Goal: Task Accomplishment & Management: Manage account settings

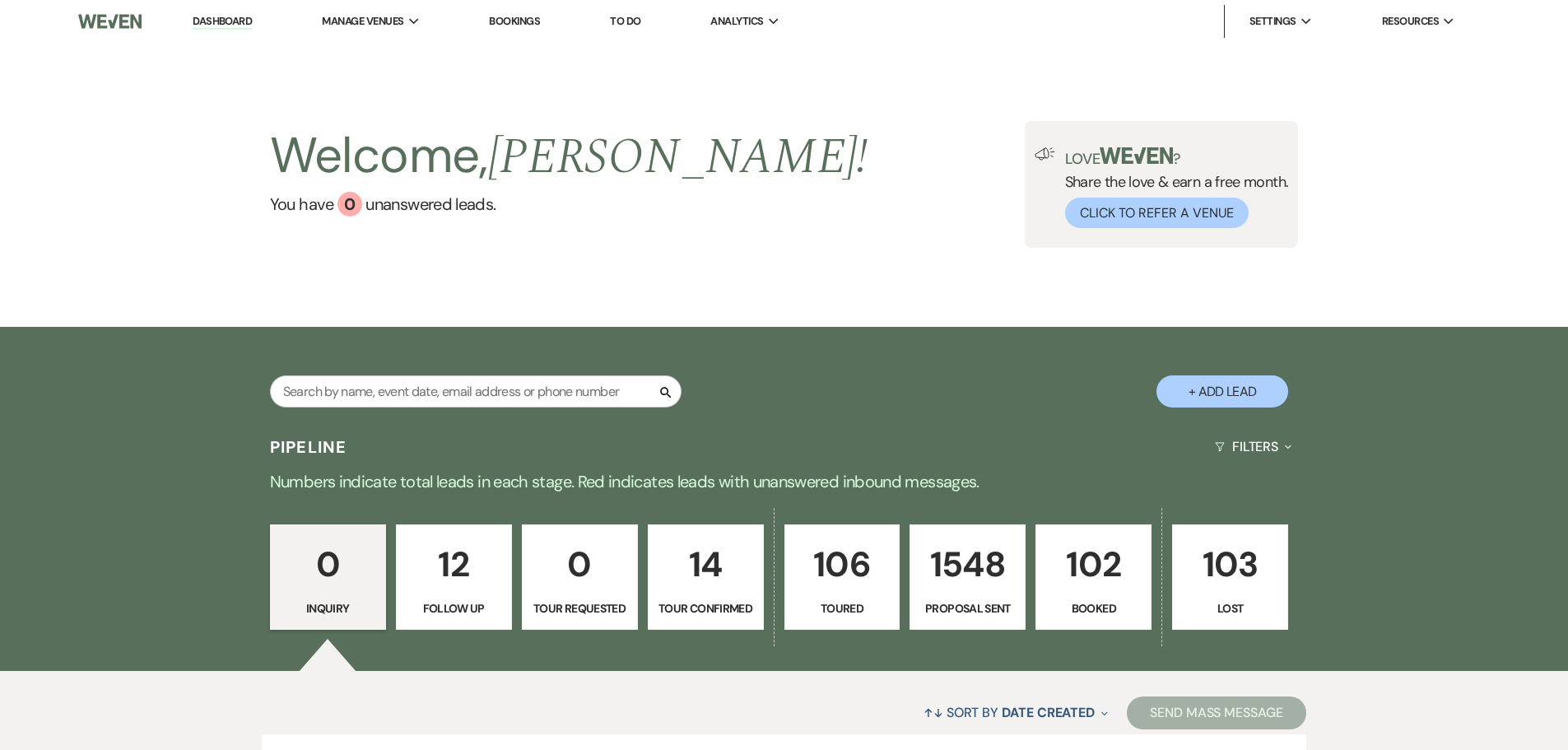
scroll to position [164, 0]
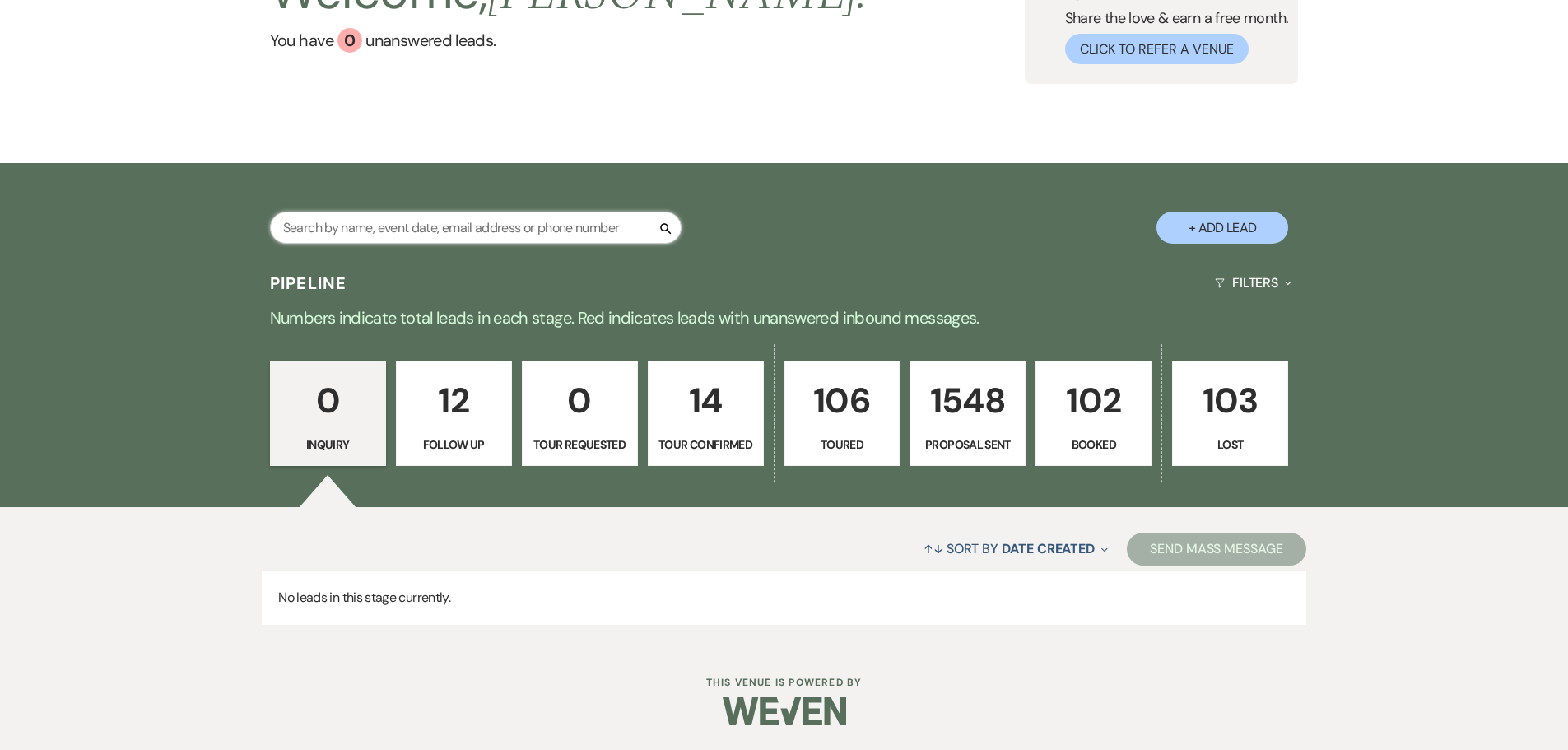
click at [430, 230] on input "text" at bounding box center [476, 227] width 411 height 32
type input "[PERSON_NAME]"
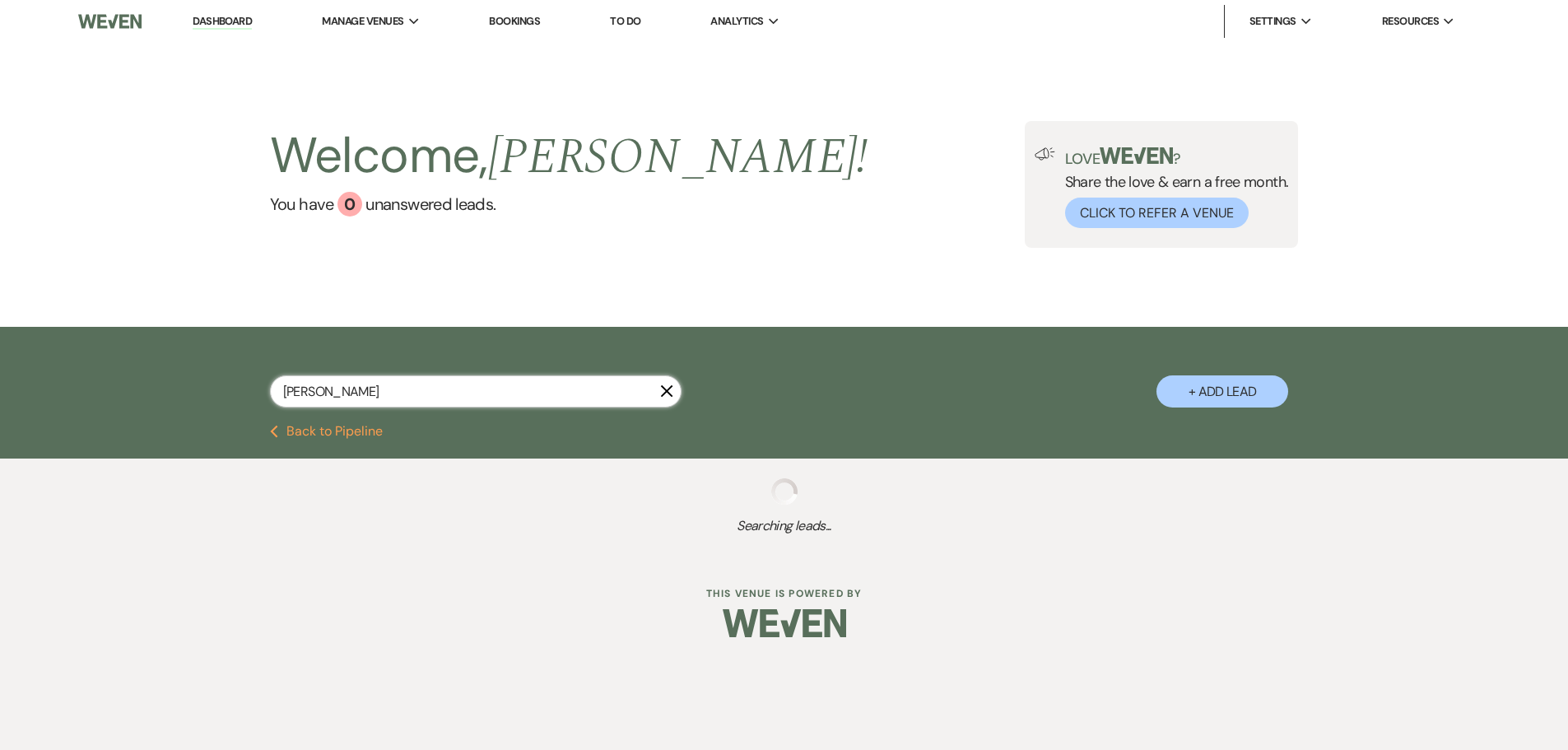
select select "6"
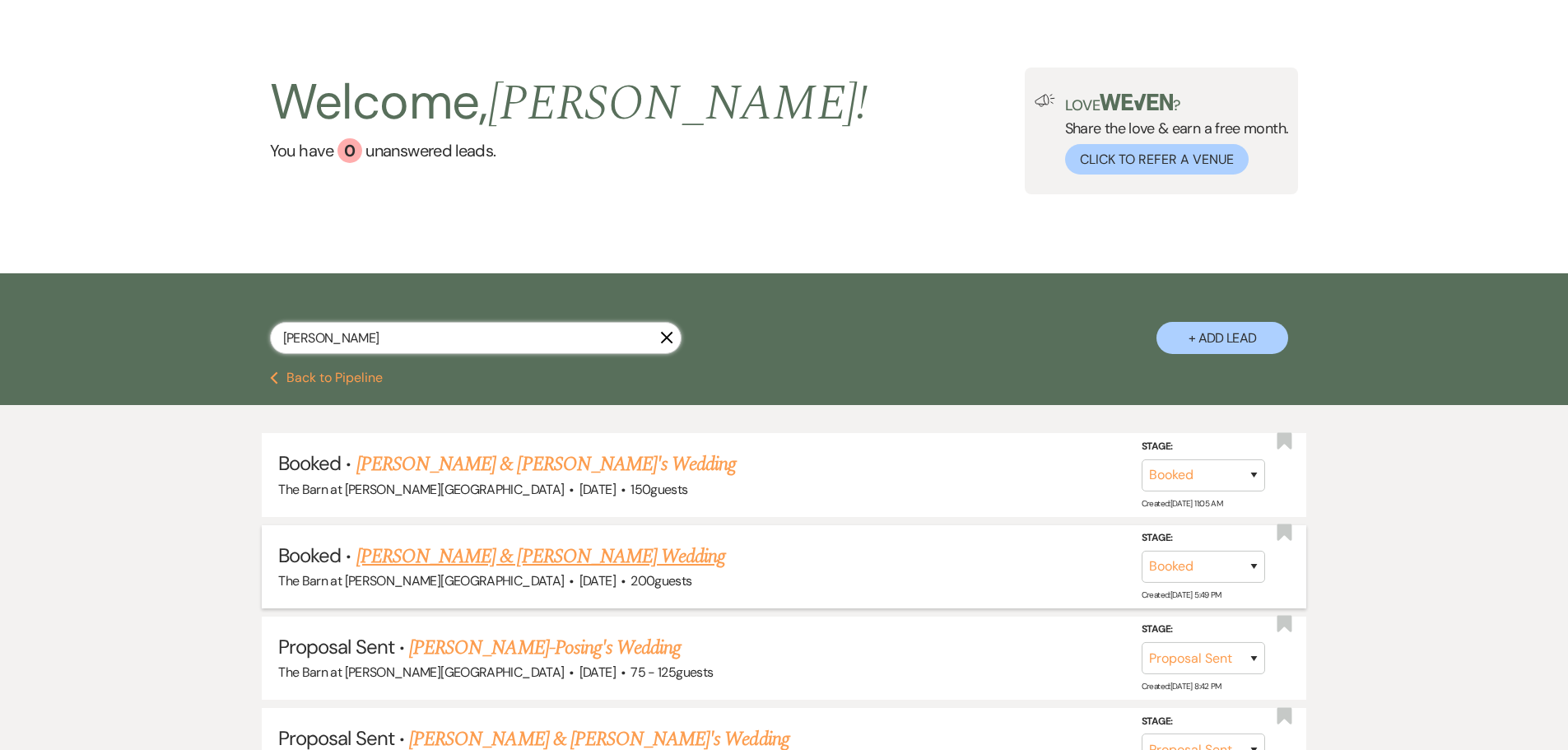
scroll to position [83, 0]
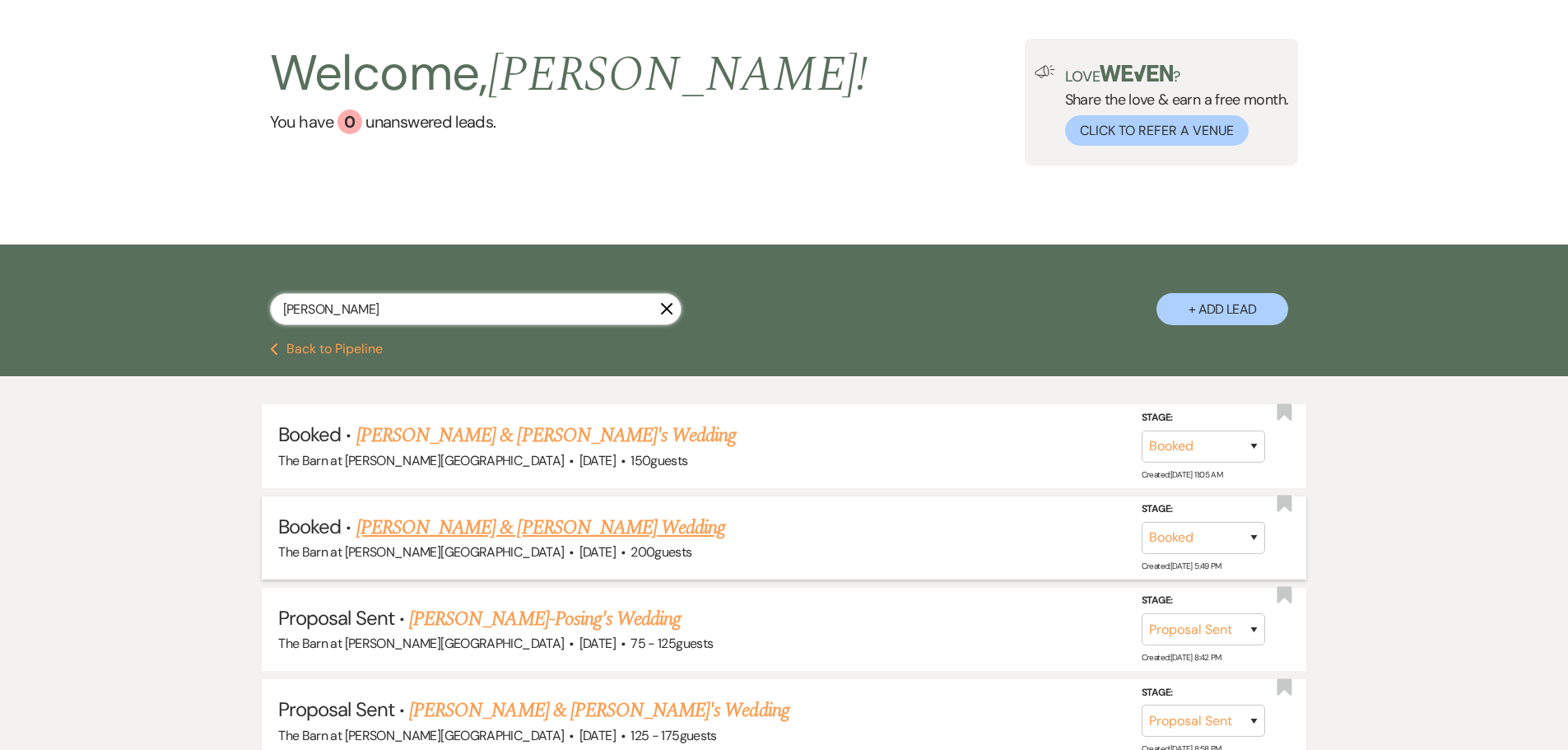
type input "wheeler"
click at [472, 530] on link "[PERSON_NAME] & [PERSON_NAME] Wedding" at bounding box center [540, 528] width 368 height 30
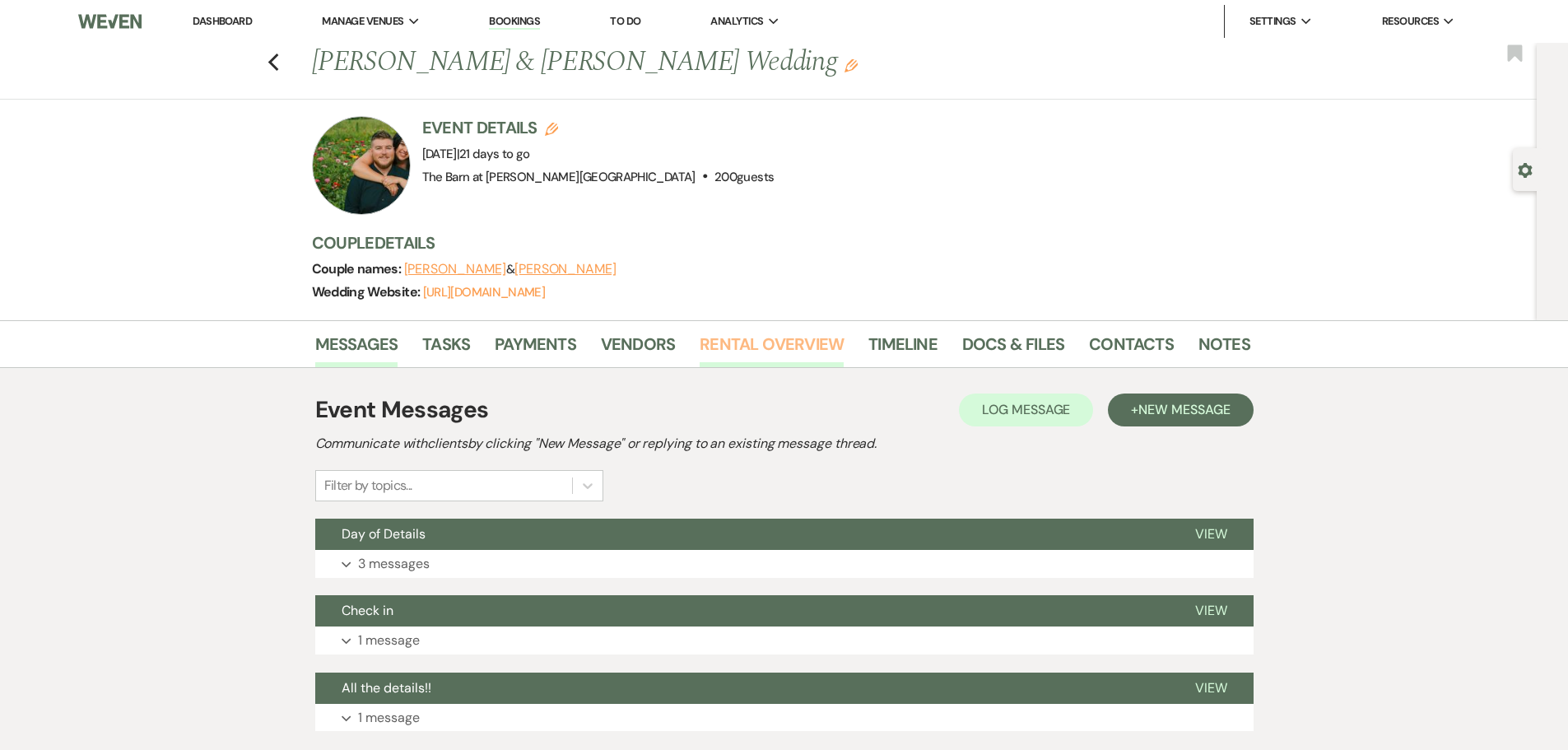
click at [769, 350] on link "Rental Overview" at bounding box center [772, 349] width 144 height 36
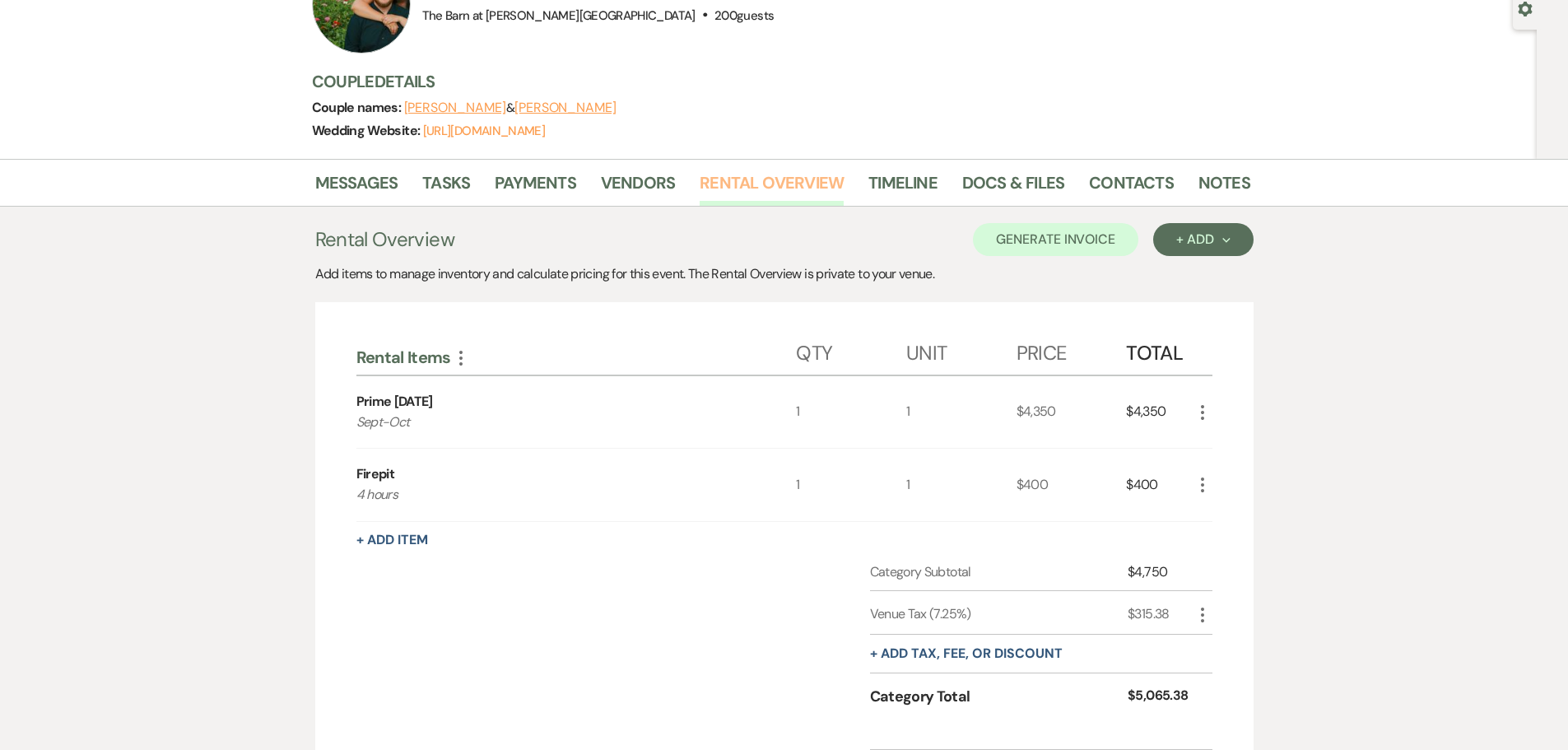
scroll to position [164, 0]
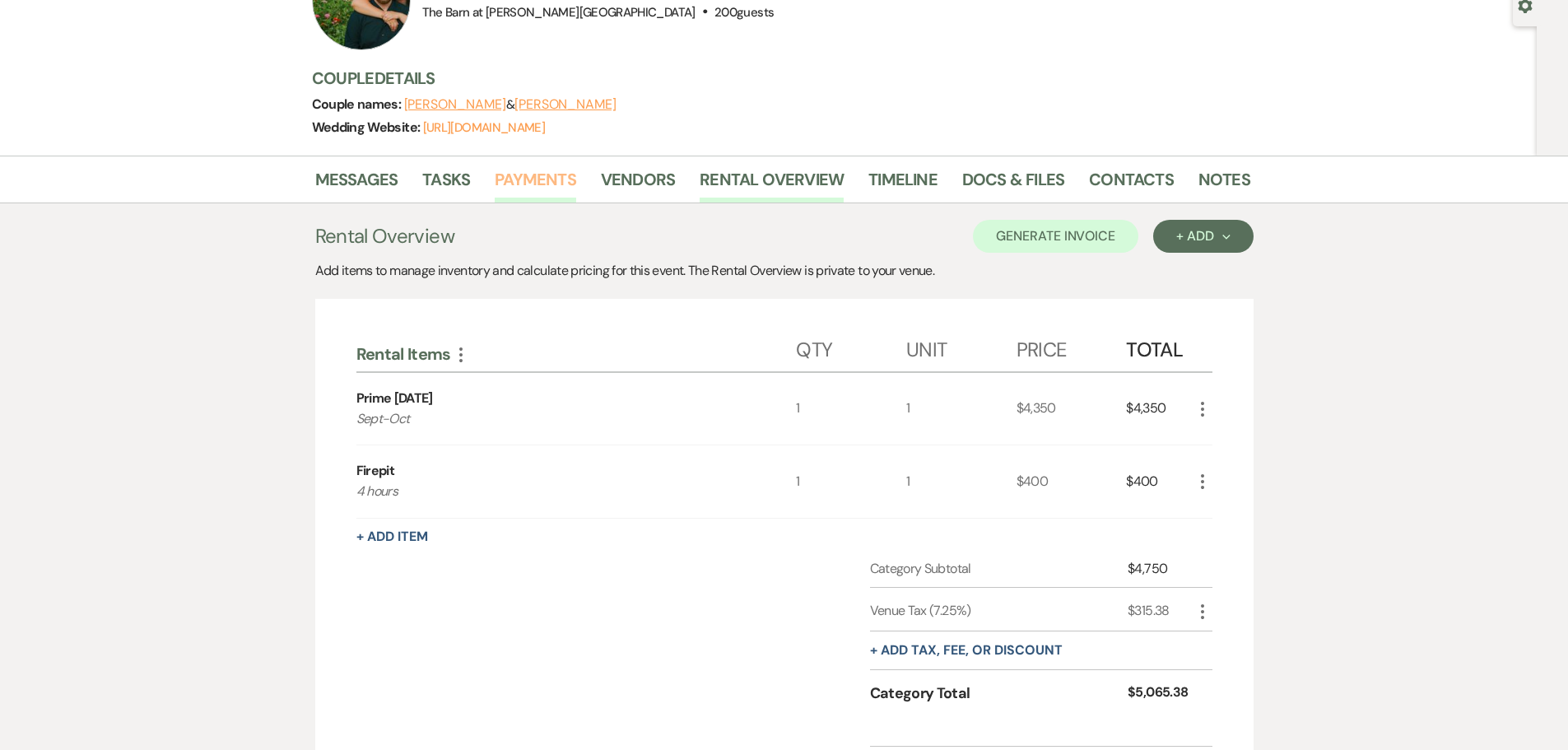
click at [535, 201] on link "Payments" at bounding box center [535, 184] width 82 height 36
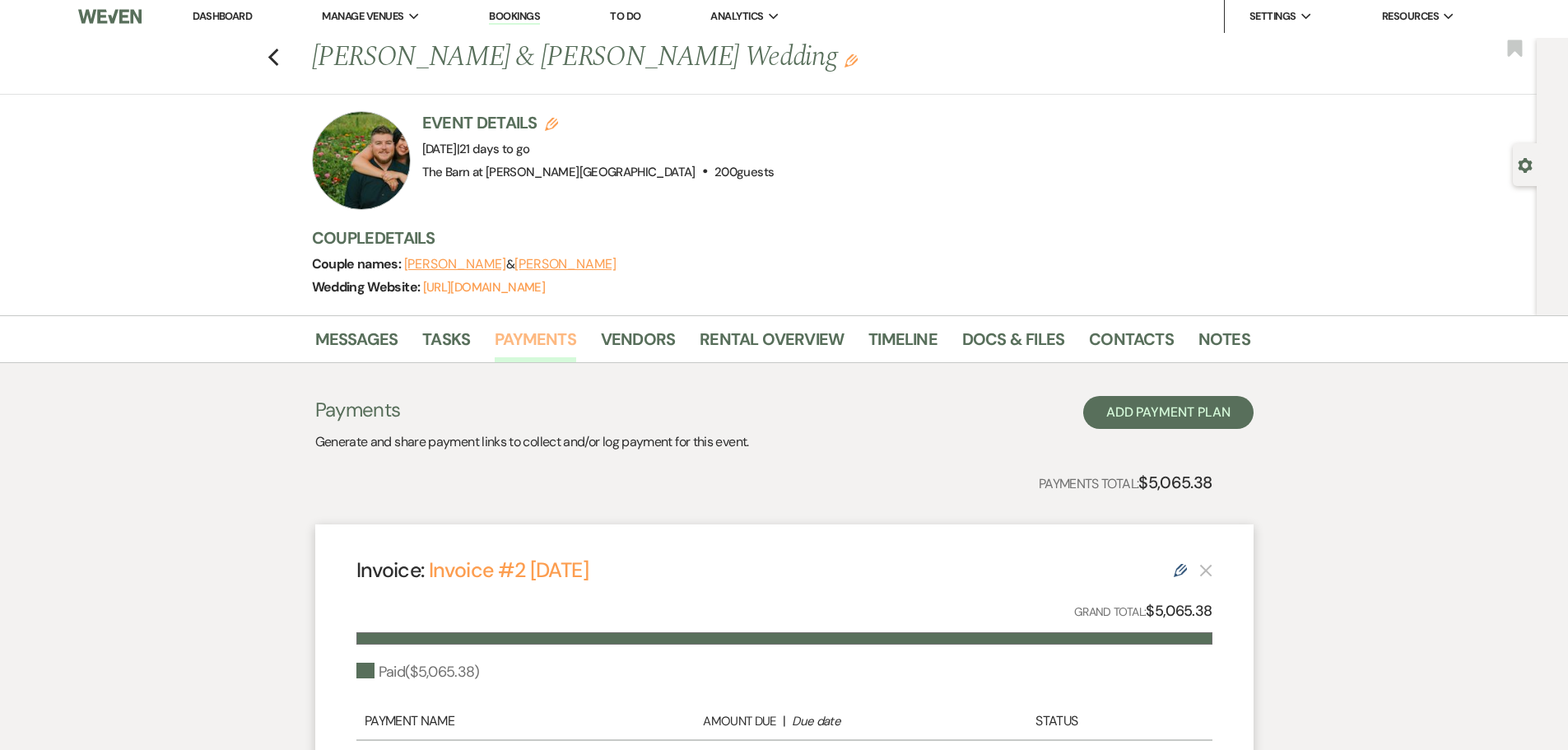
scroll to position [308, 0]
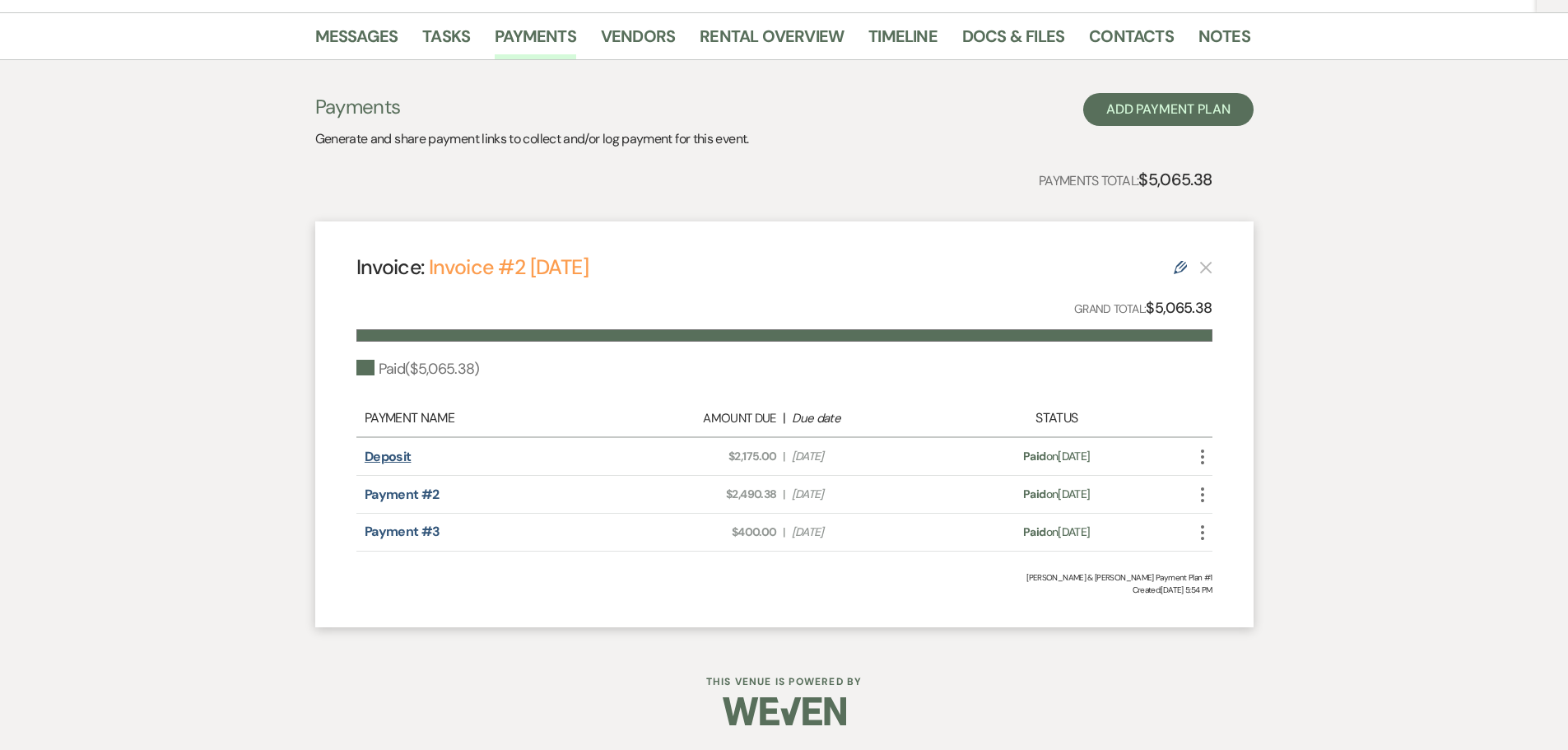
click at [405, 455] on link "Deposit" at bounding box center [387, 456] width 47 height 17
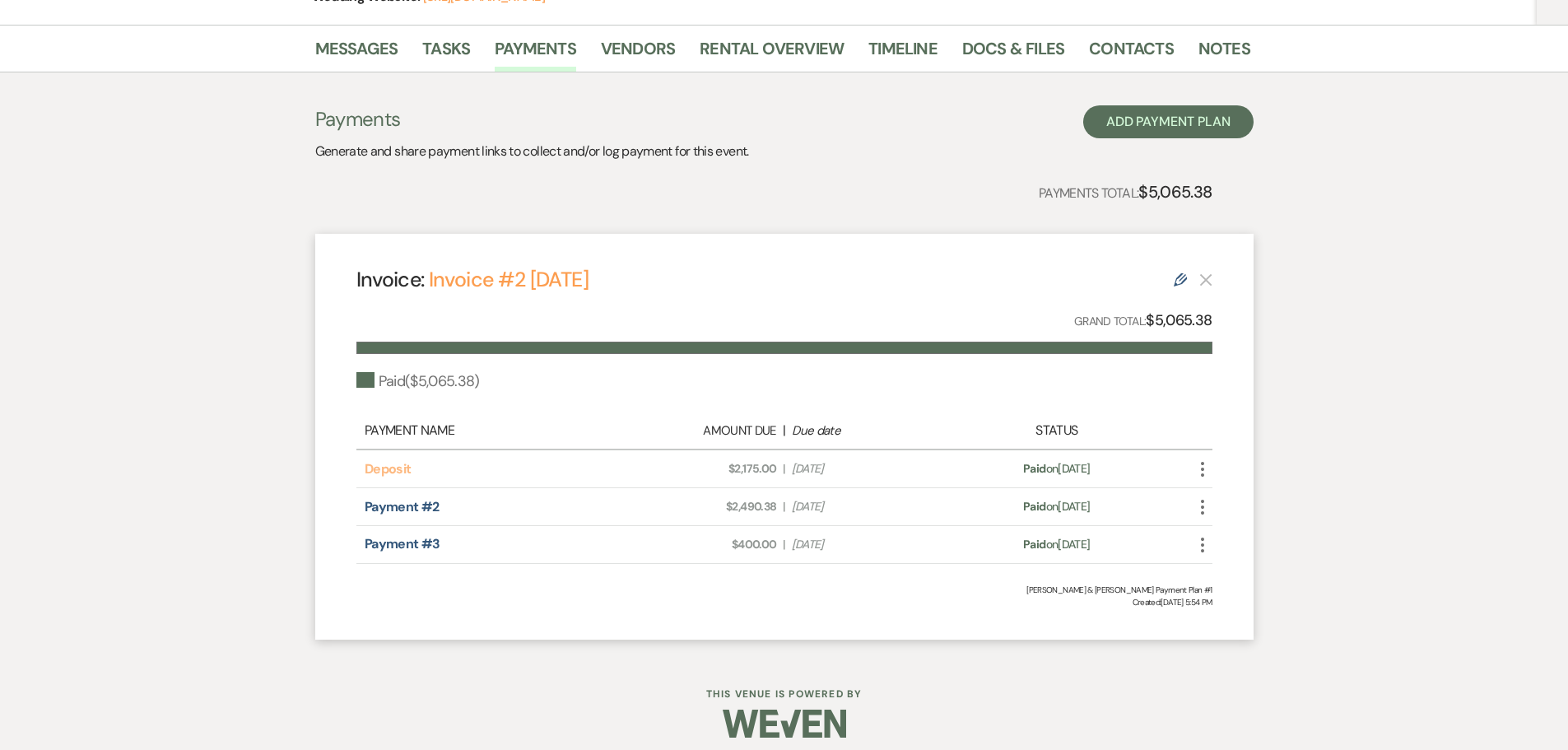
scroll to position [0, 0]
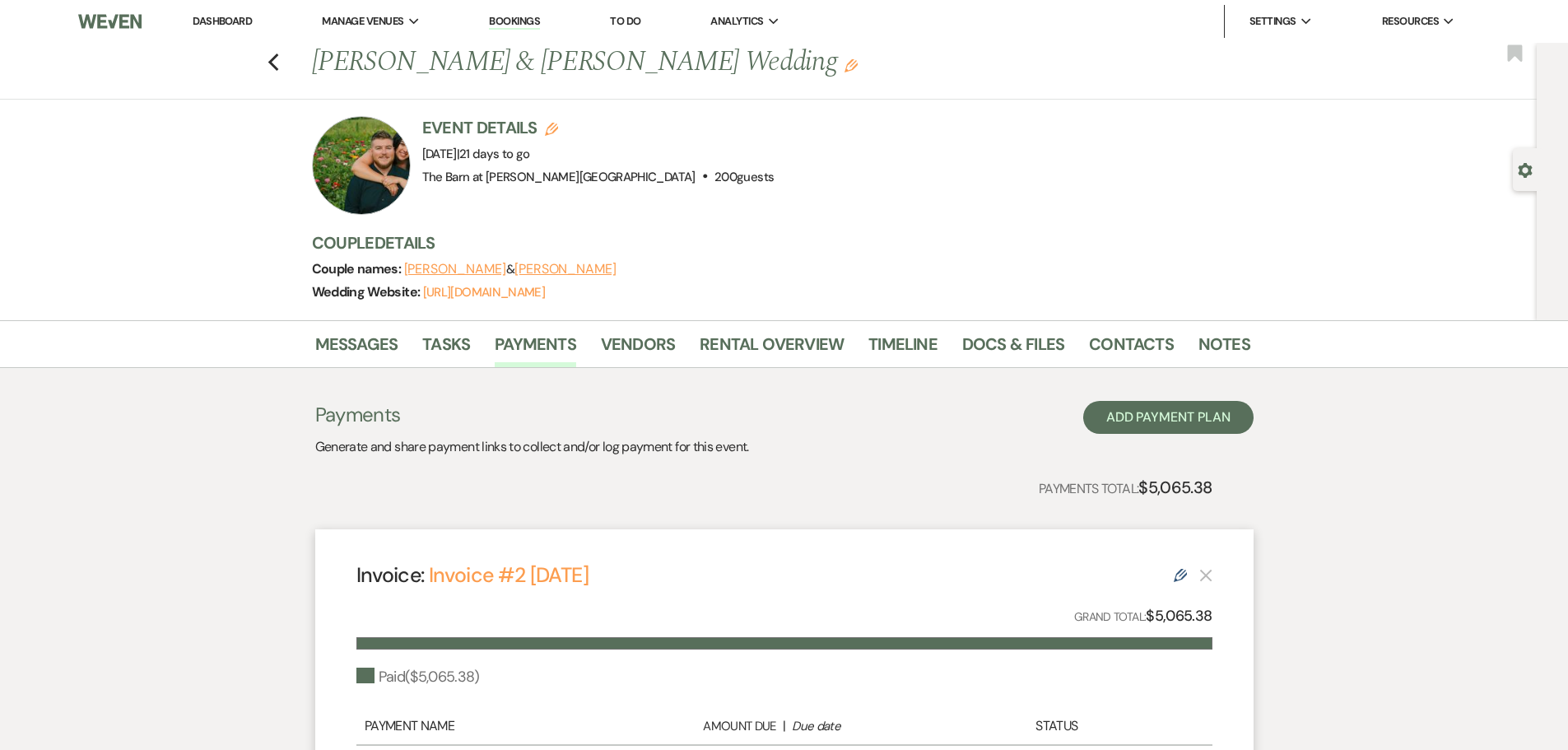
click at [230, 21] on link "Dashboard" at bounding box center [222, 21] width 59 height 14
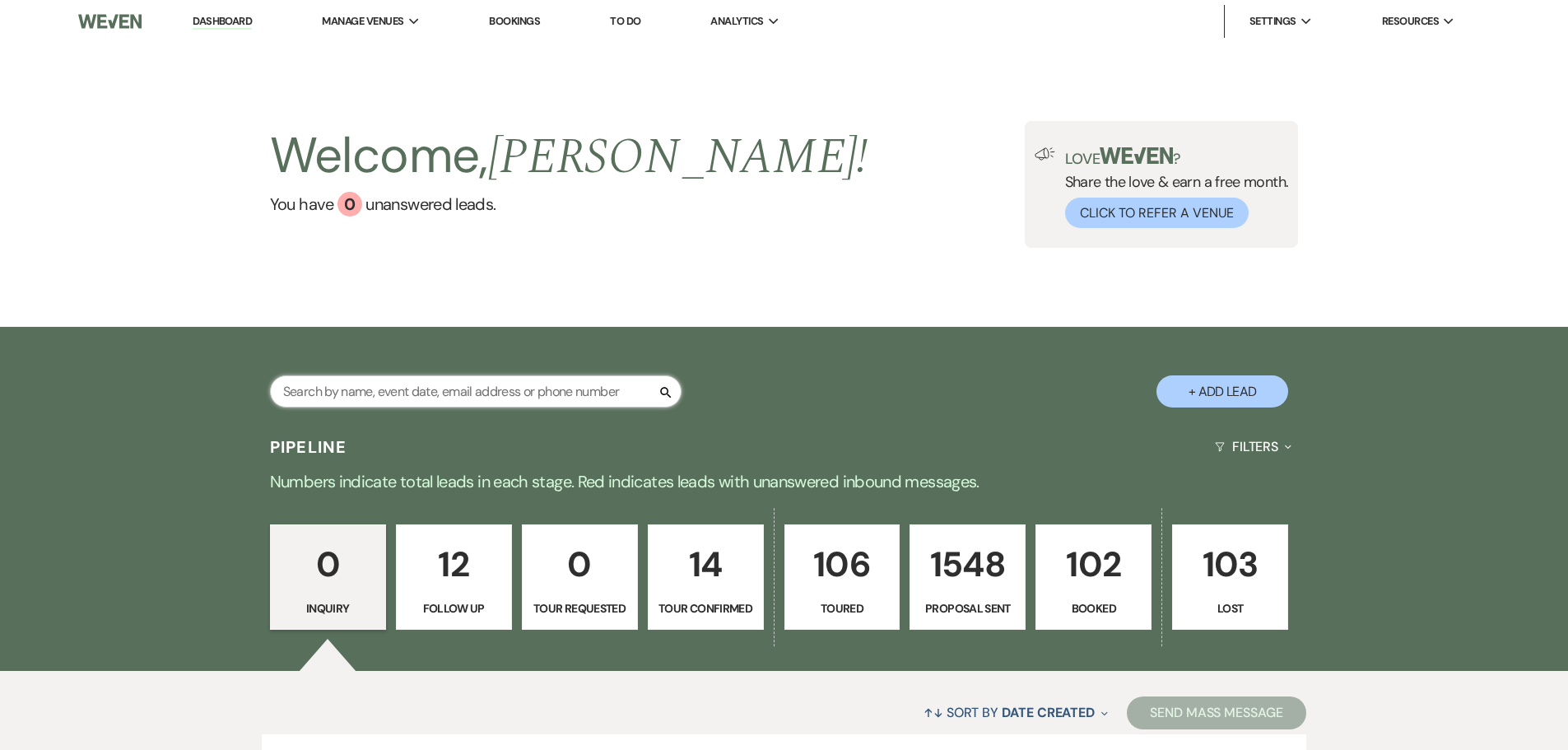
click at [473, 402] on input "text" at bounding box center [476, 391] width 411 height 32
type input "murph"
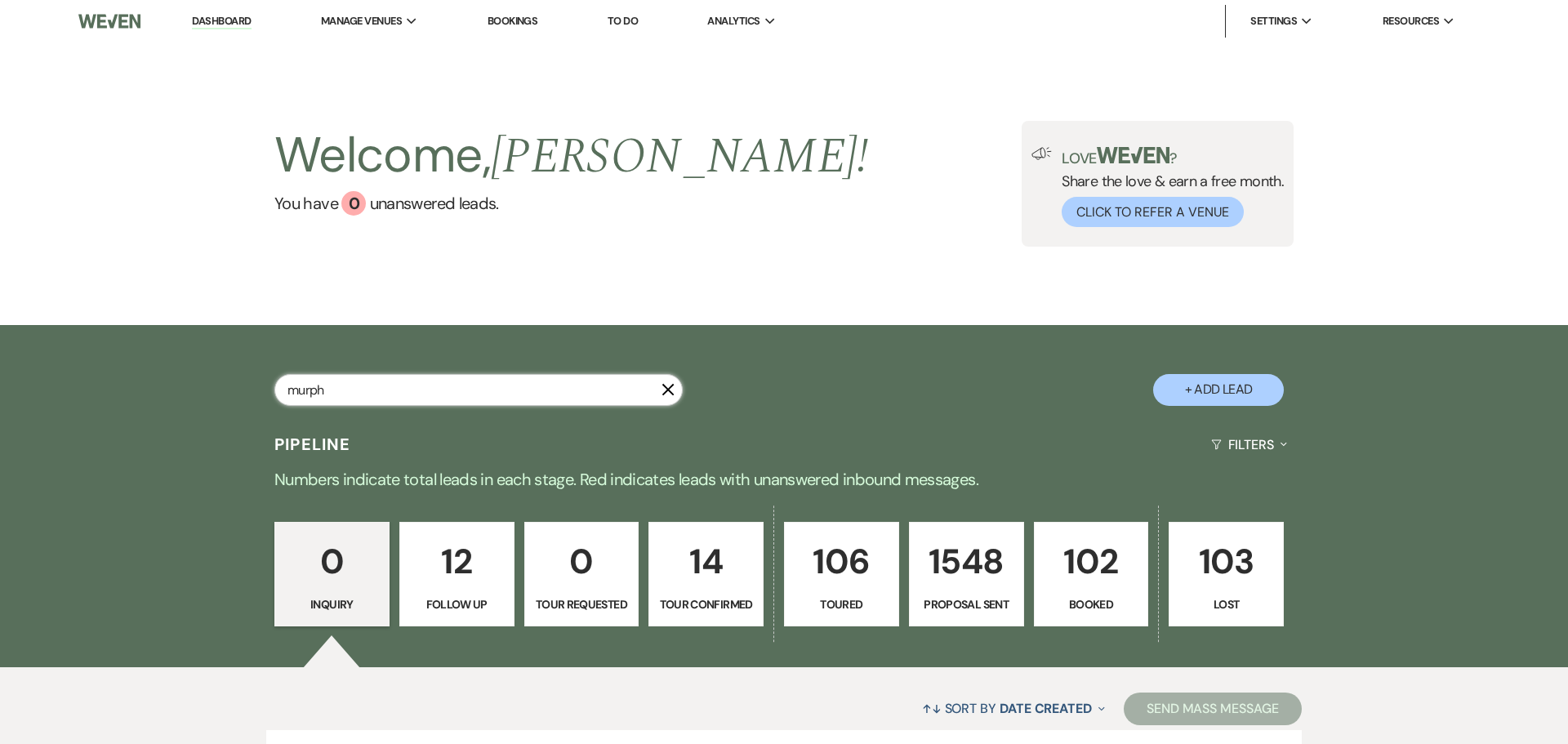
select select "6"
select select "8"
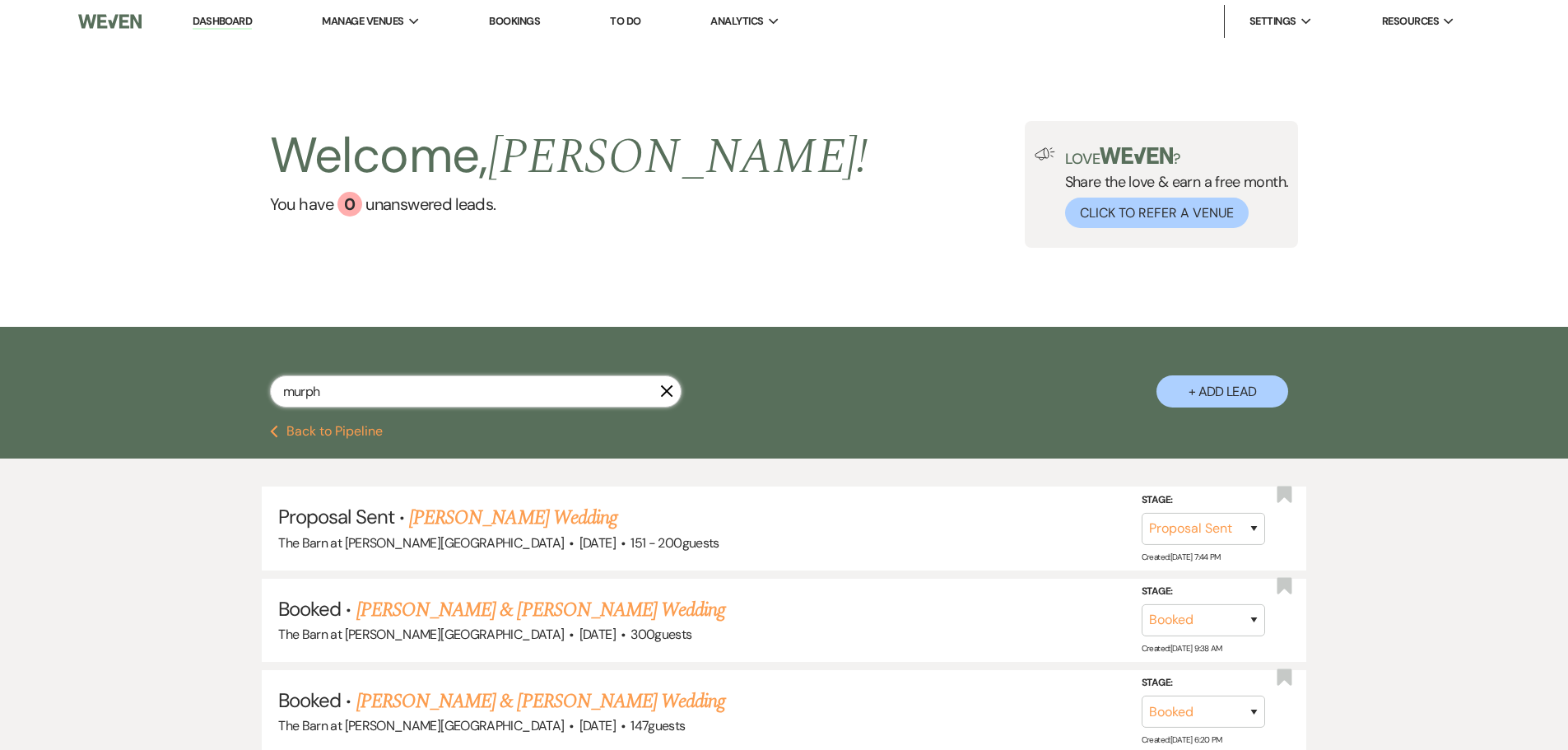
type input "murphy"
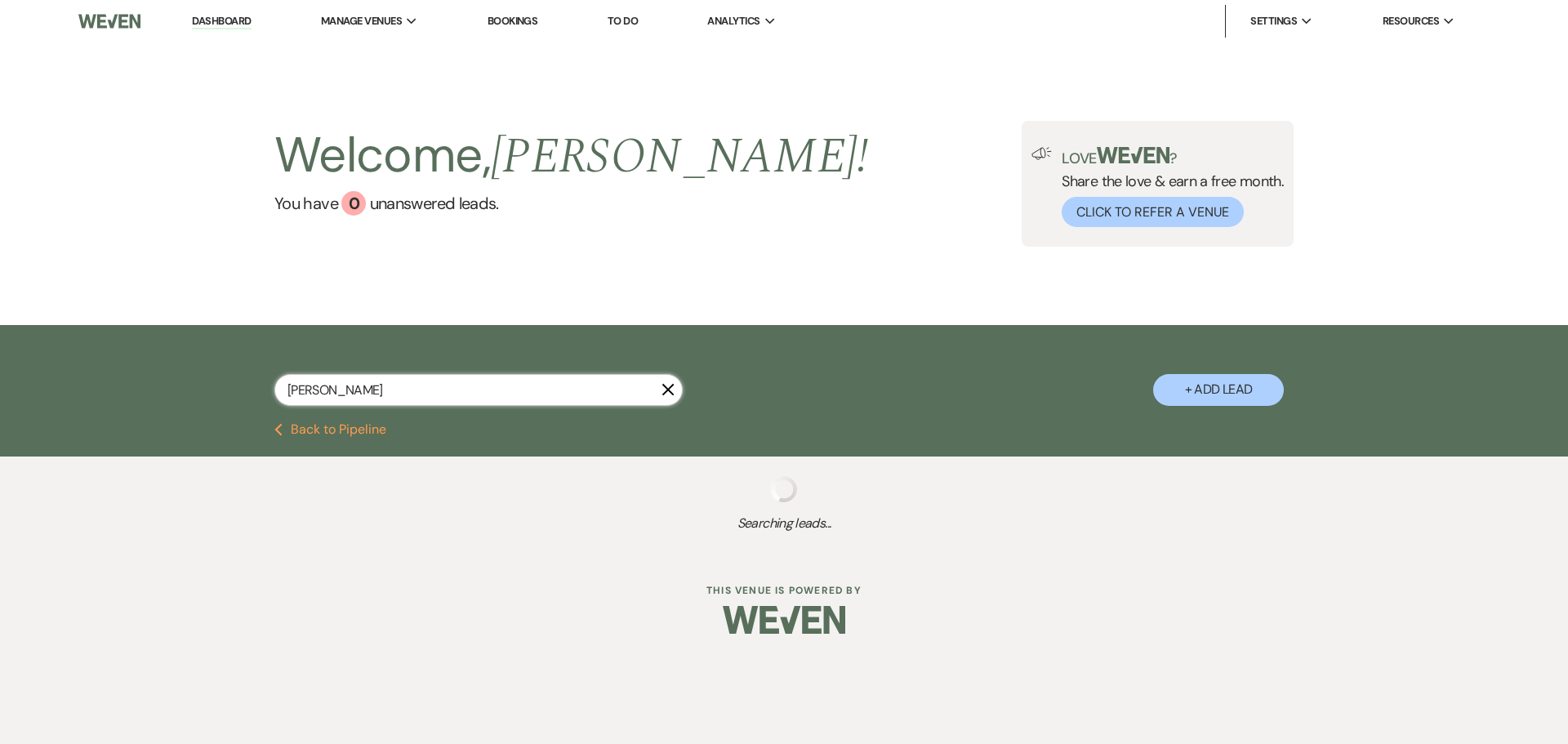
select select "6"
select select "8"
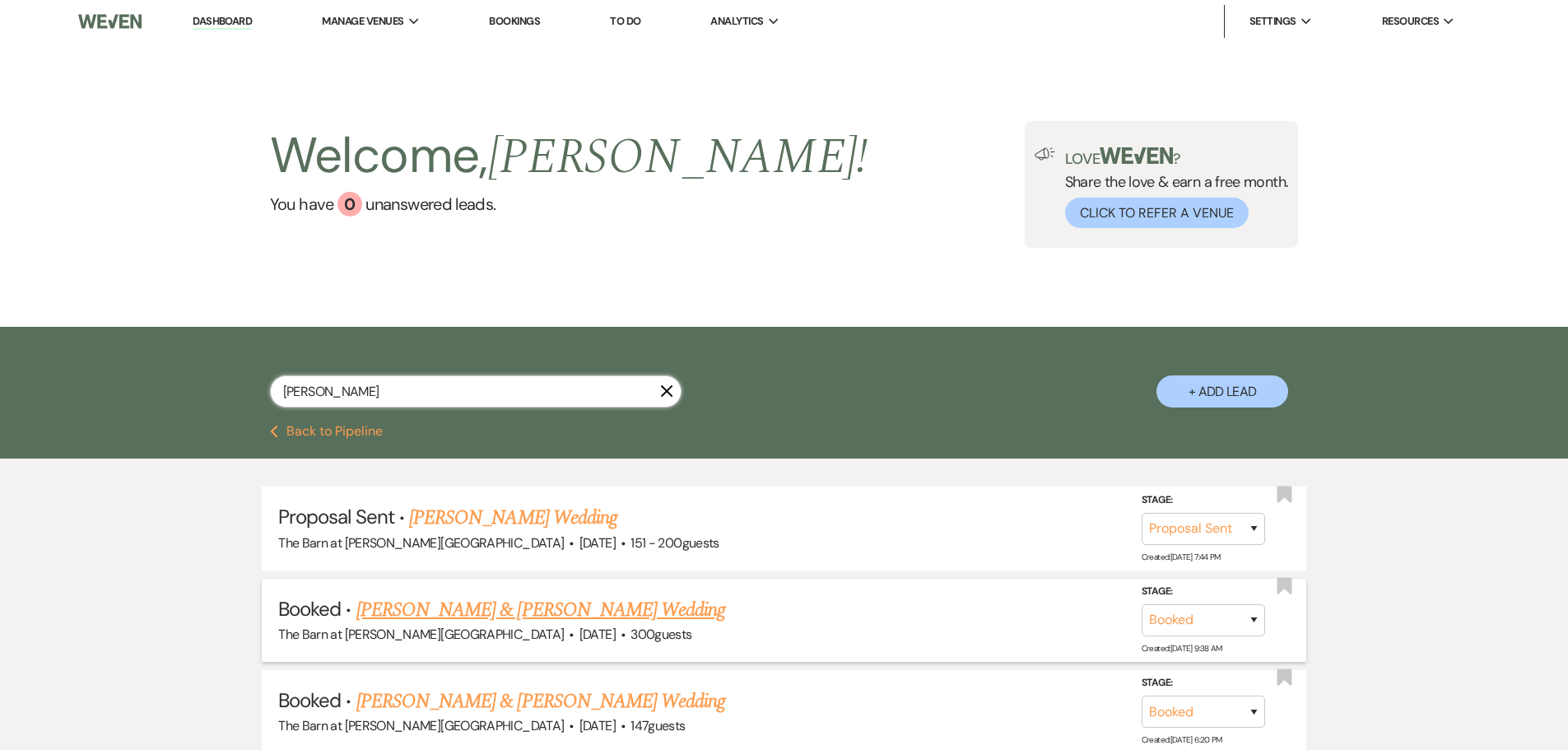
scroll to position [83, 0]
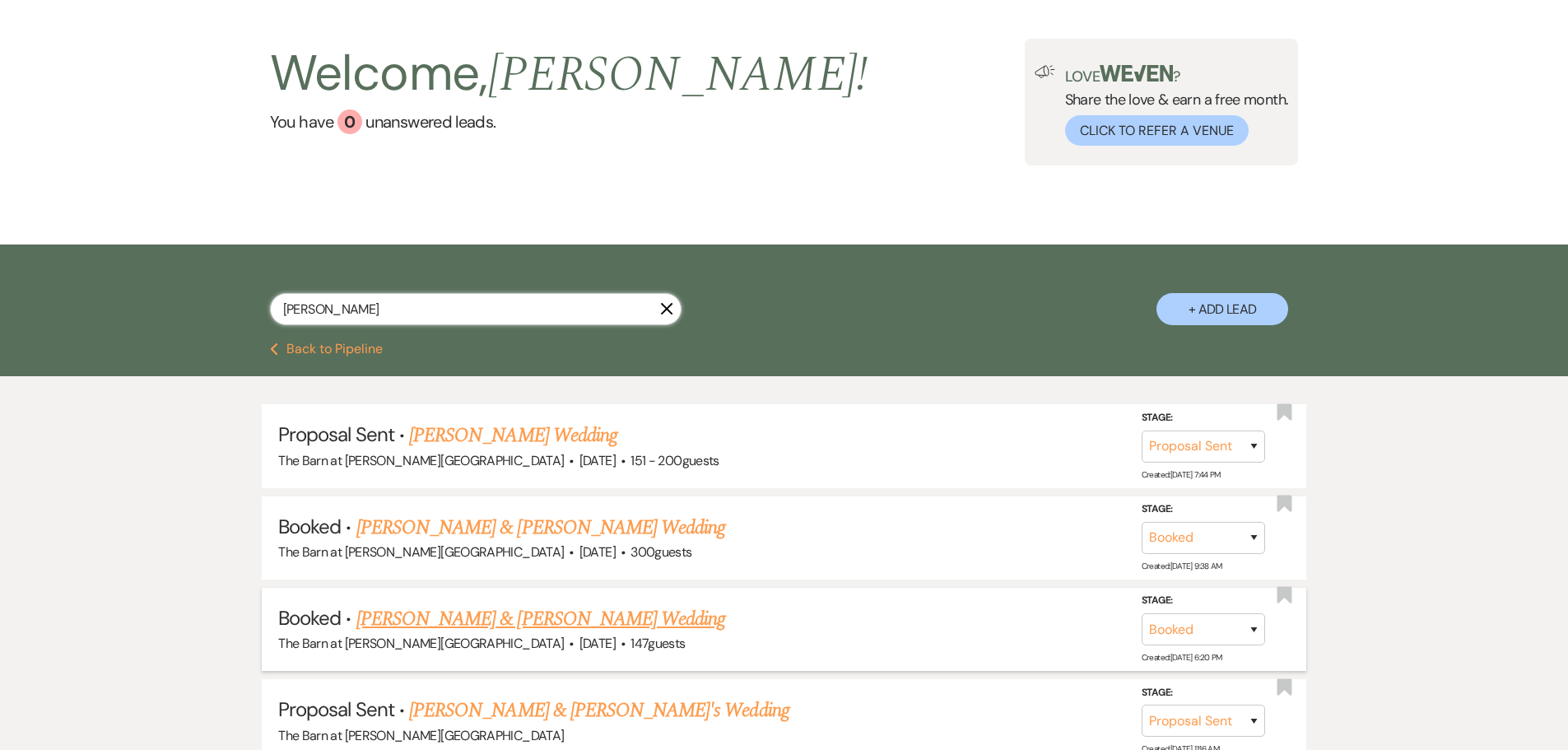
type input "murphy"
click at [475, 624] on link "Margaret Murphy & Tyler Anderson's Wedding" at bounding box center [540, 619] width 368 height 30
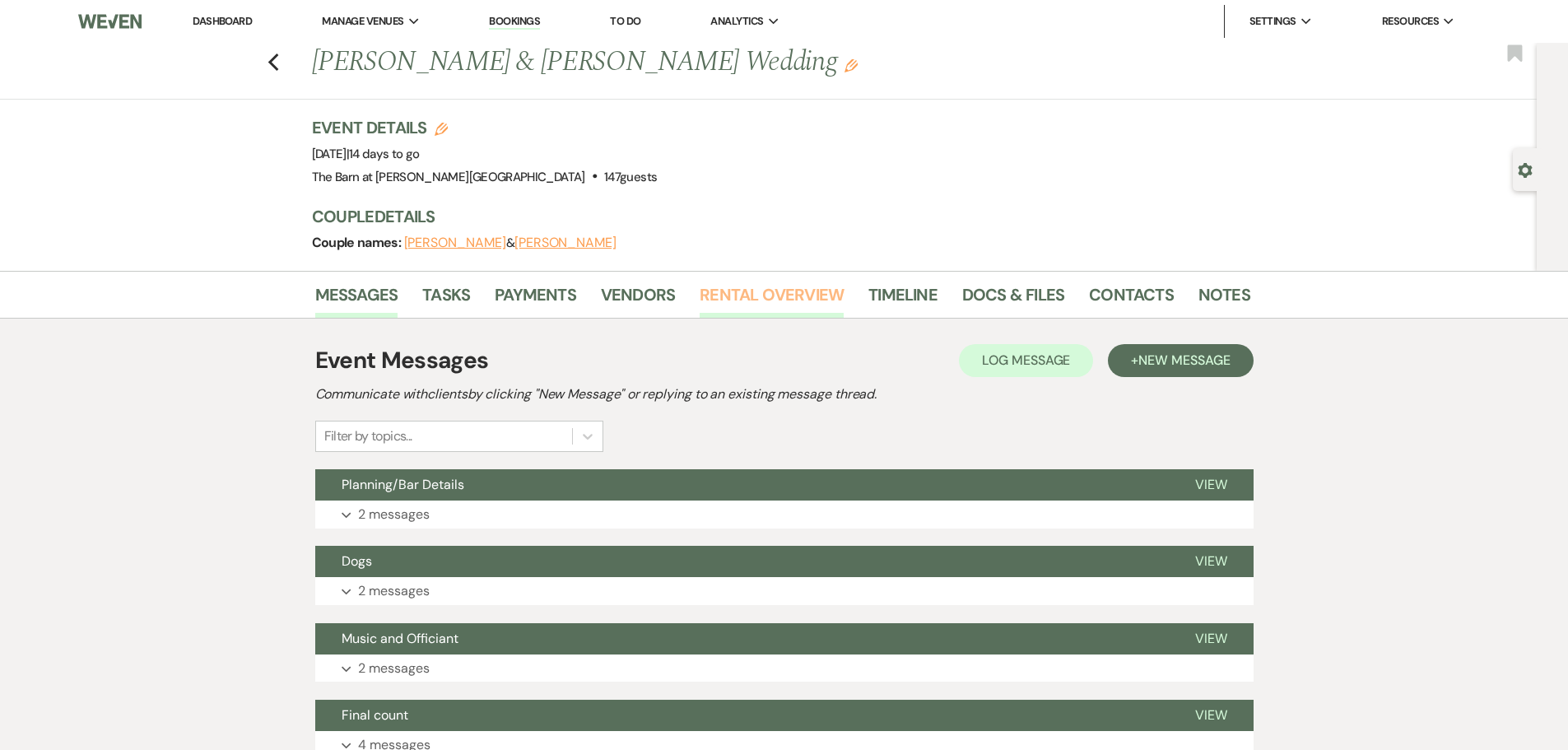
click at [760, 299] on link "Rental Overview" at bounding box center [772, 300] width 144 height 36
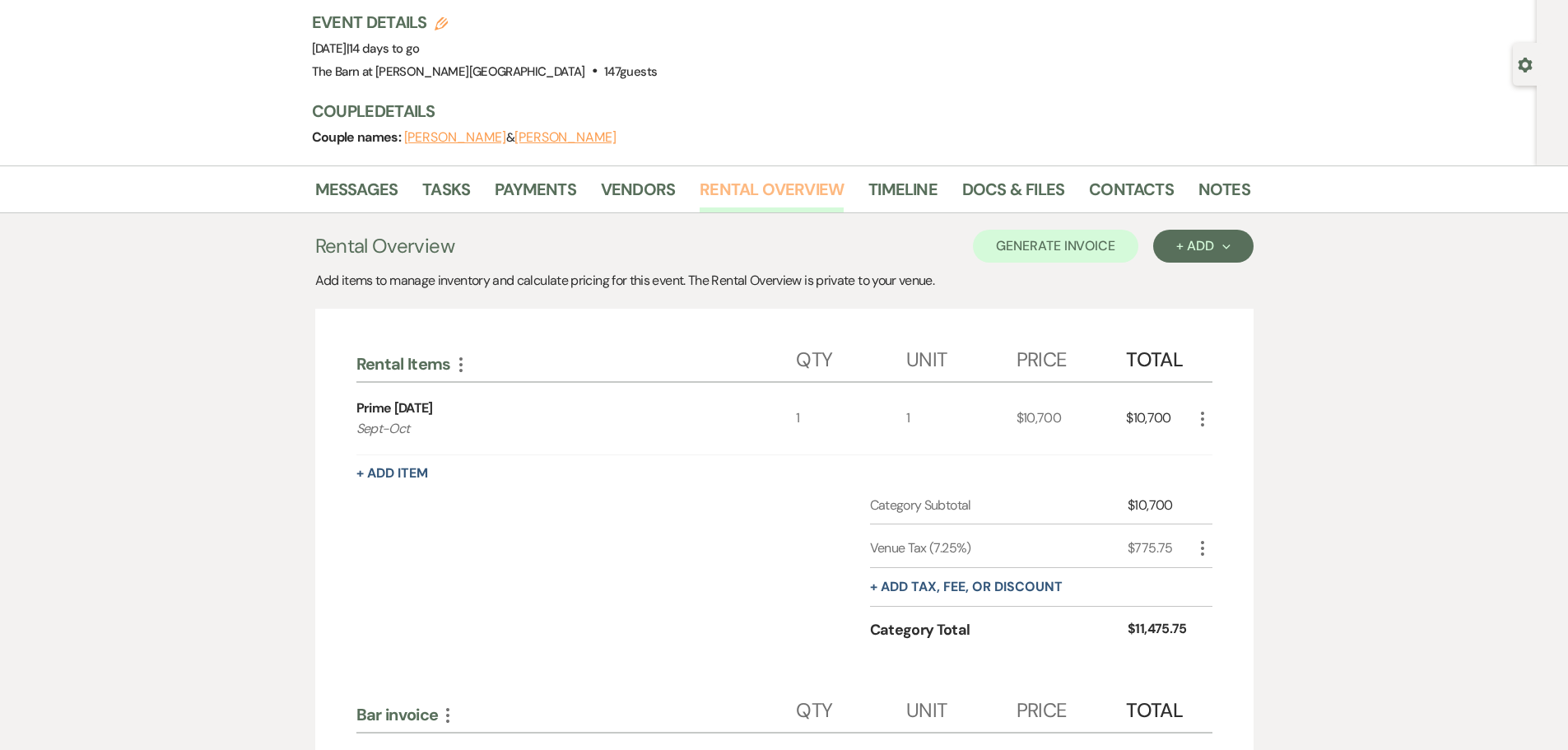
scroll to position [104, 0]
click at [512, 202] on link "Payments" at bounding box center [535, 196] width 82 height 36
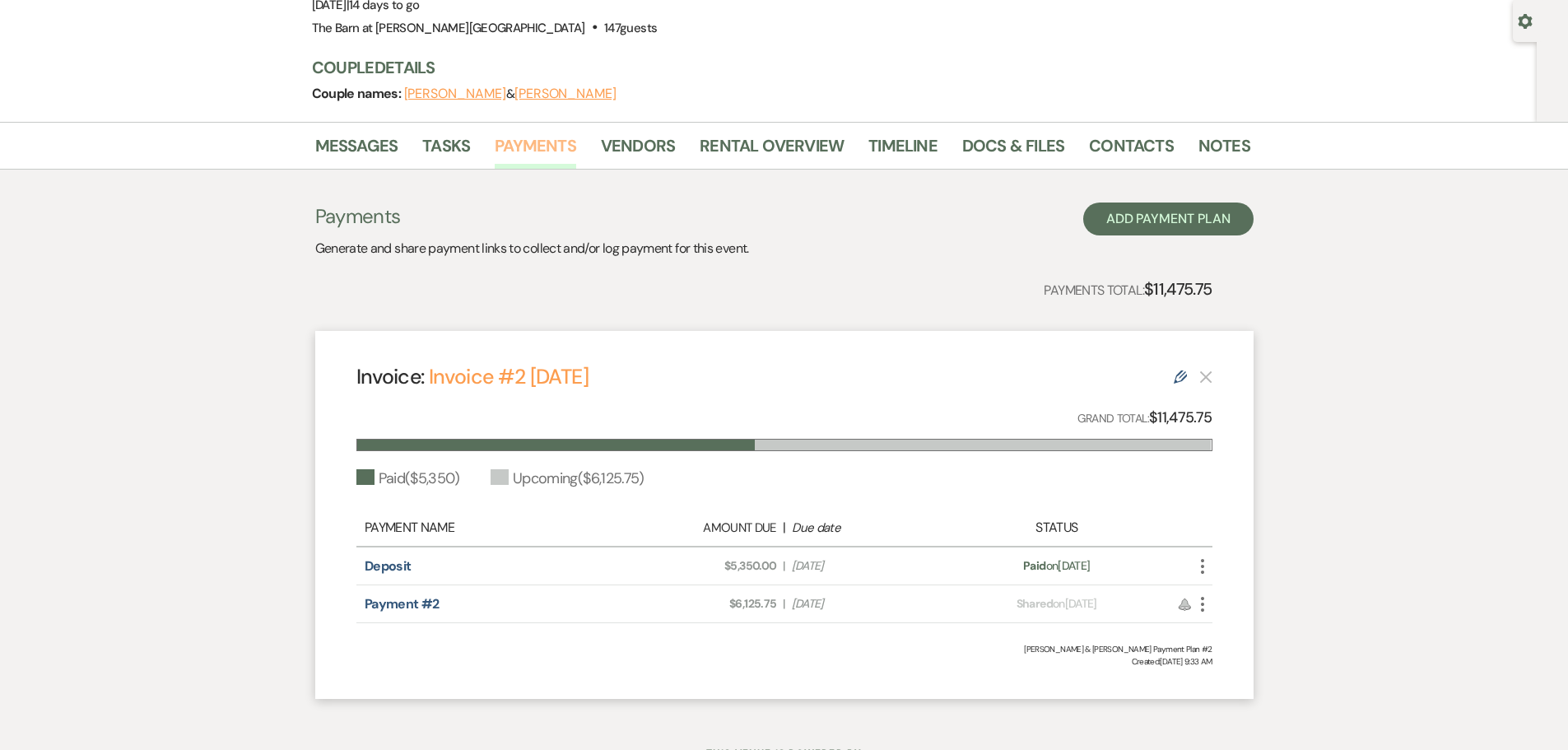
scroll to position [164, 0]
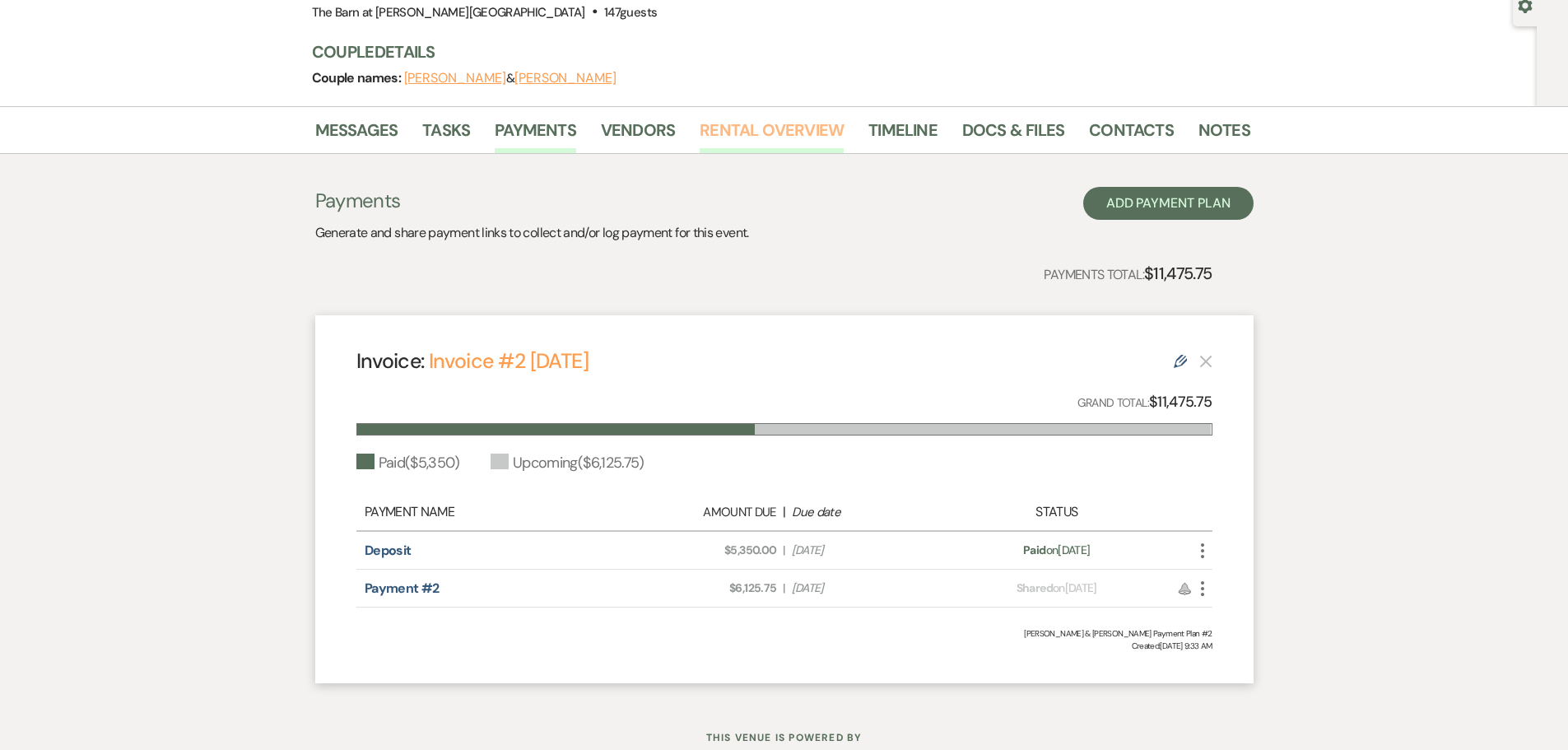
click at [745, 135] on link "Rental Overview" at bounding box center [772, 135] width 144 height 36
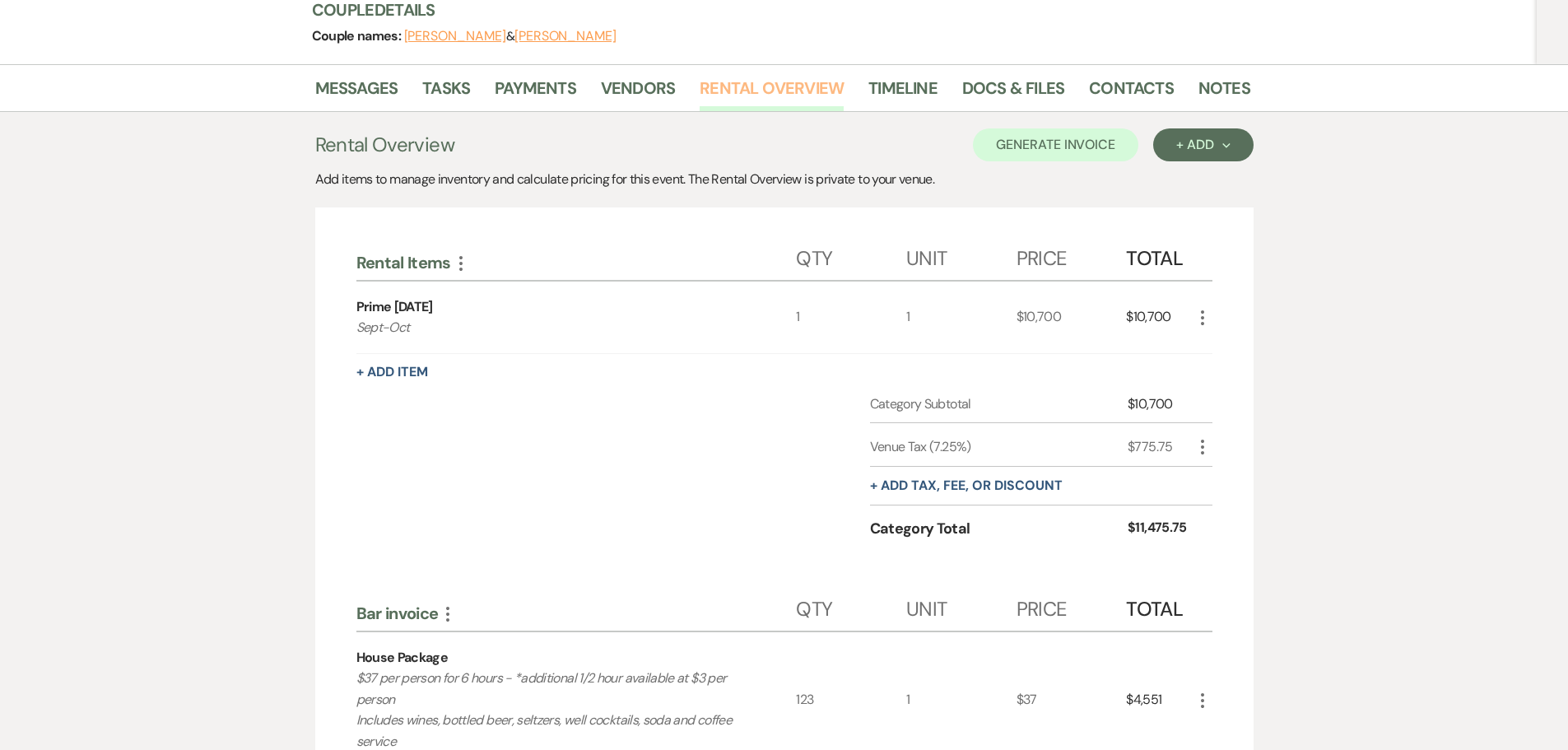
scroll to position [247, 0]
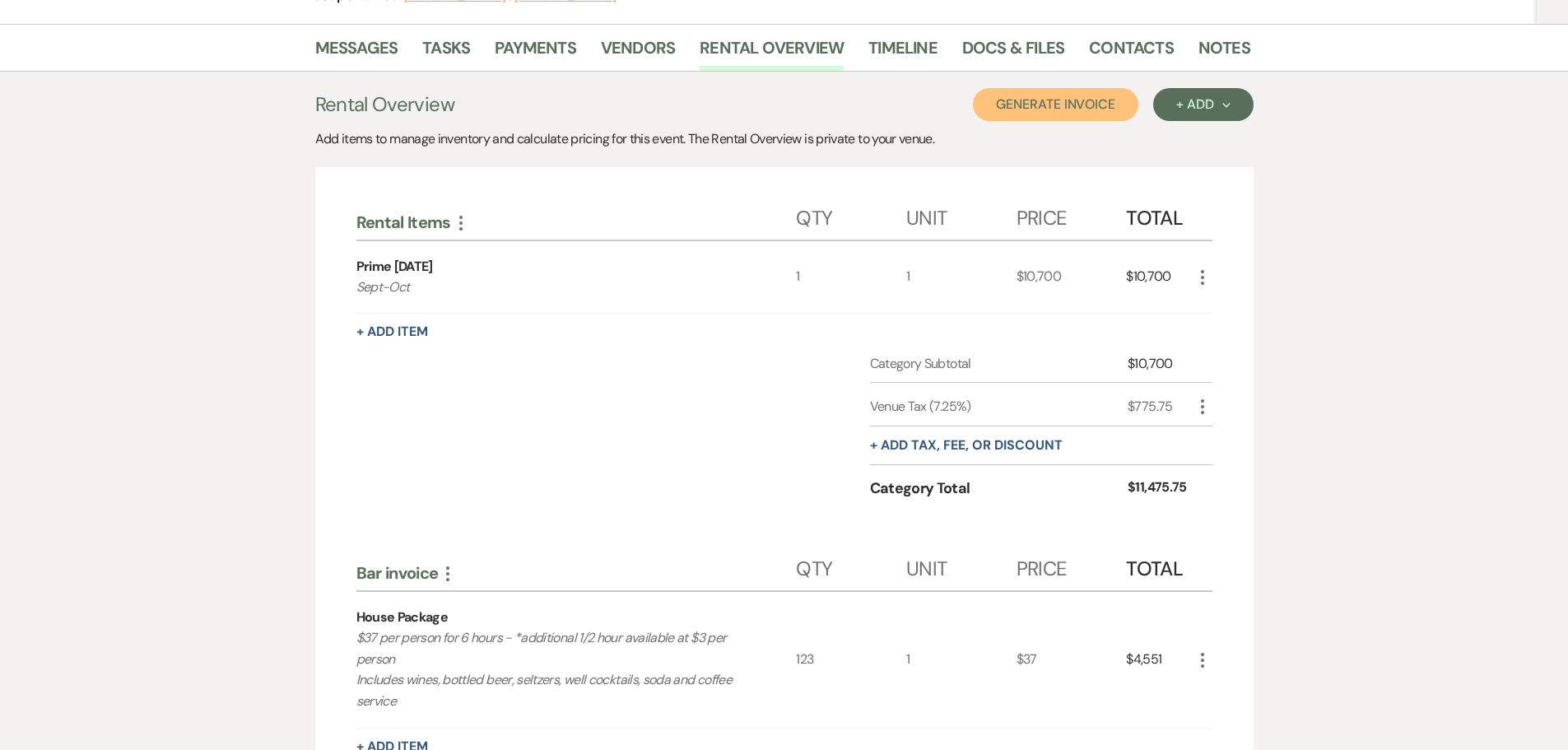
click at [1048, 96] on button "Generate Invoice" at bounding box center [1056, 105] width 165 height 33
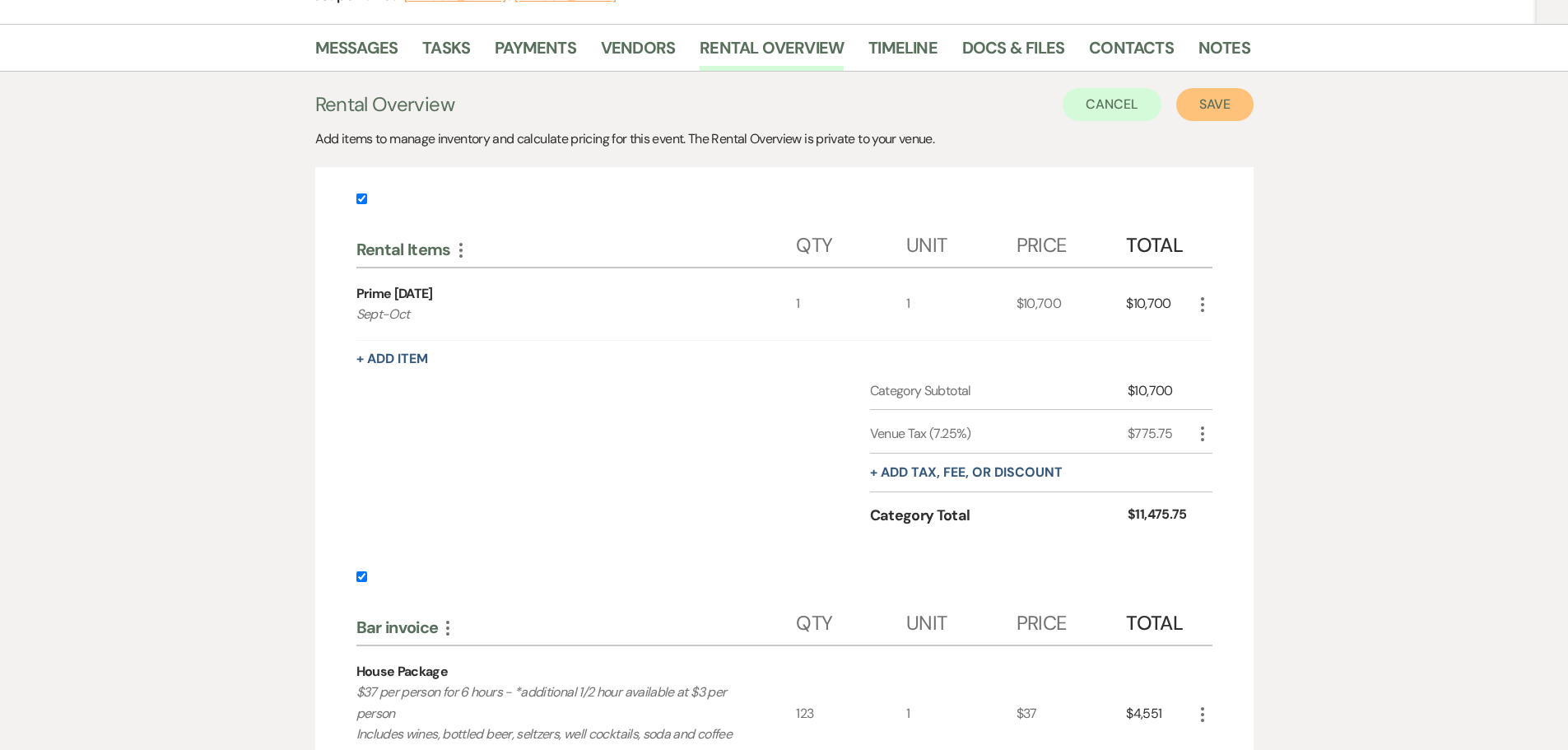
click at [1202, 110] on button "Save" at bounding box center [1215, 105] width 78 height 33
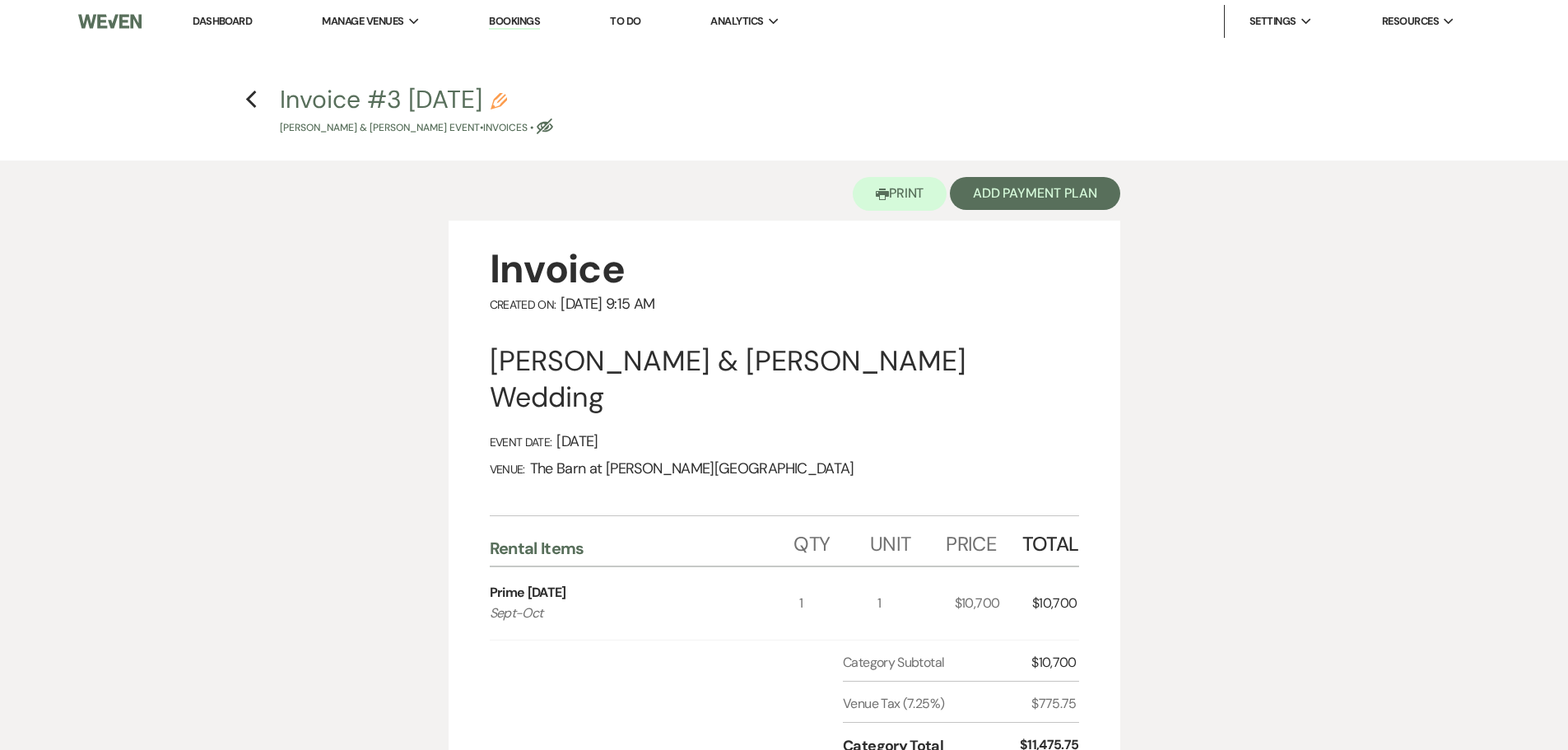
click at [554, 129] on use "button" at bounding box center [545, 126] width 17 height 16
select select "22"
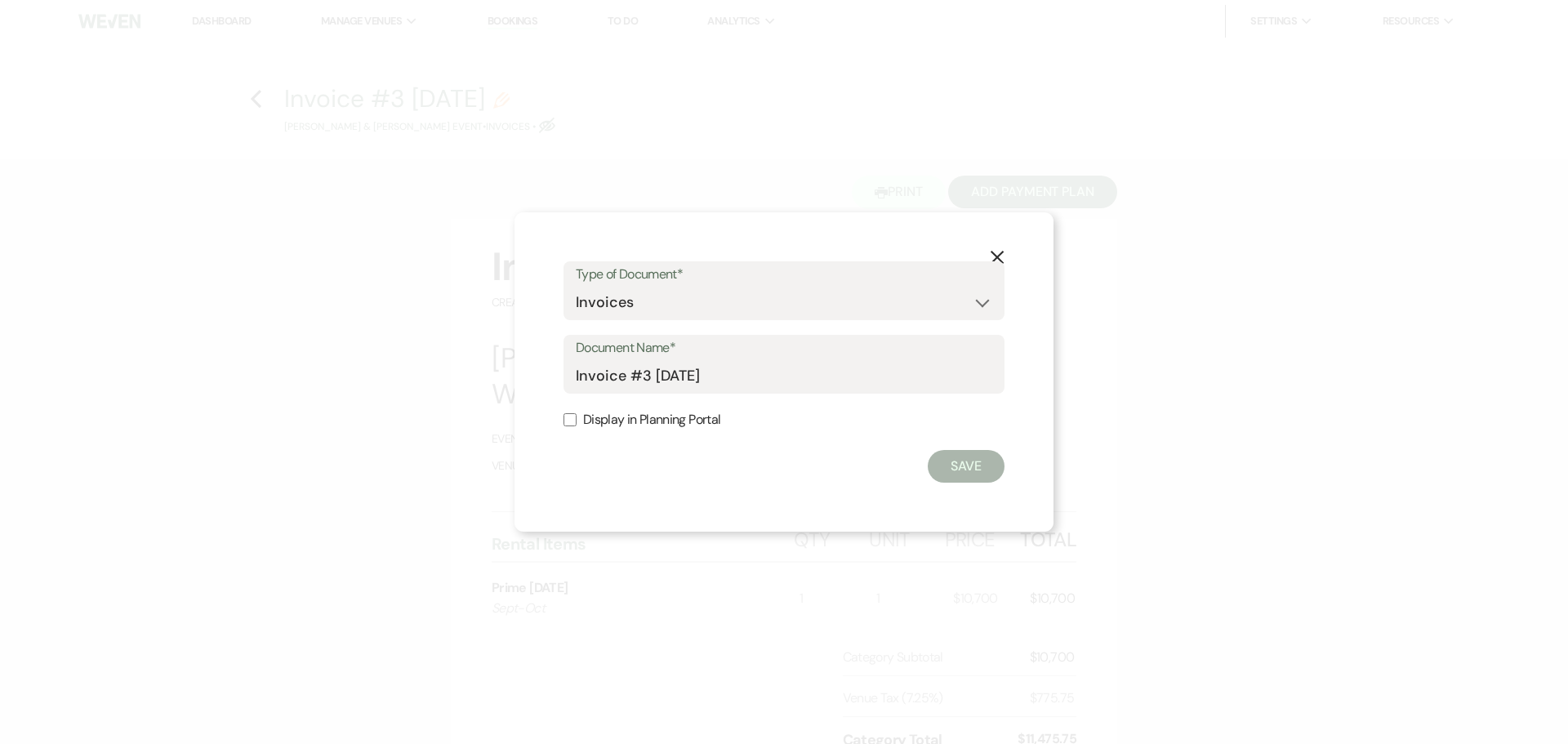
click at [579, 417] on label "Display in Planning Portal" at bounding box center [784, 420] width 441 height 24
click at [577, 417] on input "Display in Planning Portal" at bounding box center [570, 420] width 13 height 13
checkbox input "true"
click at [963, 475] on button "Save" at bounding box center [966, 466] width 77 height 33
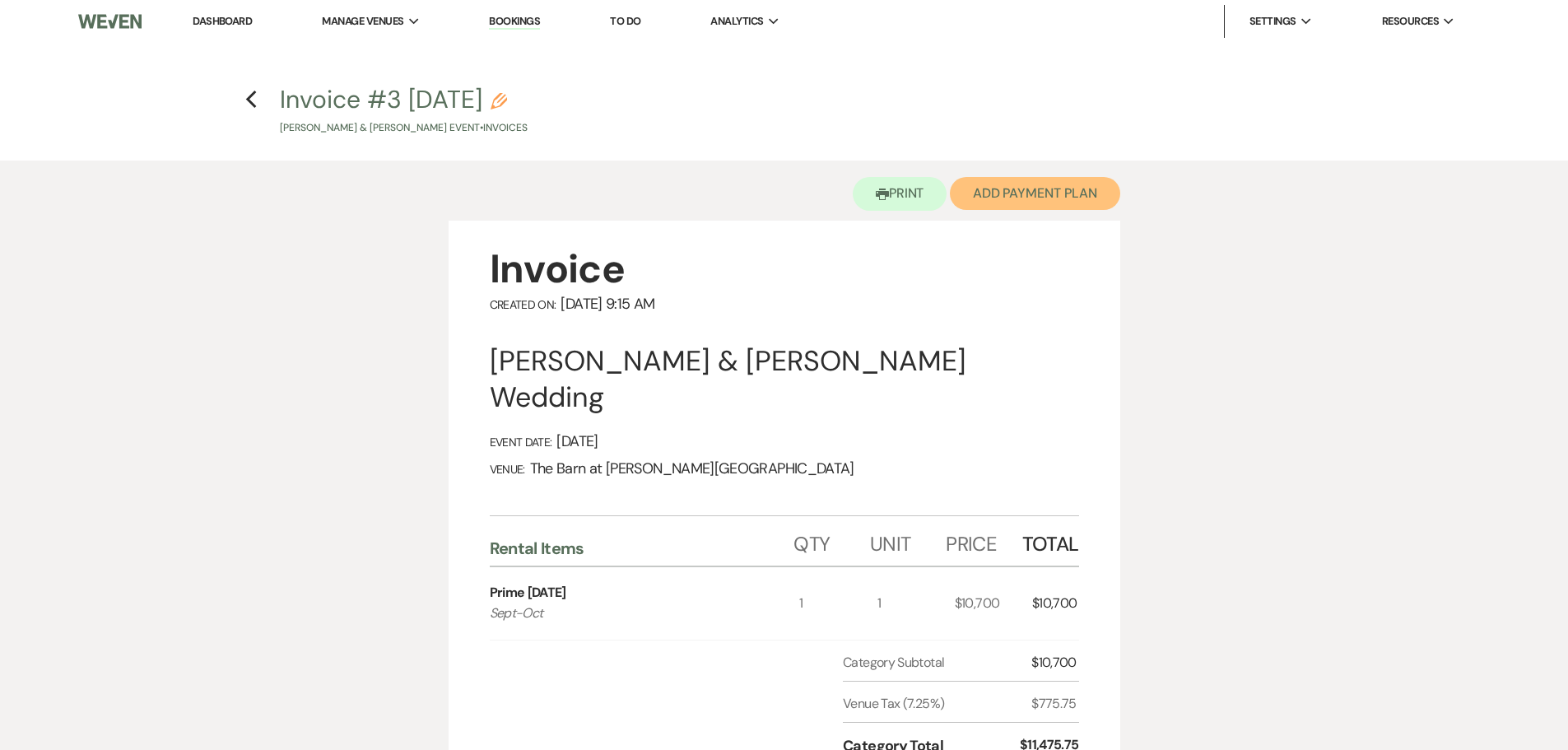
click at [1057, 203] on button "Add Payment Plan" at bounding box center [1035, 193] width 170 height 33
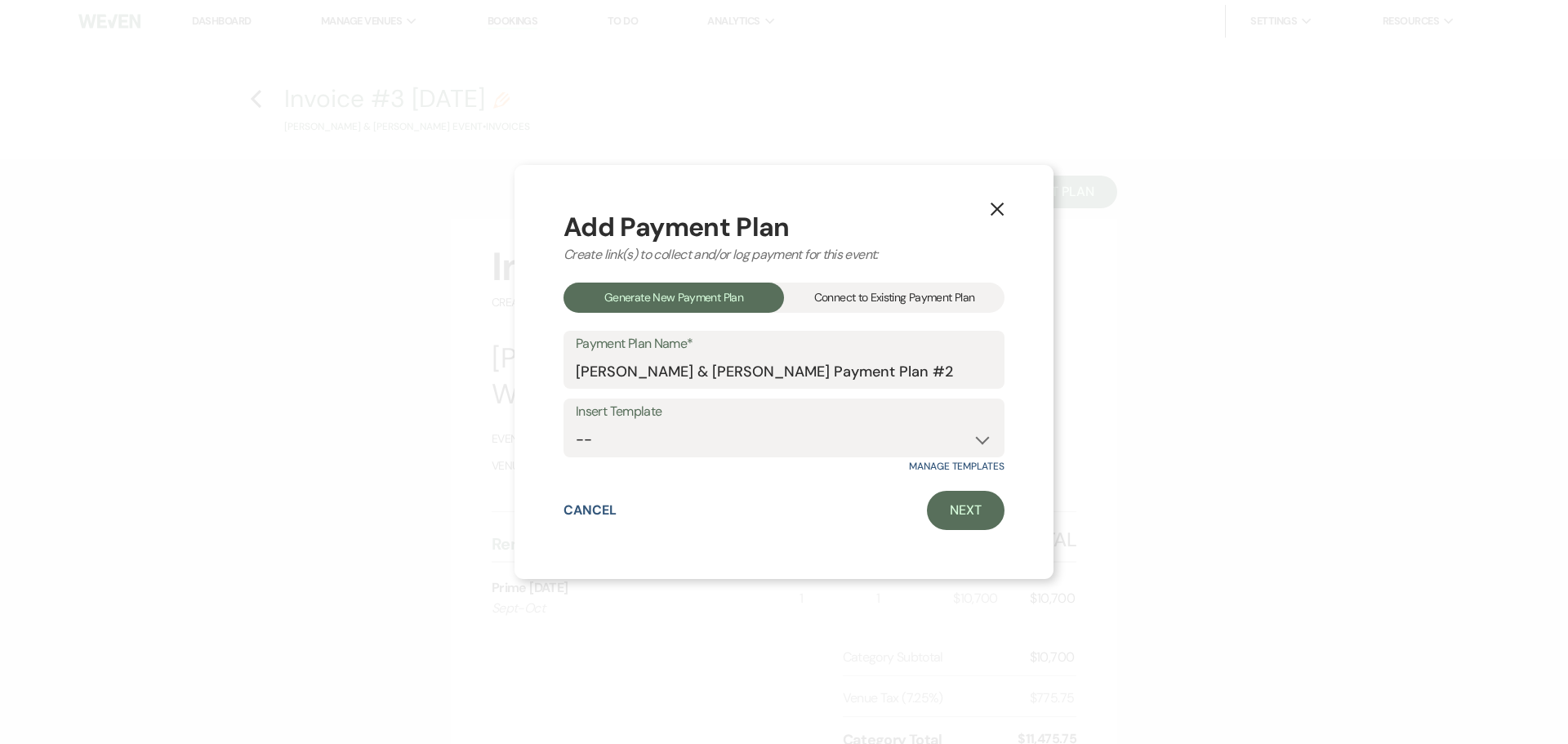
click at [931, 307] on div "Connect to Existing Payment Plan" at bounding box center [894, 297] width 220 height 30
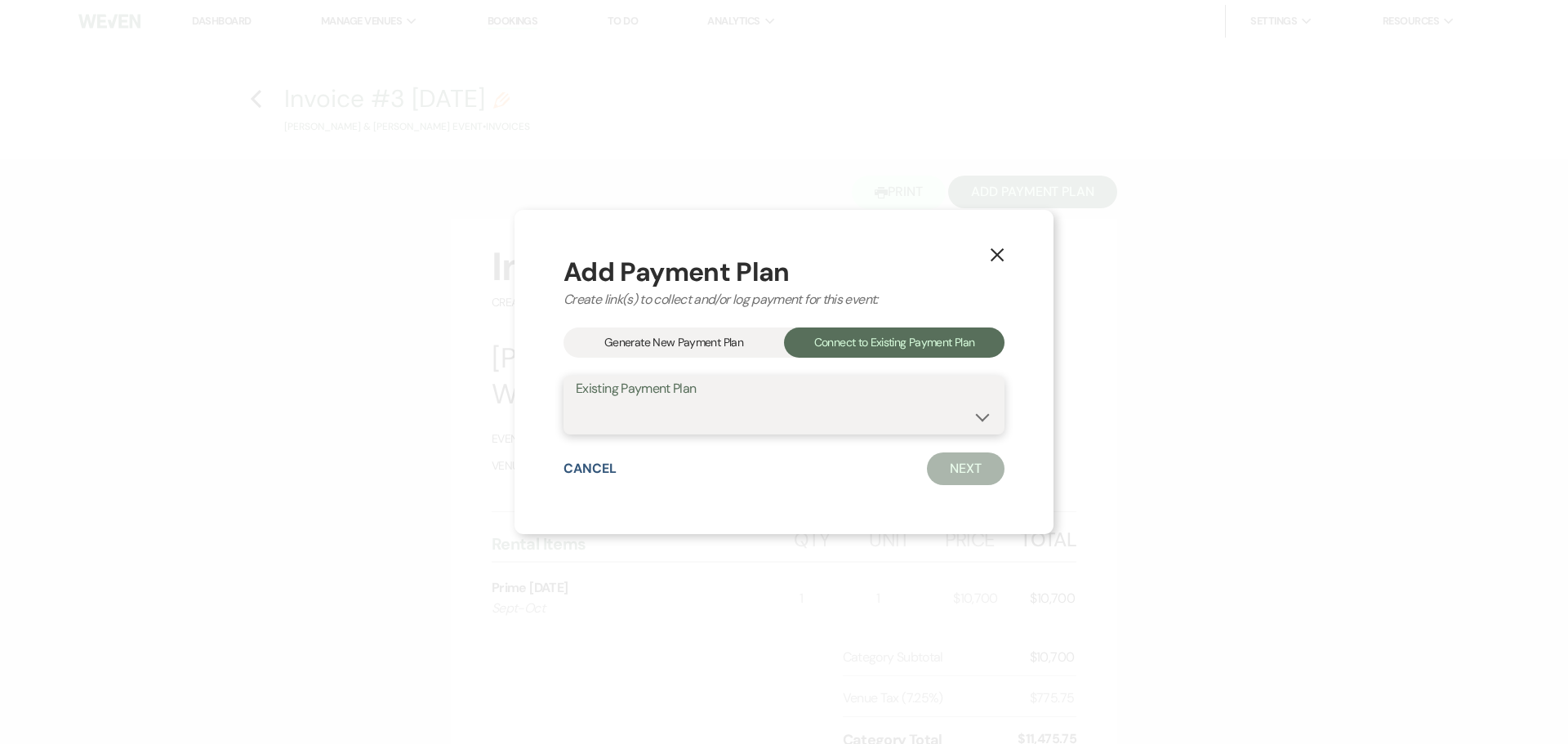
click at [826, 423] on select "Margaret Murphy & Maggie Murphy's Payment Plan #2" at bounding box center [784, 416] width 416 height 32
select select "15207"
click at [576, 401] on select "Margaret Murphy & Maggie Murphy's Payment Plan #2" at bounding box center [784, 416] width 416 height 32
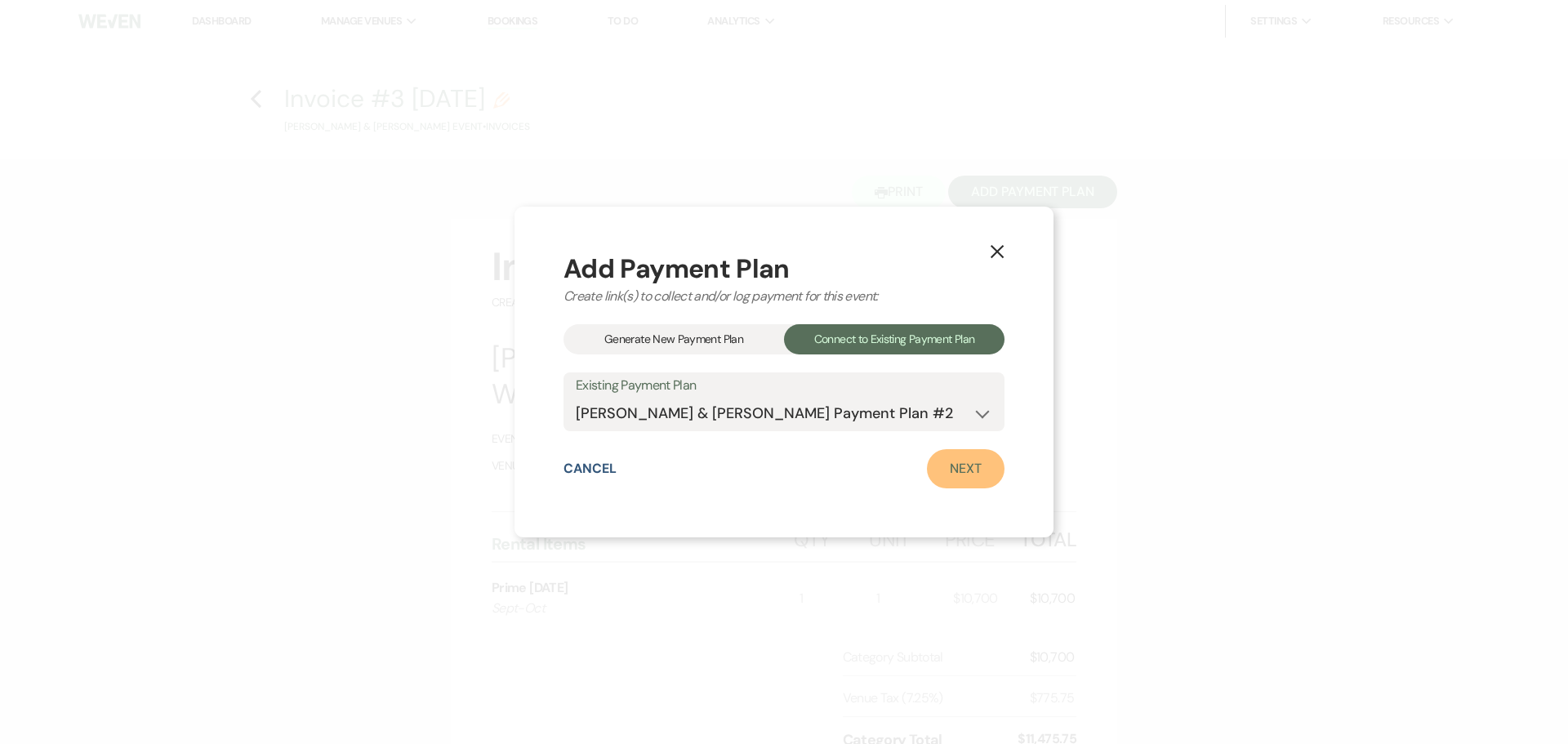
click at [958, 483] on link "Next" at bounding box center [966, 469] width 78 height 39
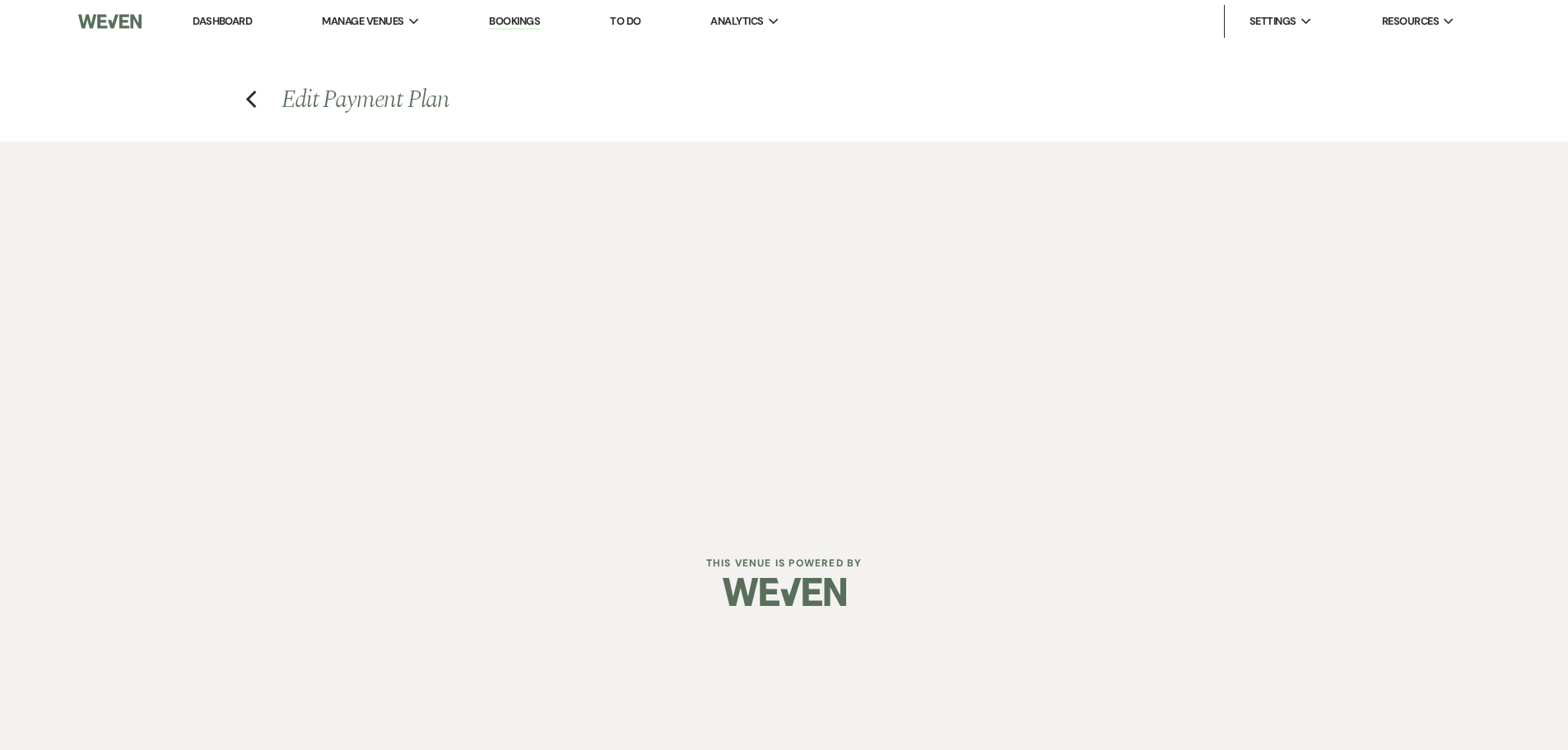
select select "28516"
select select "1"
select select "true"
select select "2"
select select "flat"
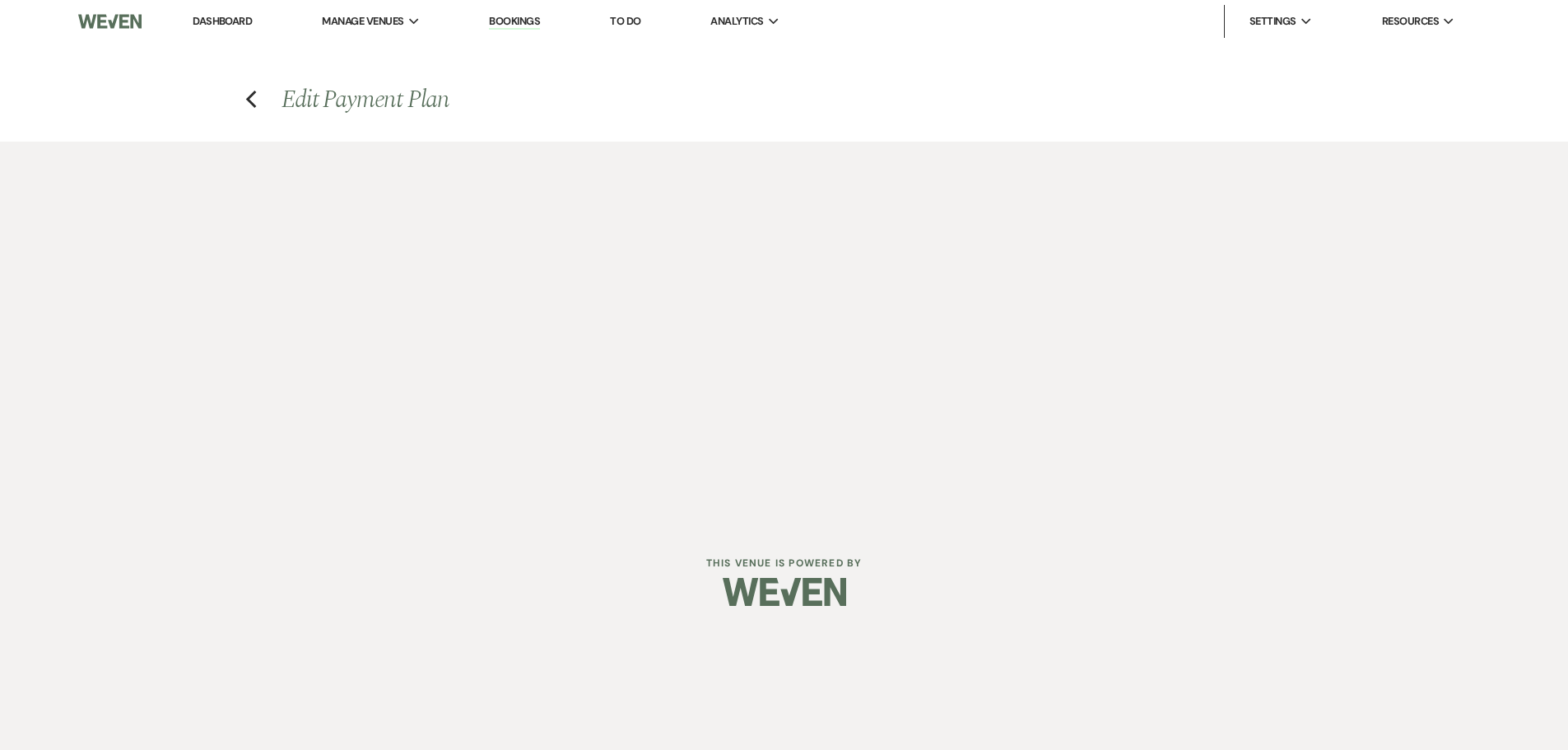
select select "true"
select select "client"
select select "weeks"
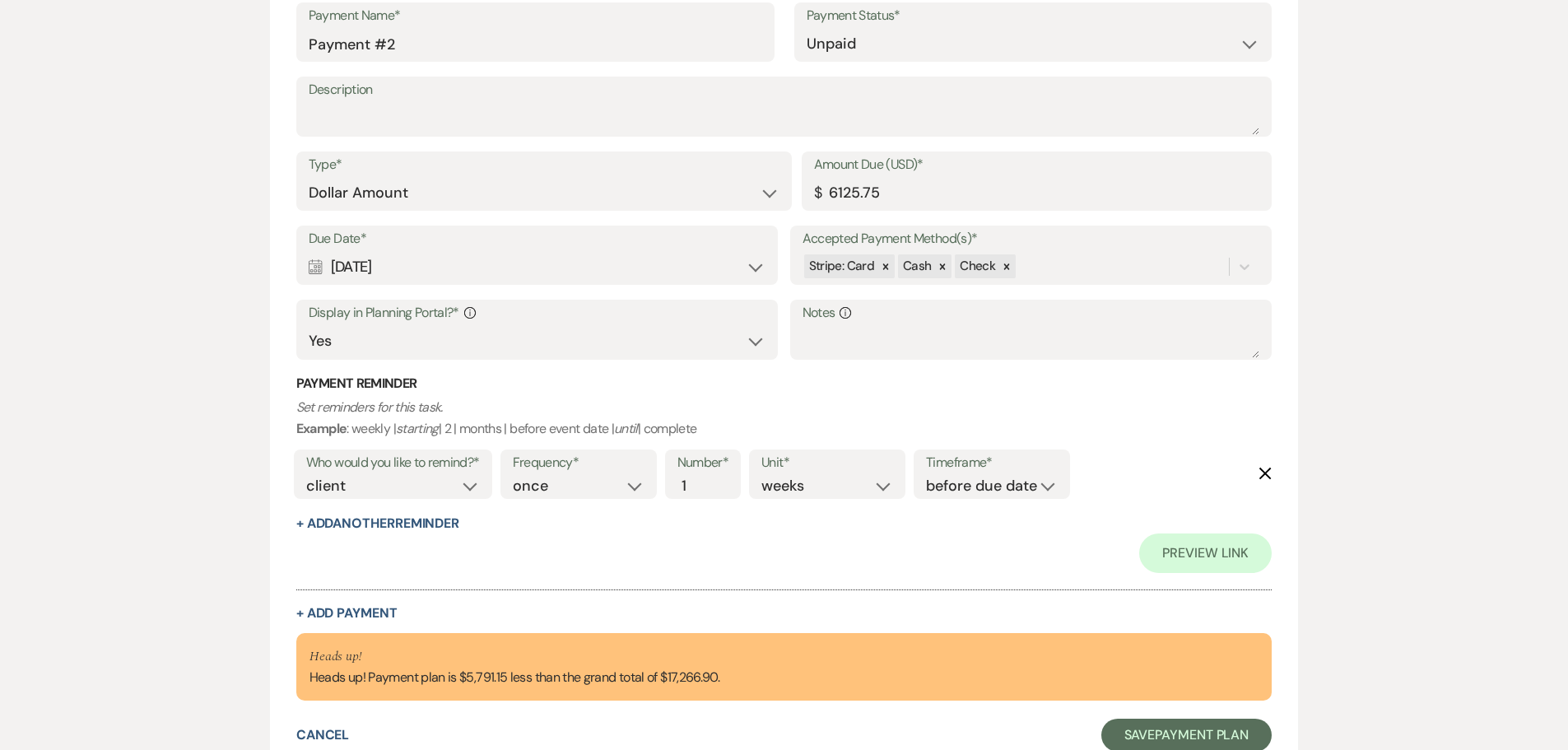
scroll to position [1274, 0]
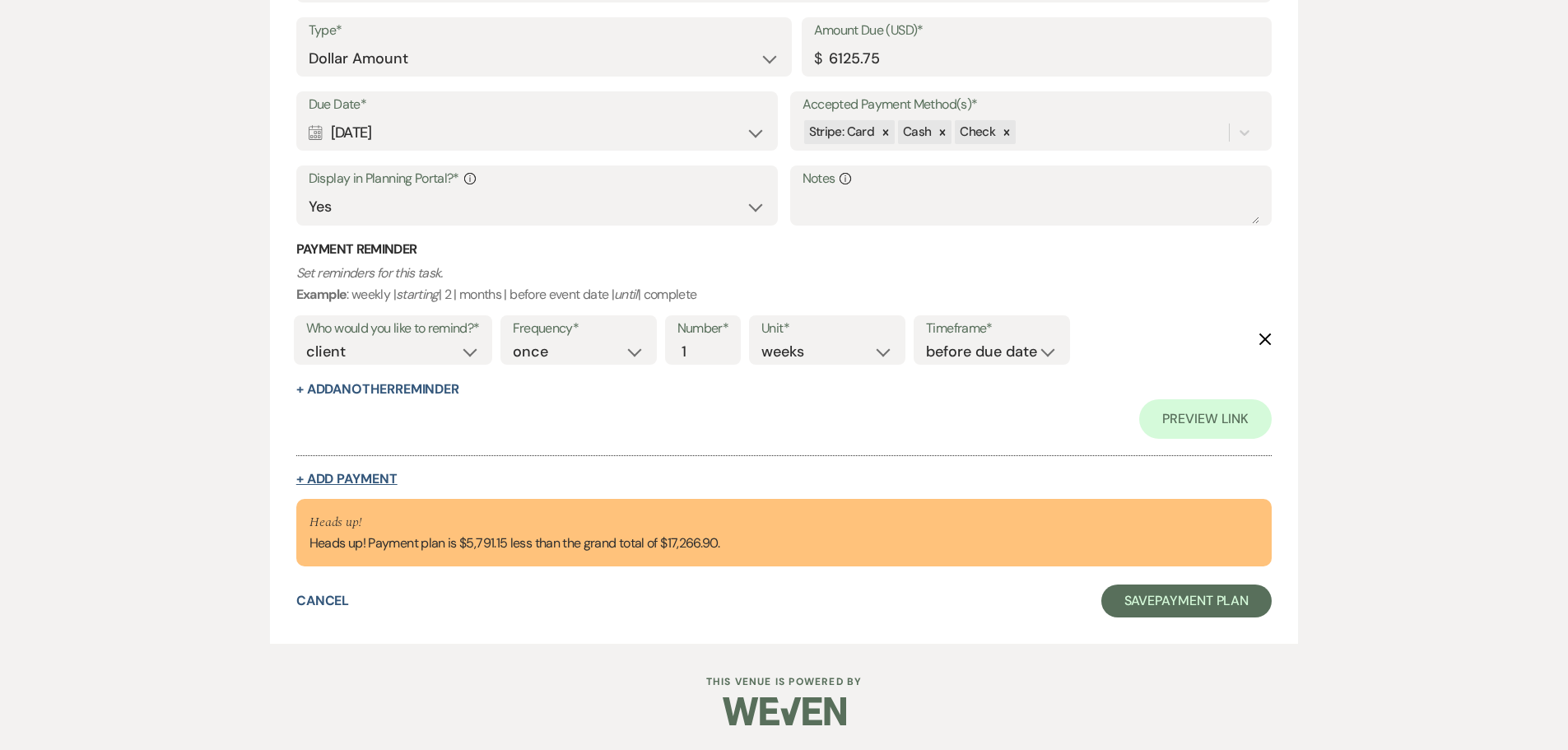
click at [376, 484] on button "+ Add Payment" at bounding box center [347, 479] width 102 height 13
select select "2"
select select "flat"
select select "true"
select select "client"
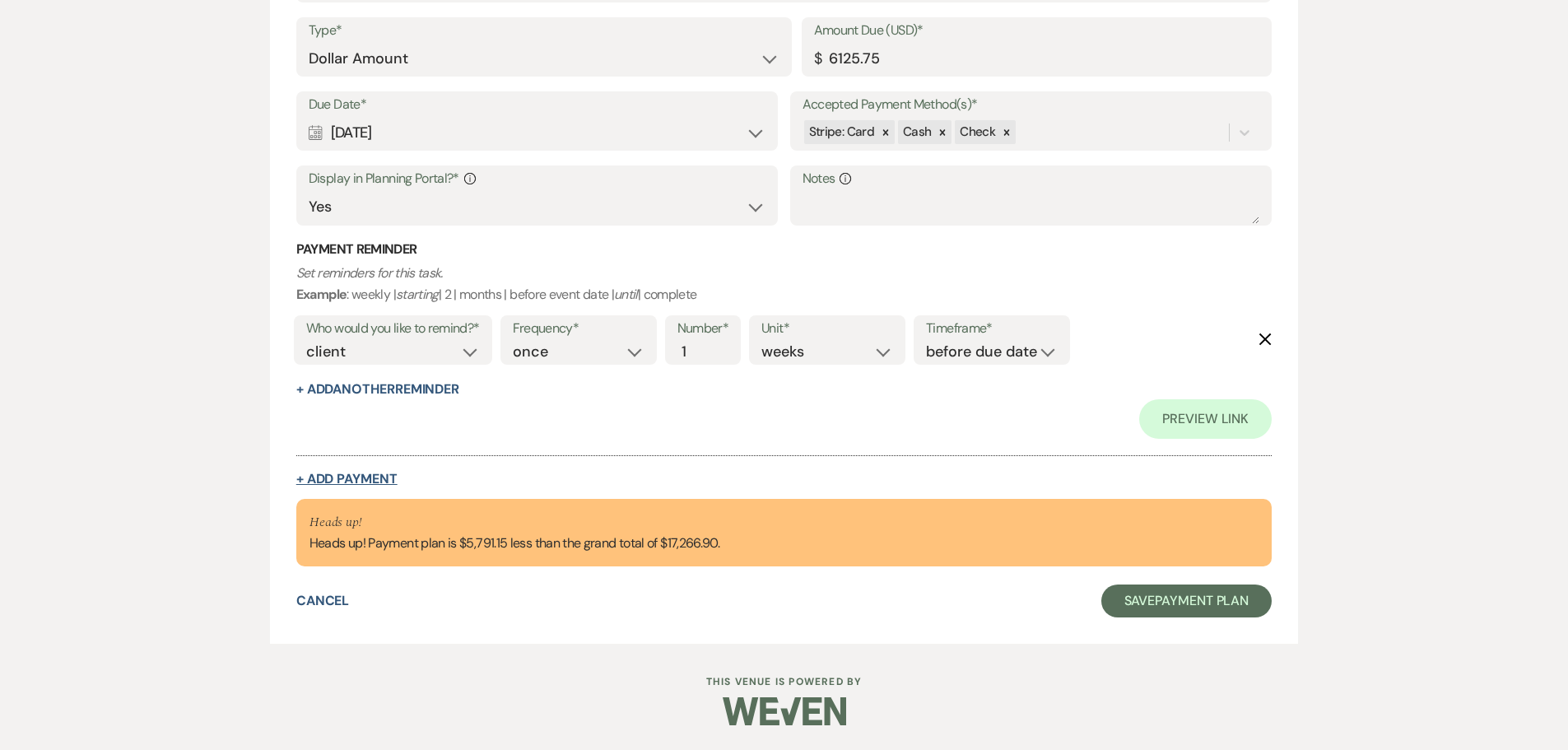
select select "weeks"
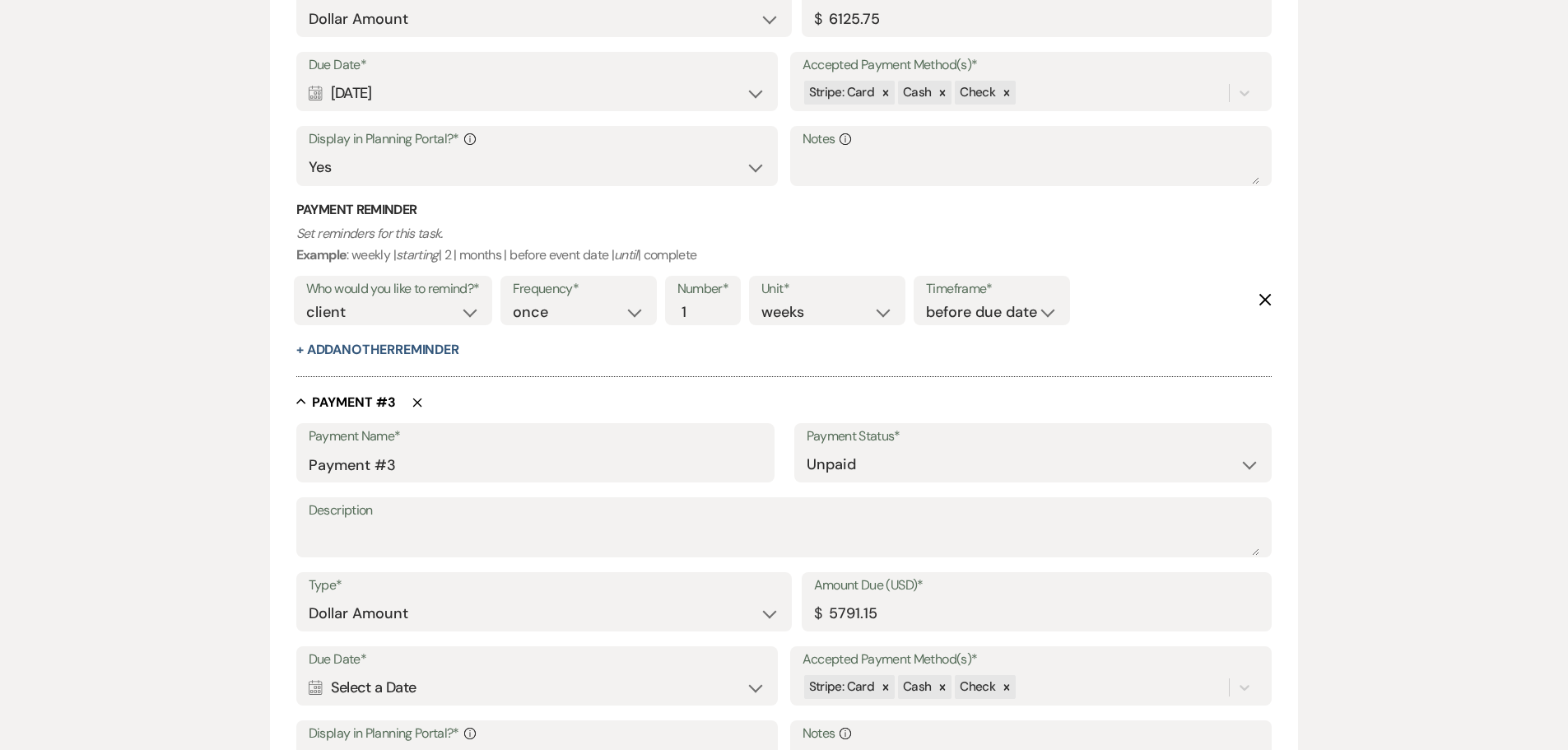
scroll to position [1234, 0]
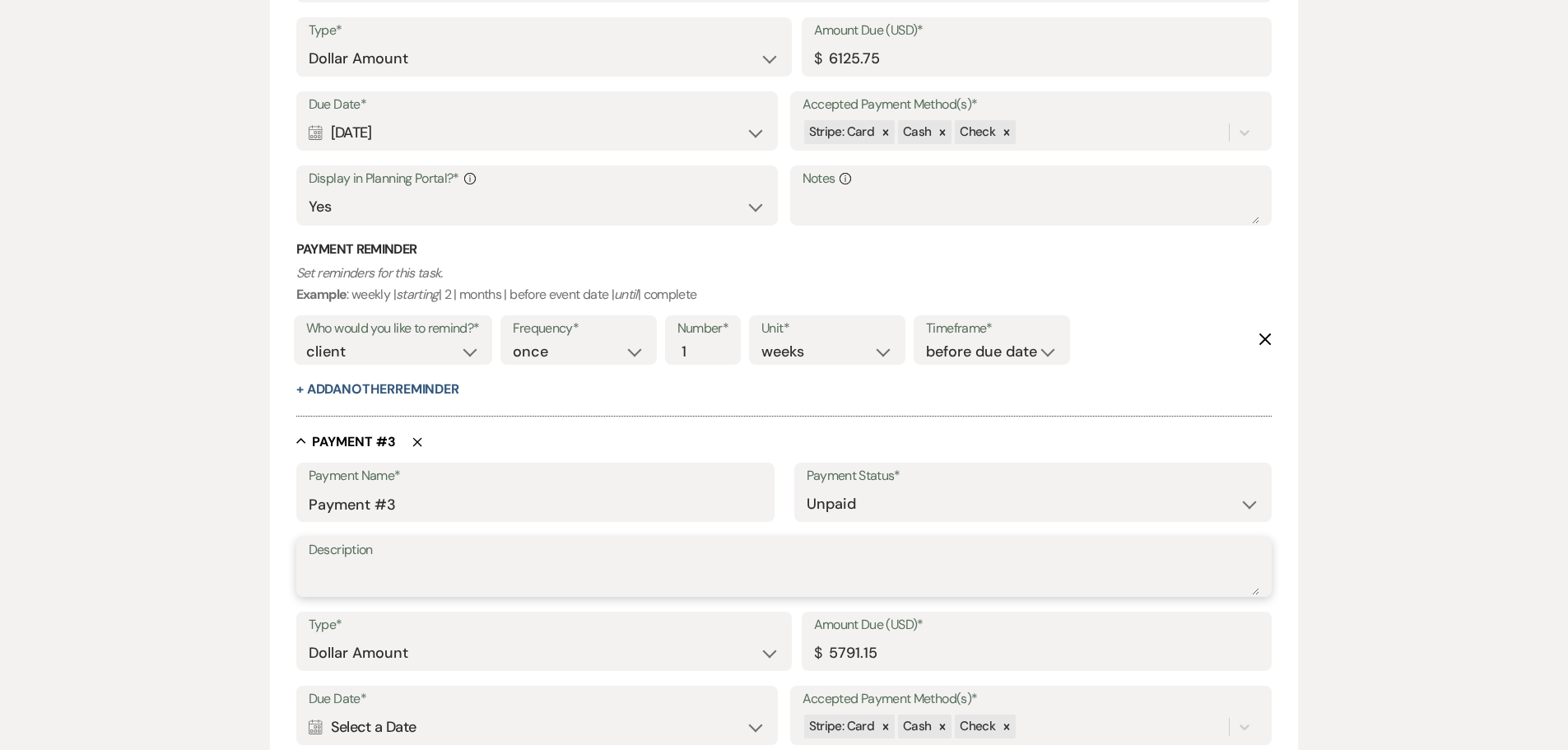
click at [391, 573] on textarea "Description" at bounding box center [785, 579] width 952 height 33
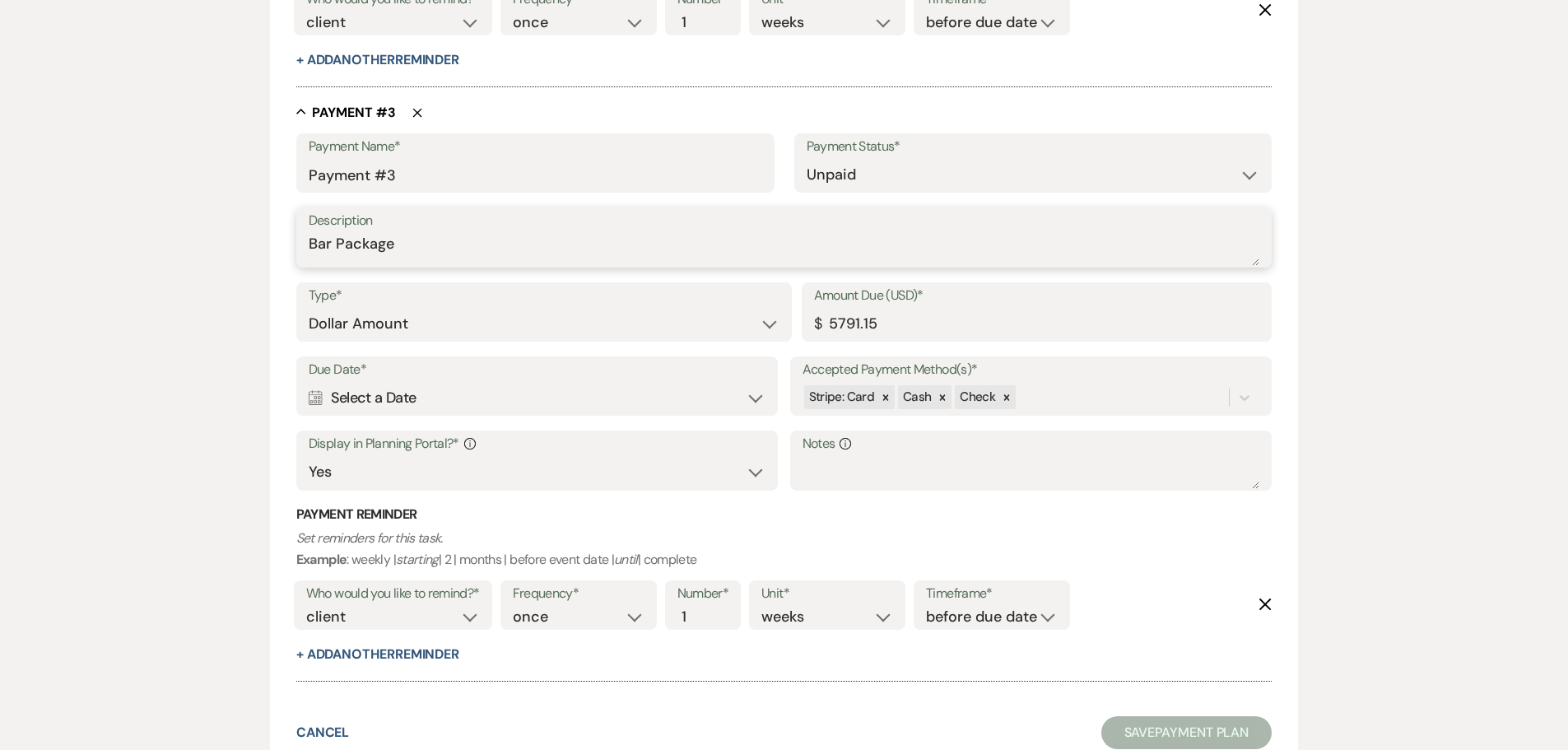
scroll to position [1695, 0]
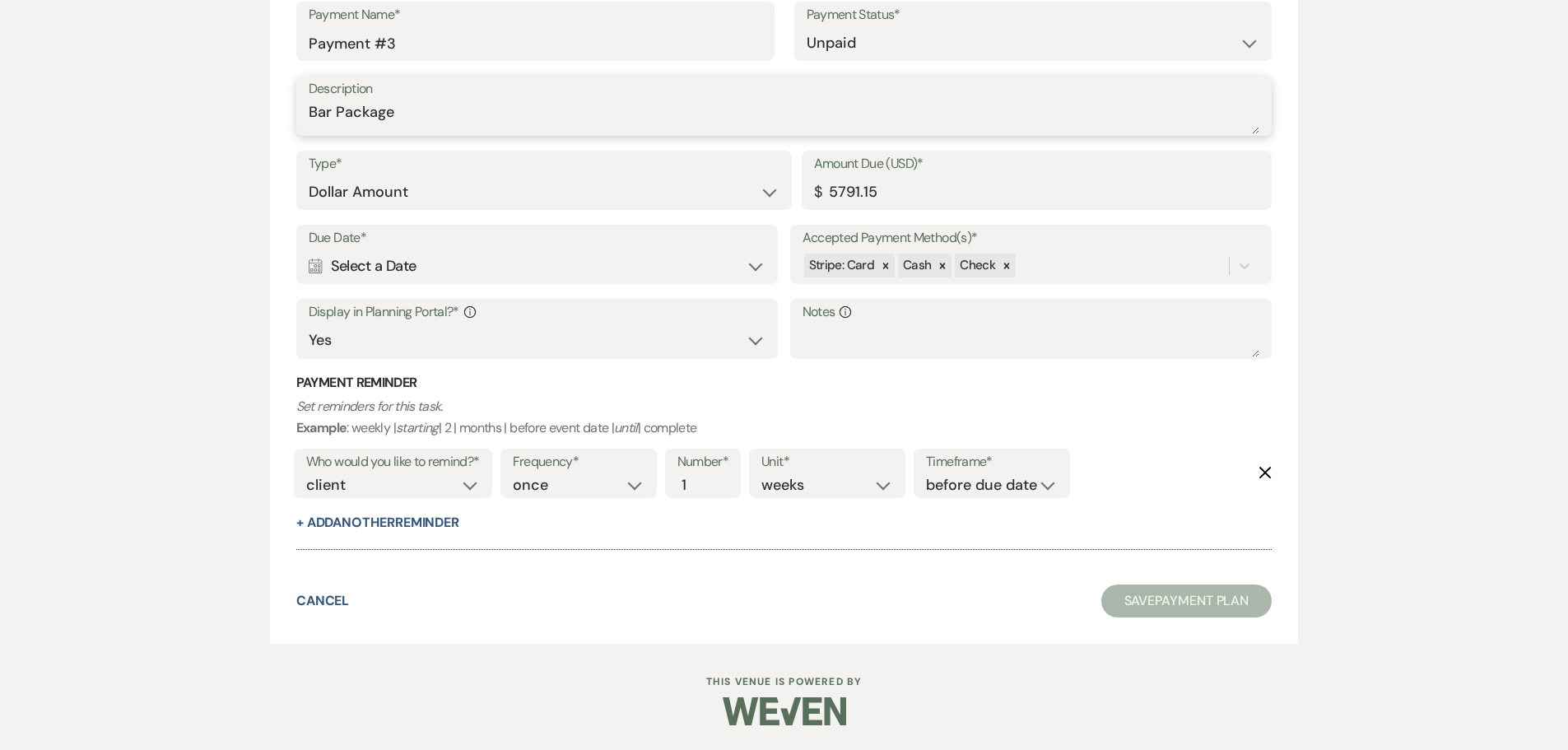
type textarea "Bar Package"
click at [480, 273] on div "Calendar Select a Date Expand" at bounding box center [538, 266] width 458 height 32
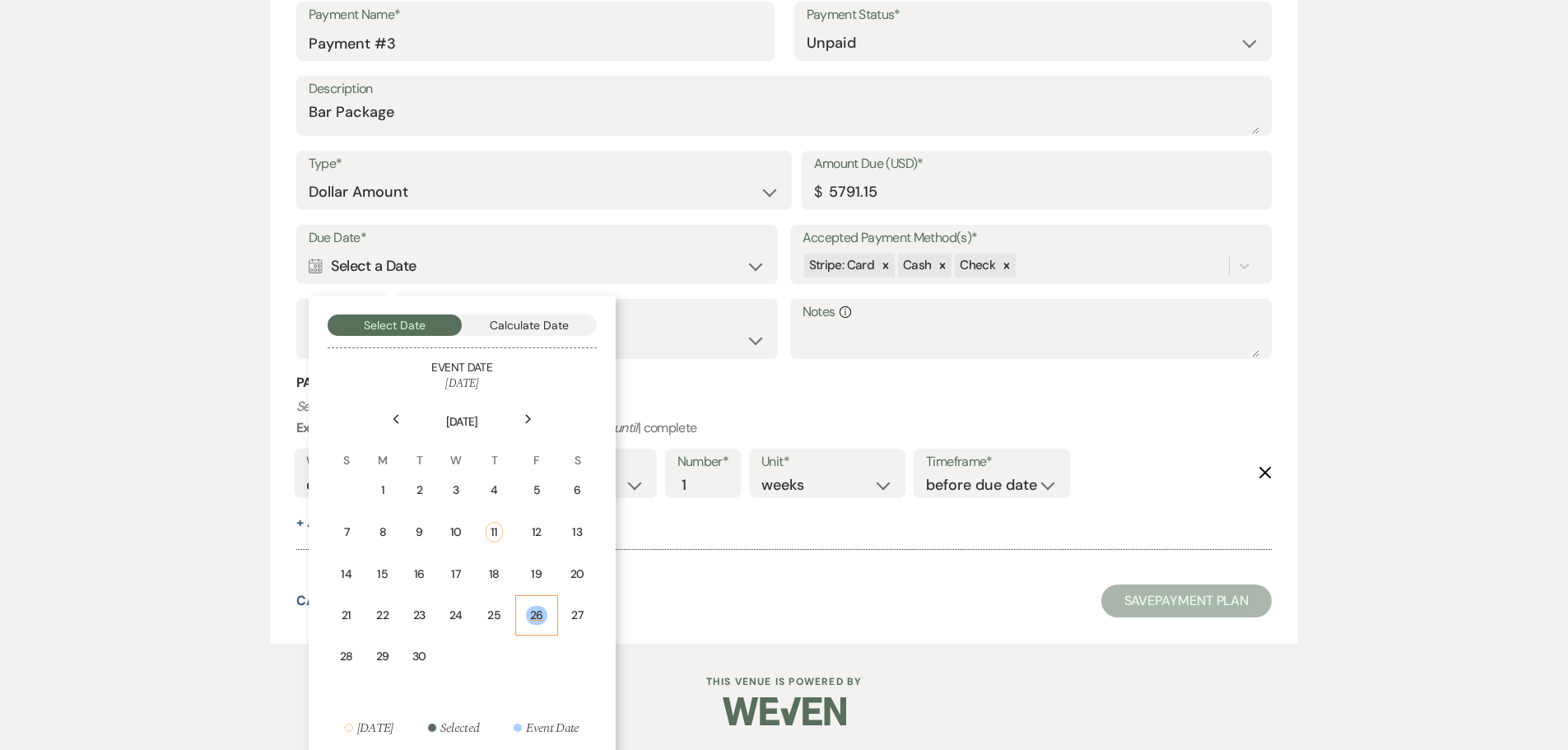
click at [541, 619] on div "26" at bounding box center [537, 615] width 21 height 19
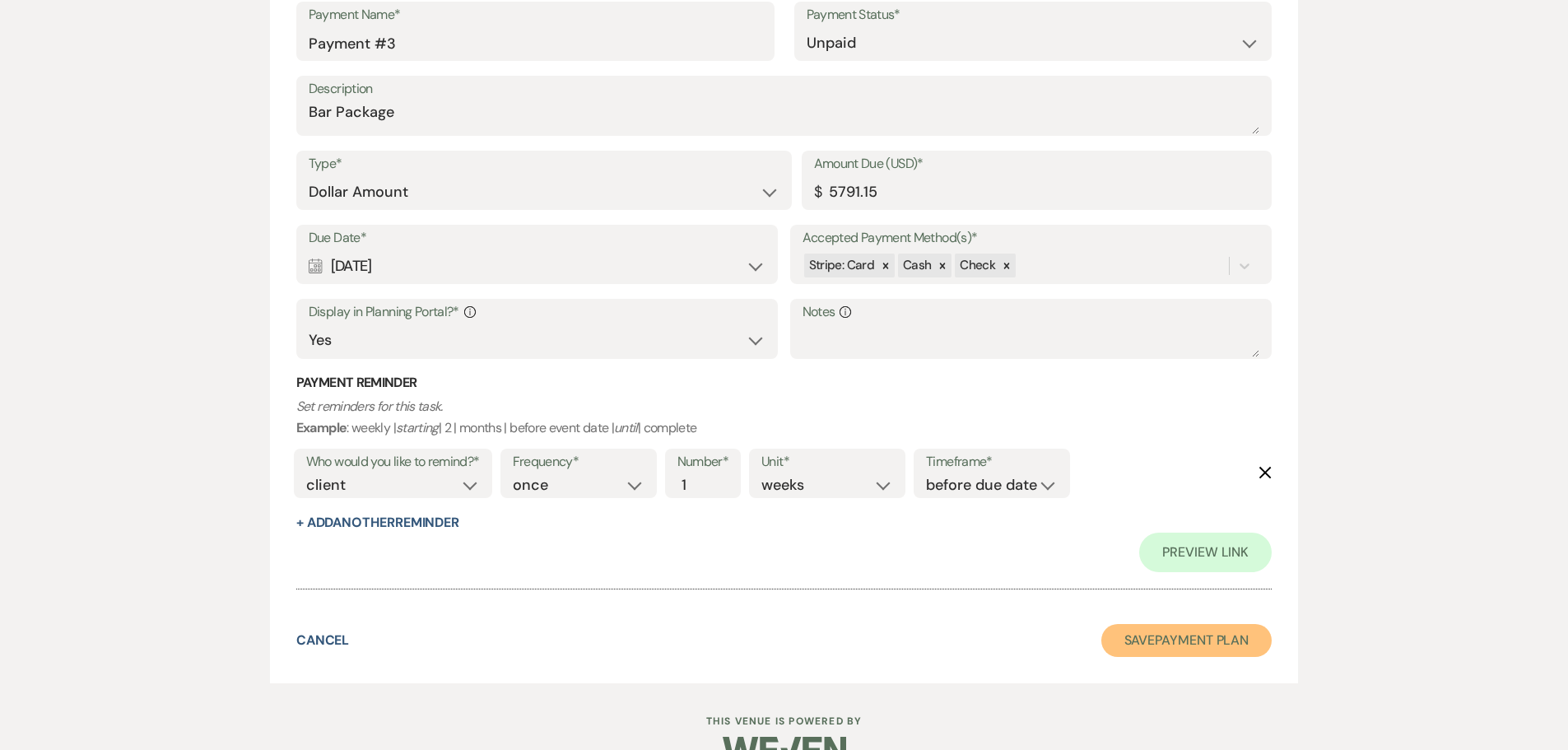
click at [1247, 638] on button "Save Payment Plan" at bounding box center [1186, 640] width 171 height 33
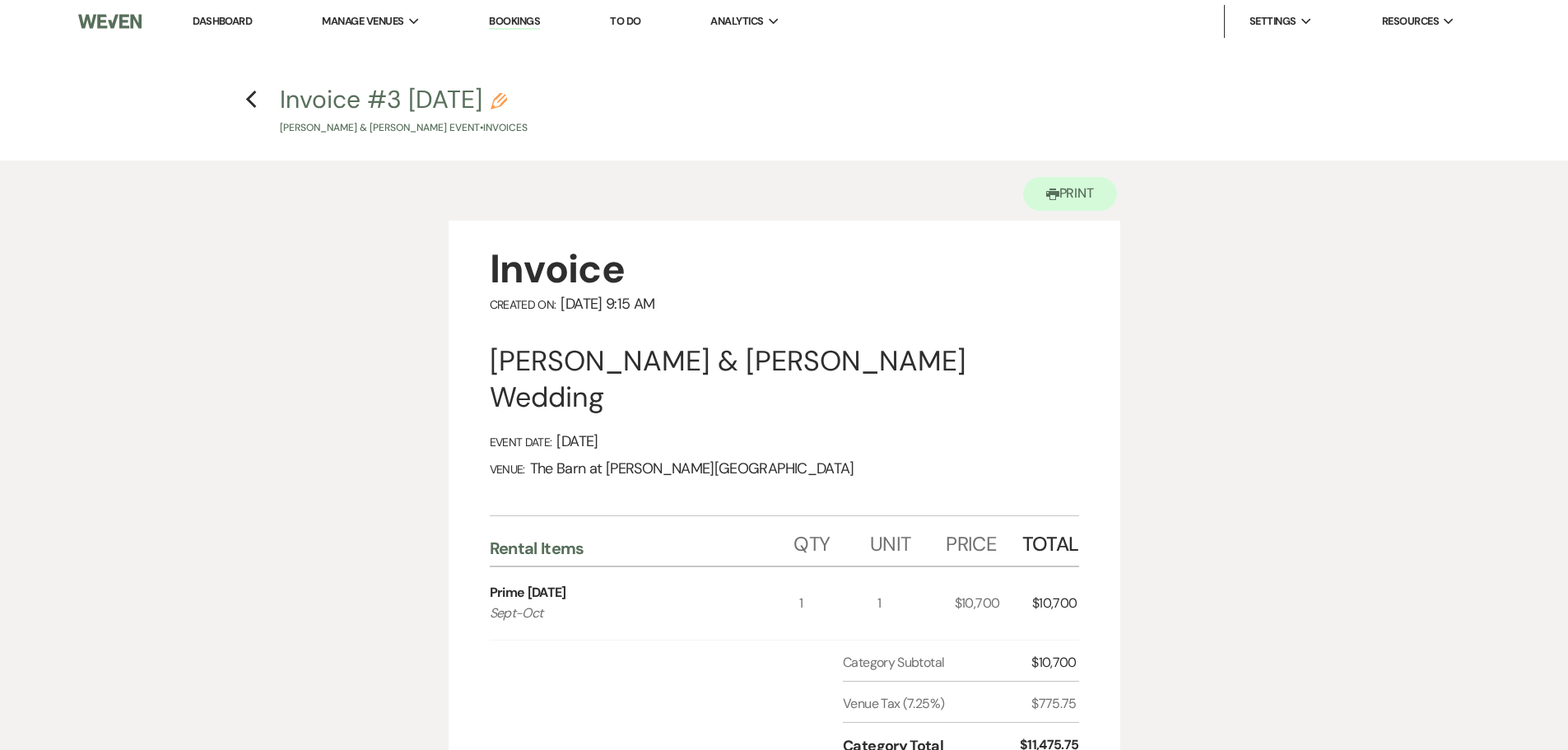
click at [217, 14] on link "Dashboard" at bounding box center [222, 21] width 59 height 14
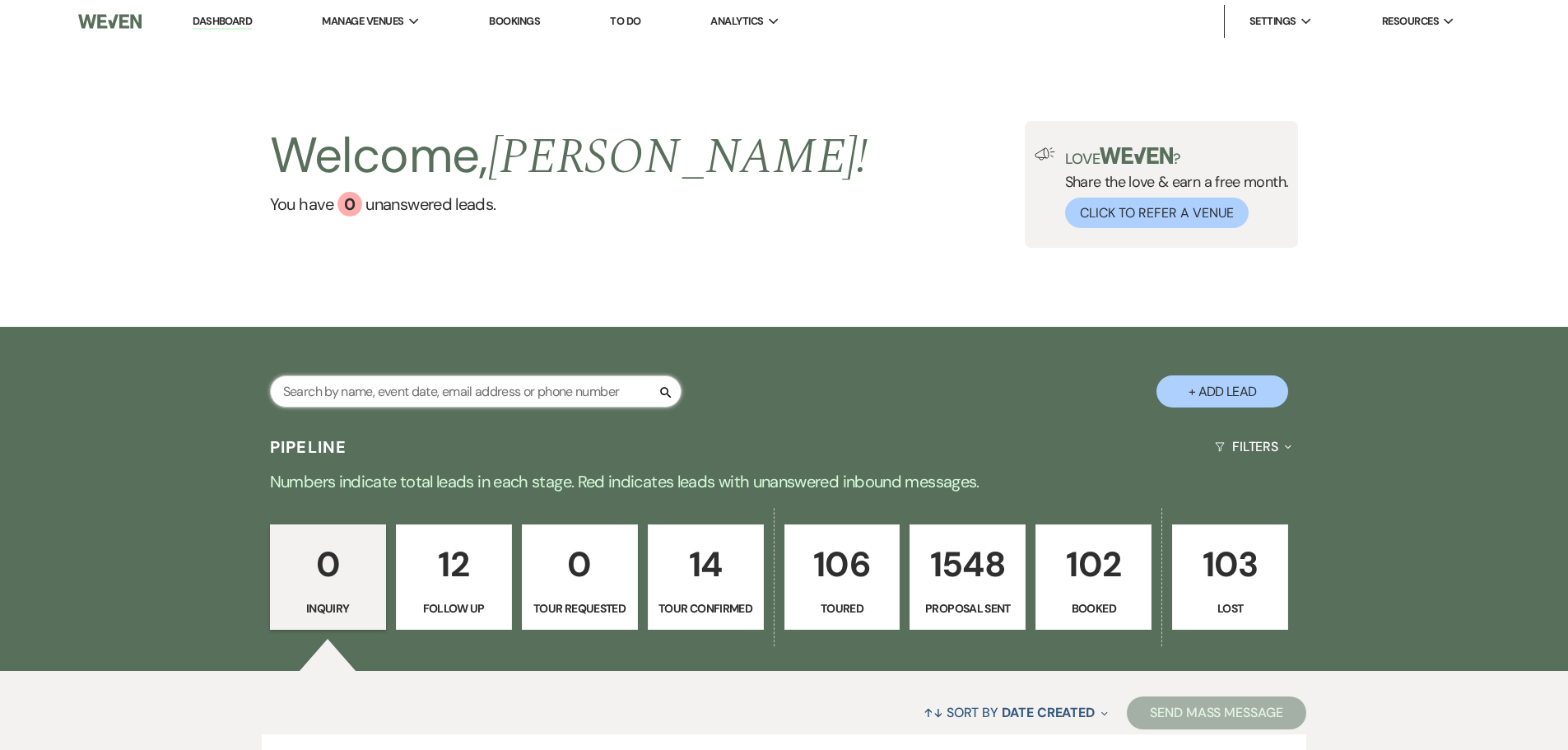
click at [336, 379] on input "text" at bounding box center [476, 391] width 411 height 32
type input "wheeler"
select select "6"
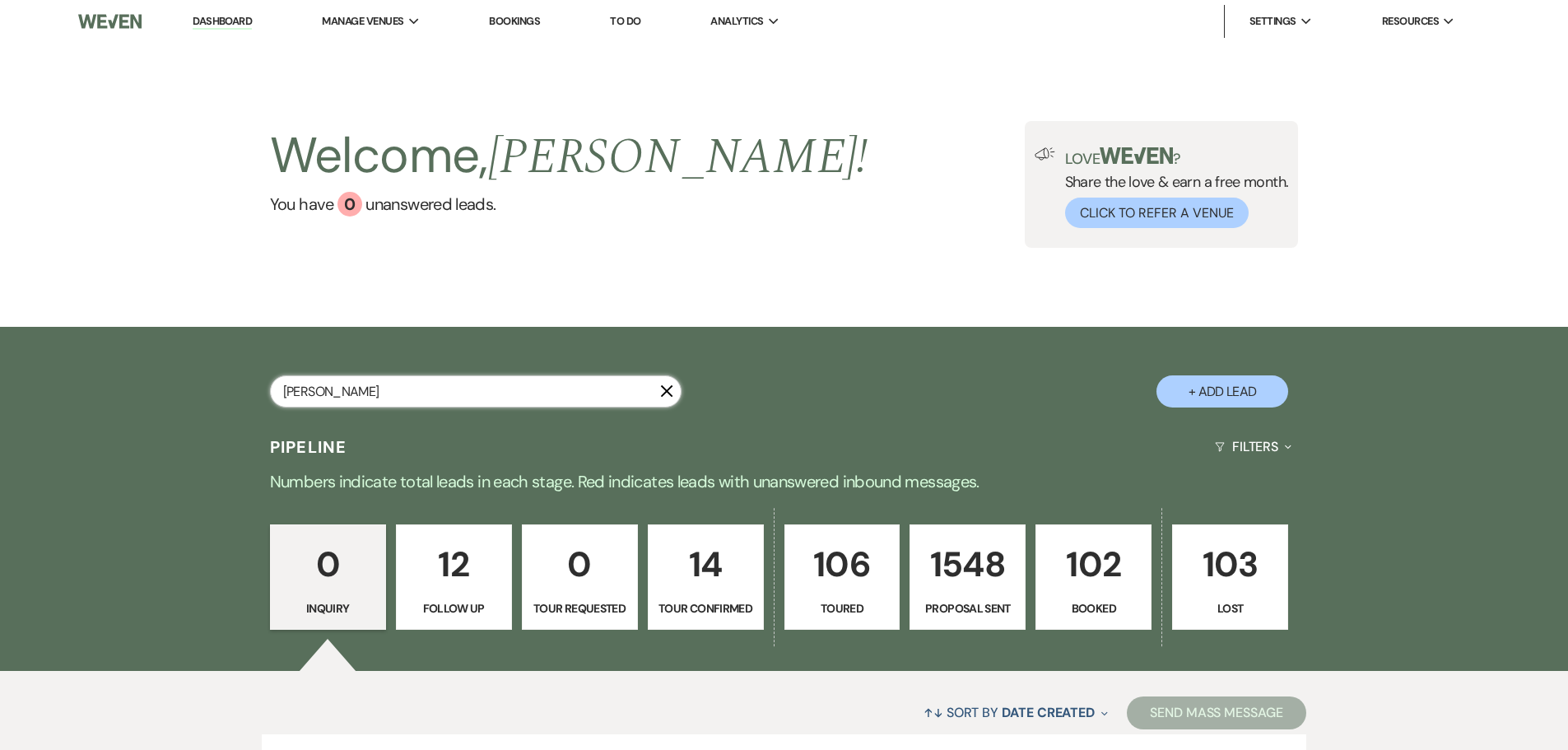
select select "6"
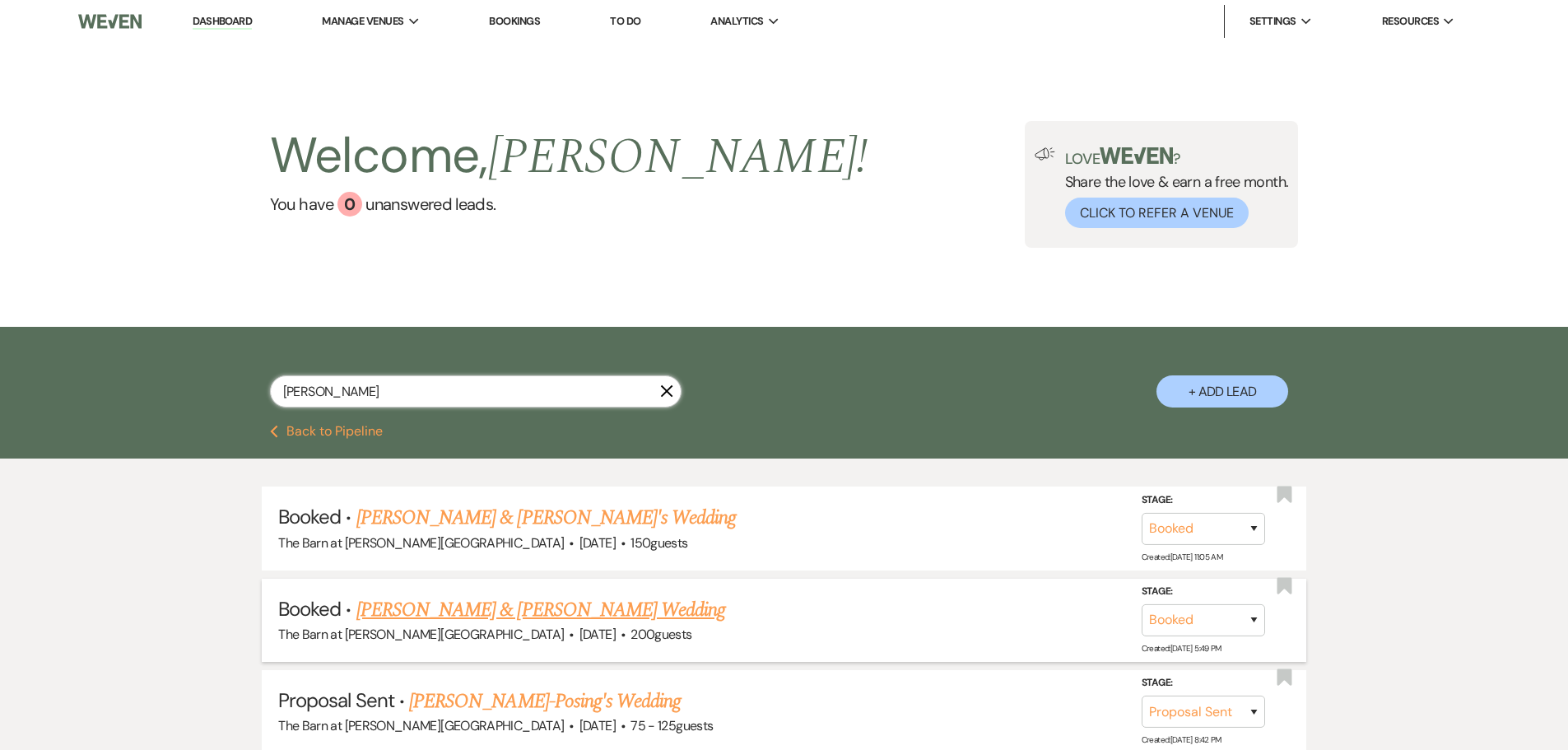
type input "wheeler"
click at [444, 602] on link "Seth Hornsby & Danielle Wheeler's Wedding" at bounding box center [540, 610] width 368 height 30
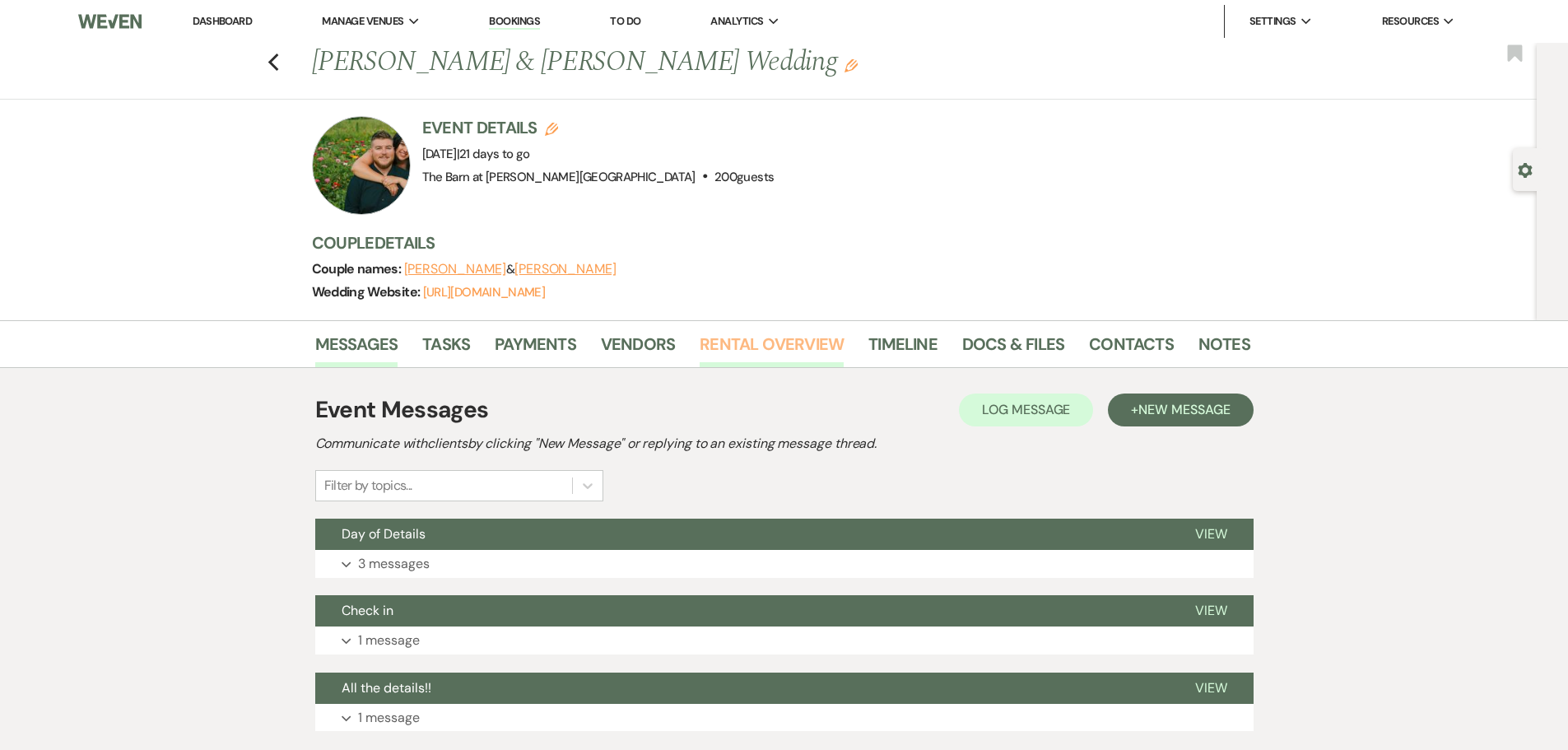
click at [778, 351] on link "Rental Overview" at bounding box center [772, 349] width 144 height 36
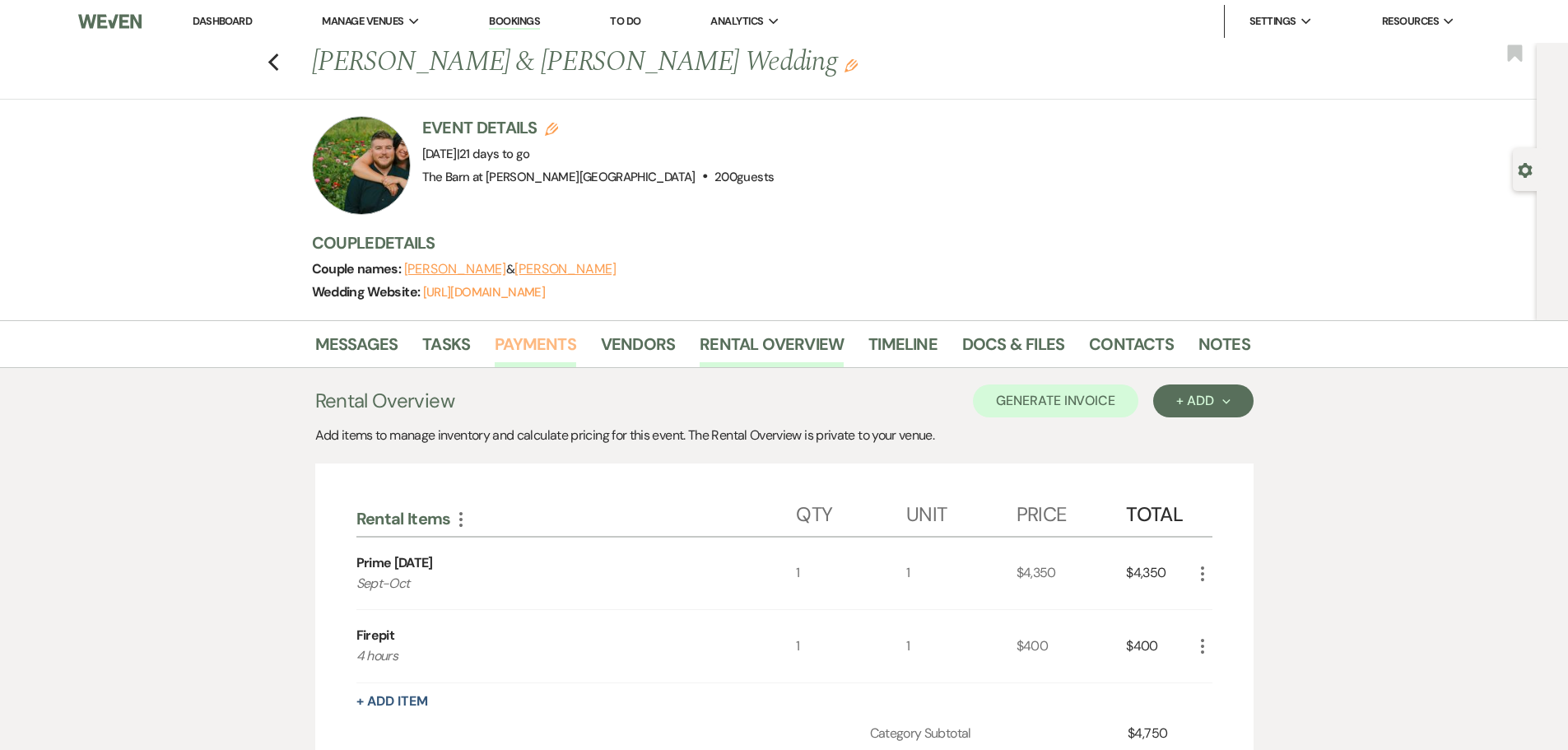
click at [530, 353] on link "Payments" at bounding box center [535, 349] width 82 height 36
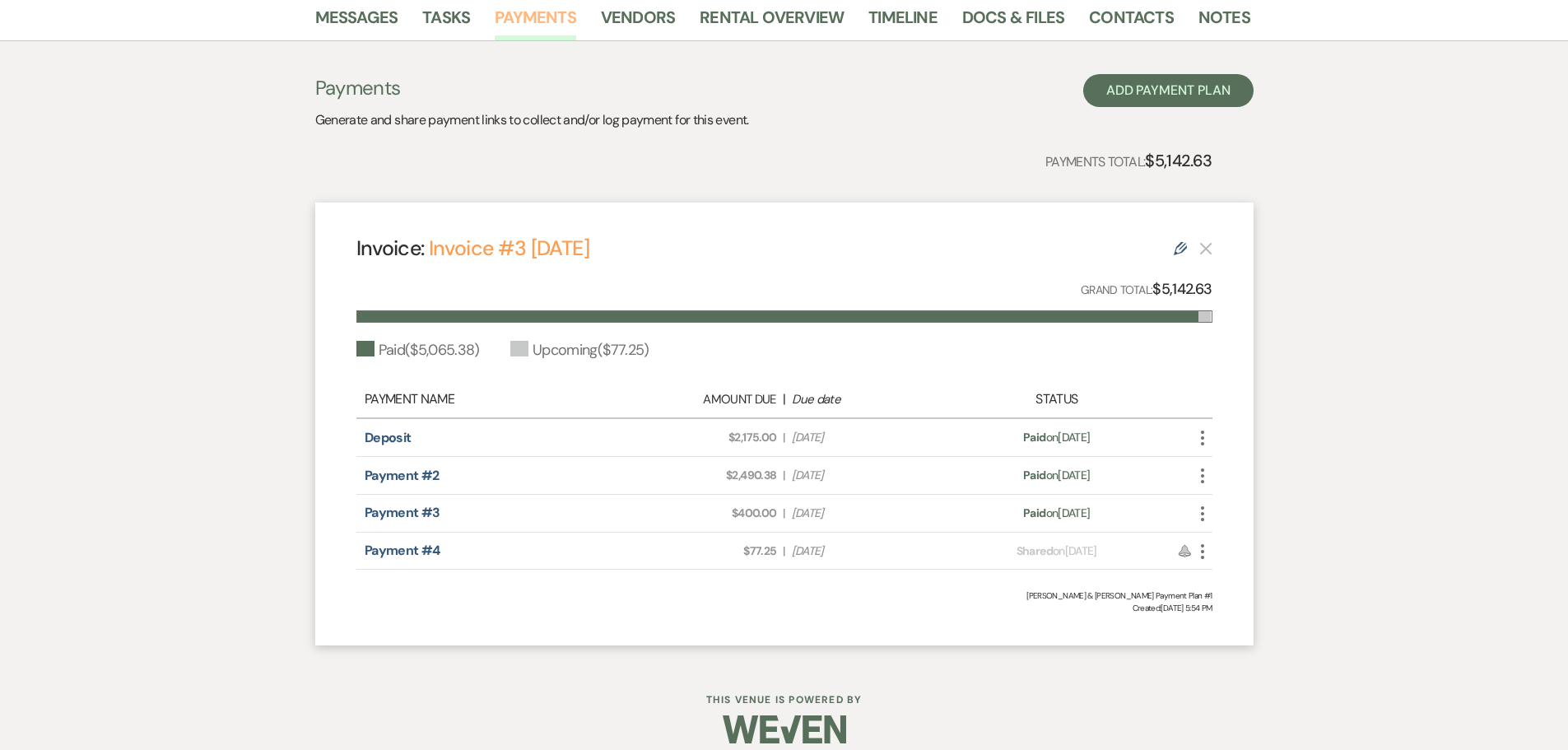
scroll to position [330, 0]
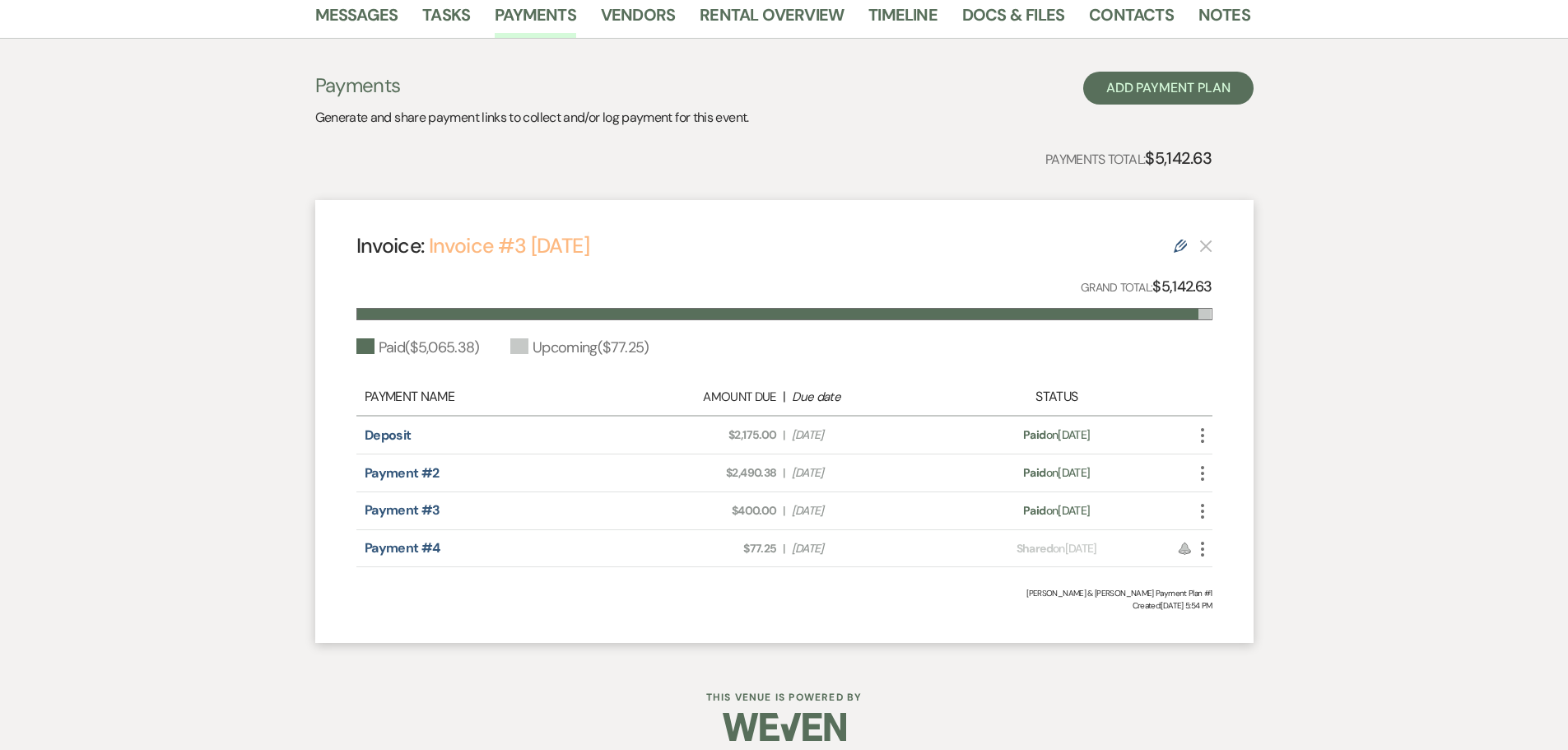
click at [558, 245] on link "Invoice #3 9-11-2025" at bounding box center [509, 245] width 160 height 27
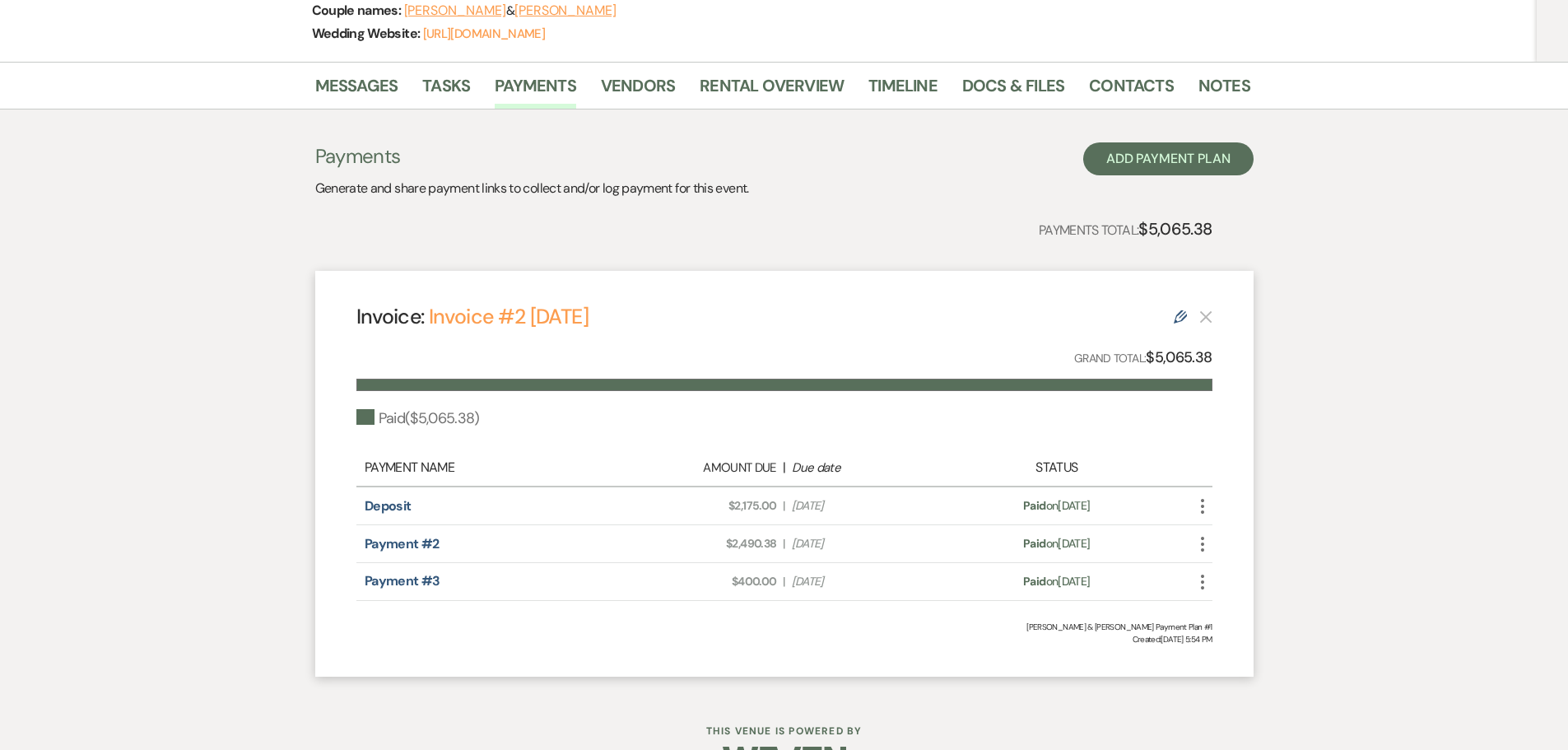
scroll to position [308, 0]
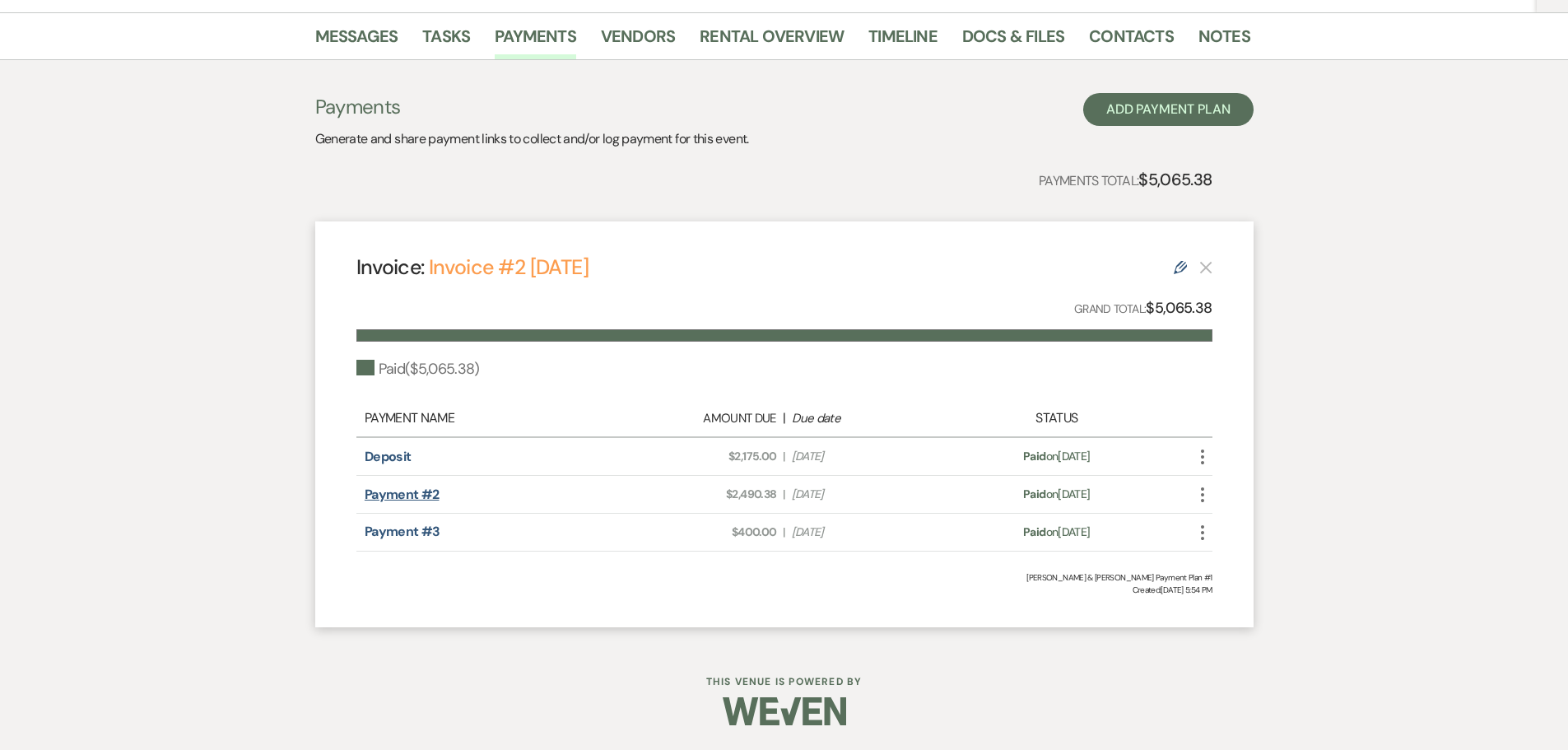
click at [427, 501] on link "Payment #2" at bounding box center [402, 494] width 75 height 17
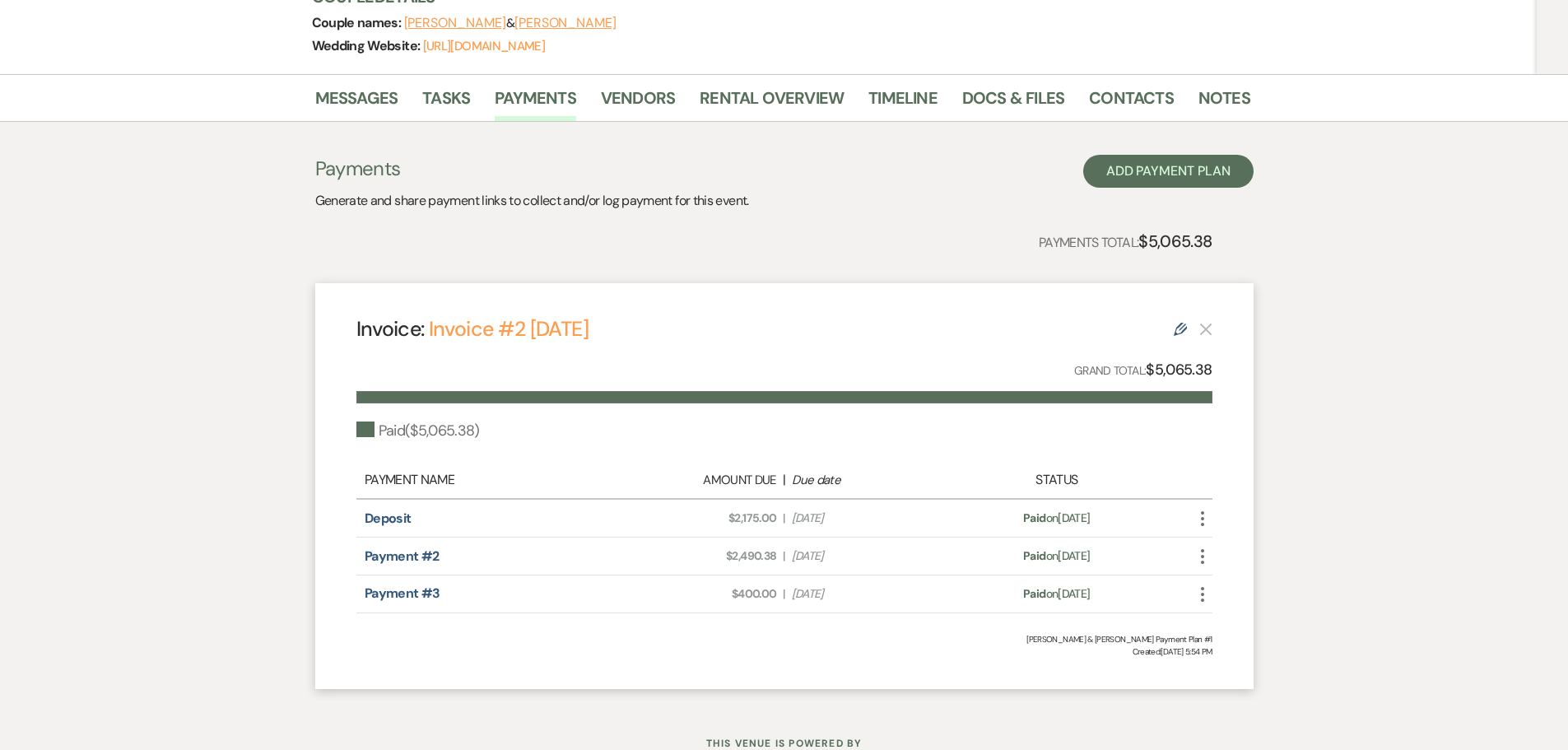
scroll to position [247, 0]
click at [424, 596] on link "Payment #3" at bounding box center [402, 591] width 76 height 17
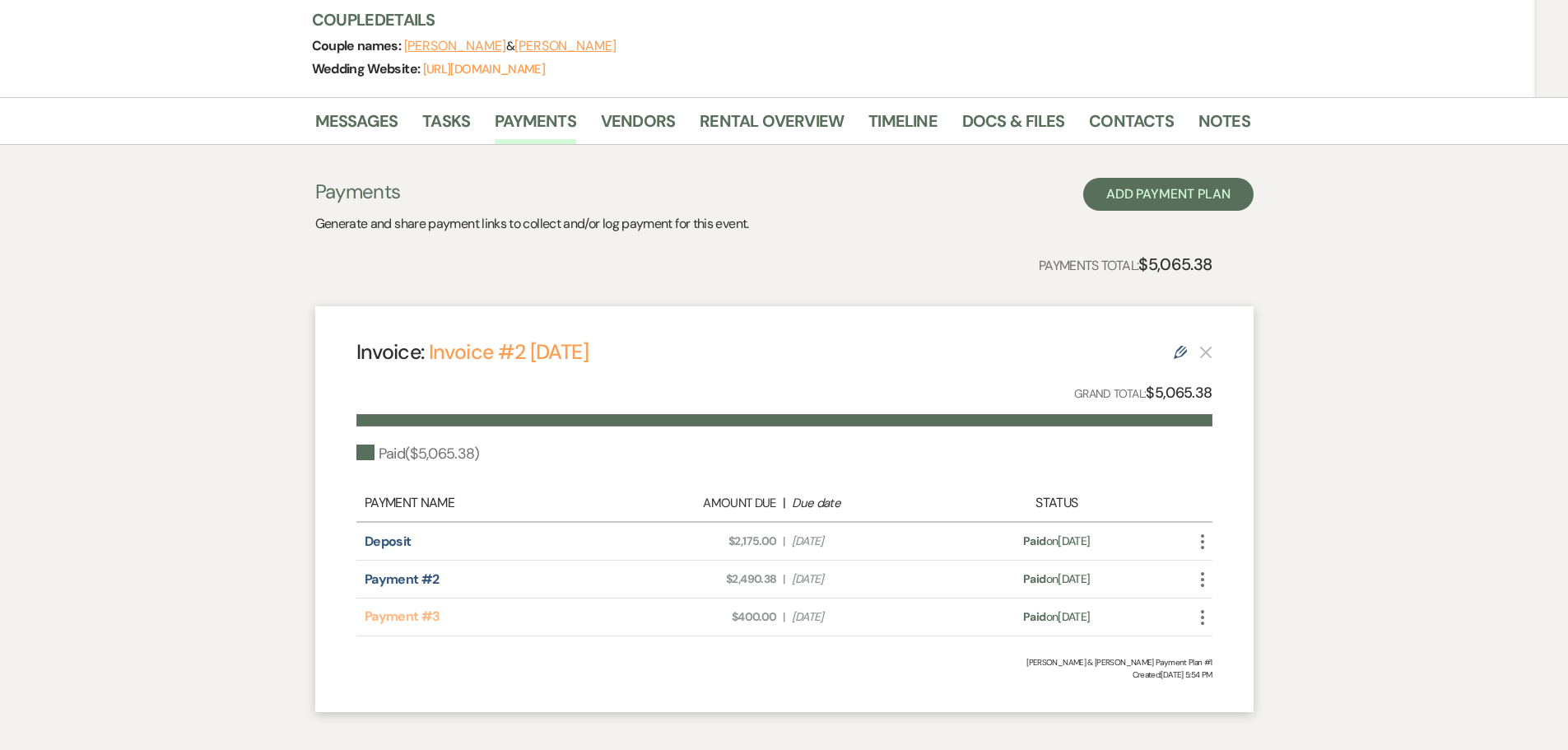
scroll to position [143, 0]
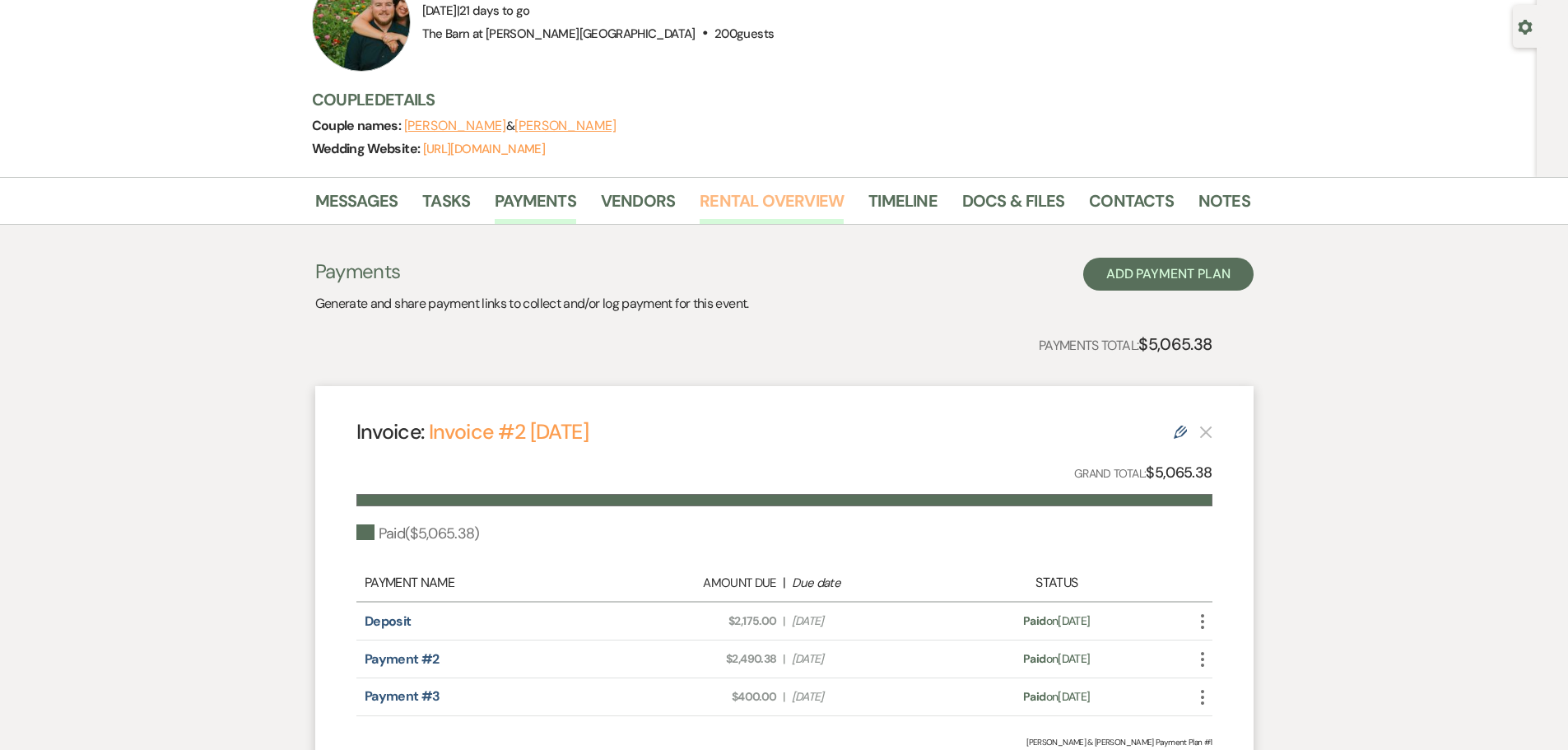
click at [763, 193] on link "Rental Overview" at bounding box center [772, 206] width 144 height 36
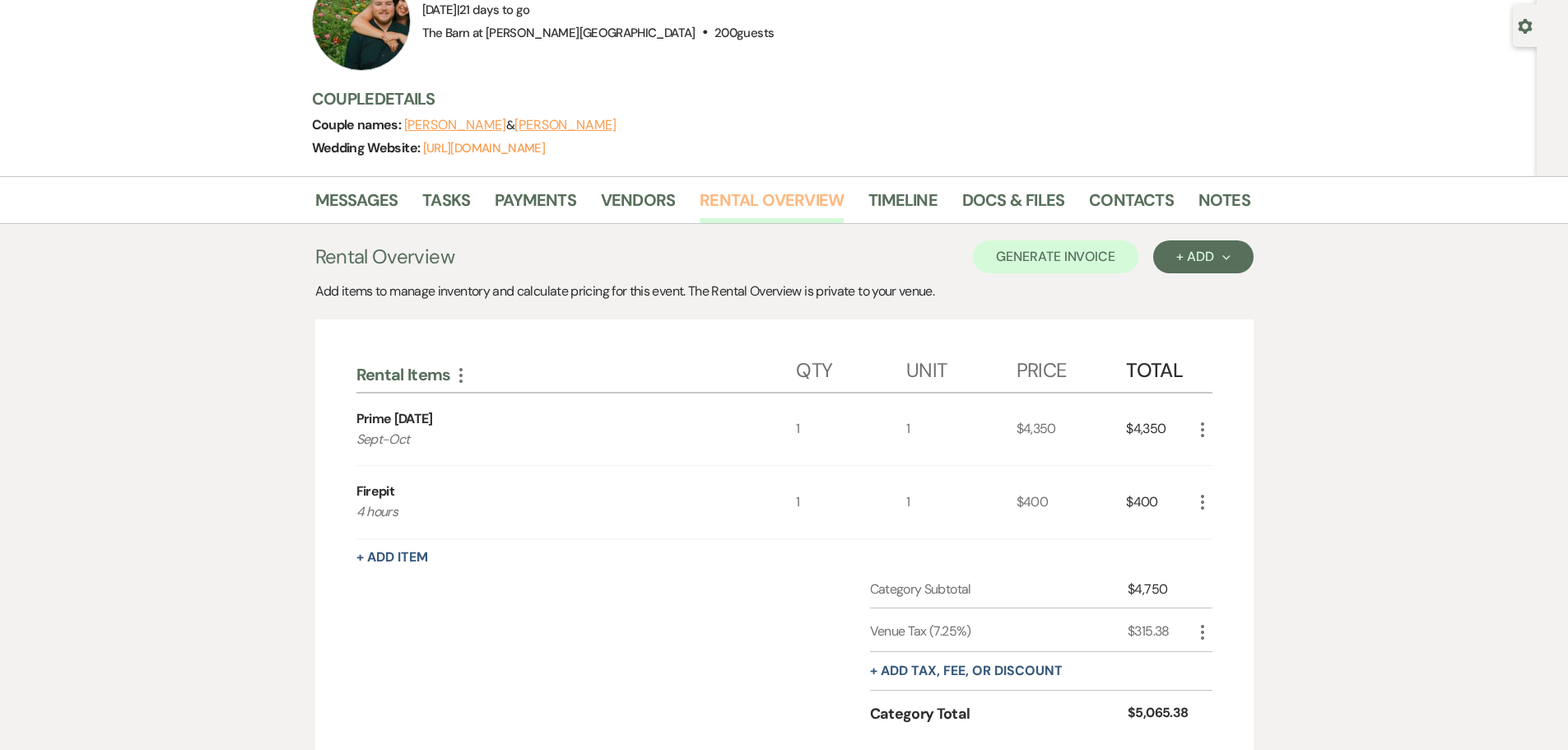
scroll to position [345, 0]
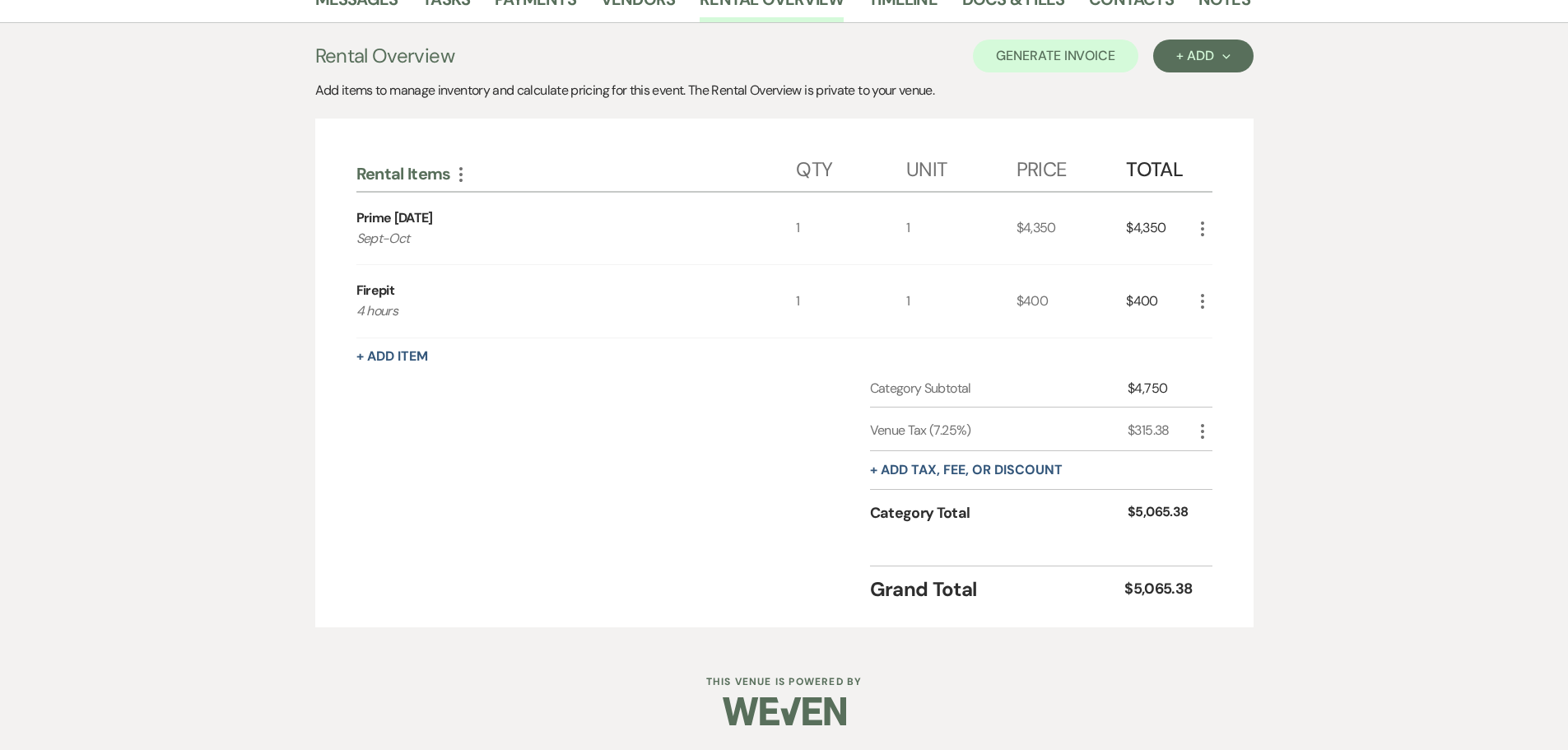
click at [959, 480] on div "+ Add tax, fee, or discount" at bounding box center [966, 470] width 192 height 38
click at [958, 473] on button "+ Add tax, fee, or discount" at bounding box center [966, 470] width 192 height 13
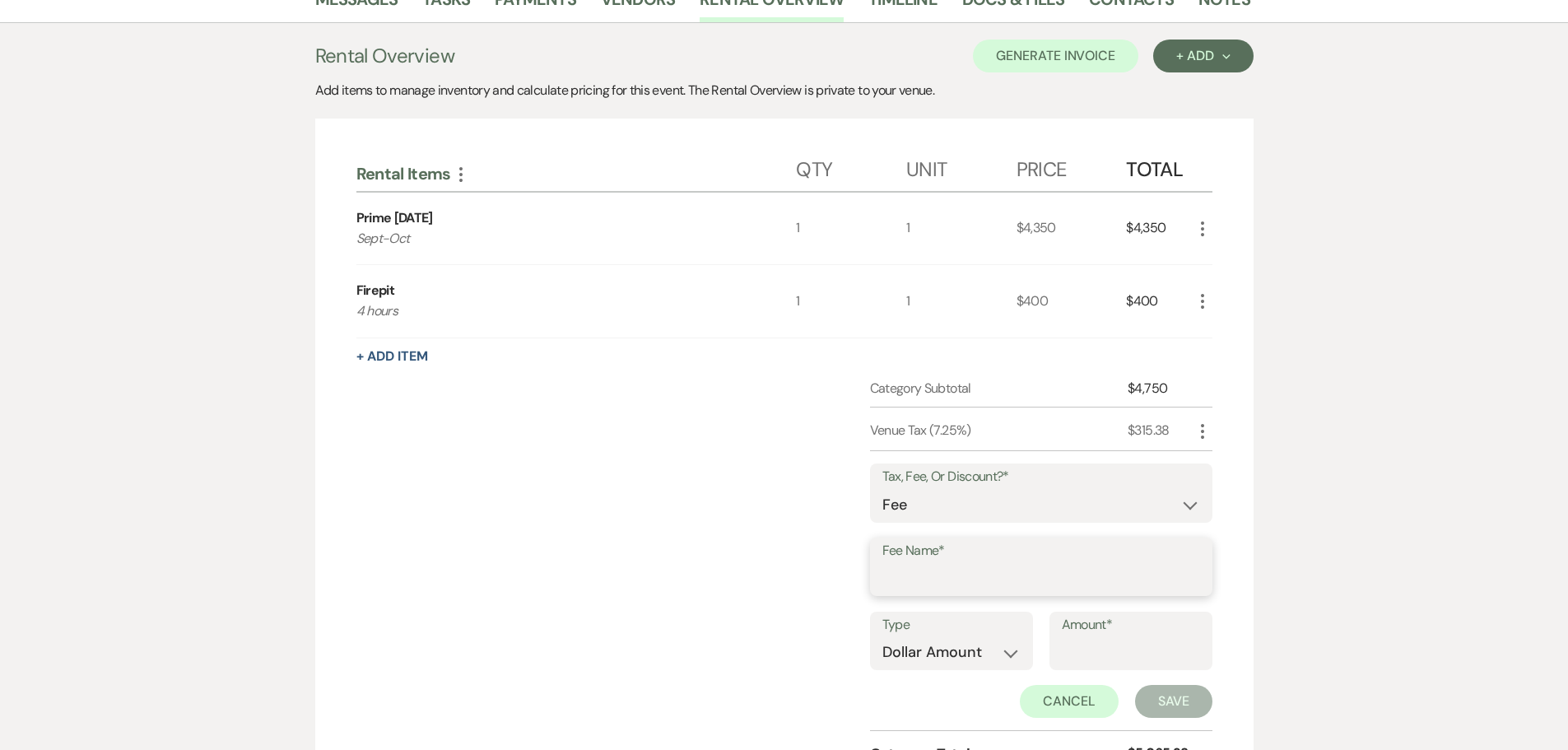
click at [919, 571] on input "Fee Name*" at bounding box center [1041, 578] width 318 height 32
type input "C"
type input "3% Credit card fee"
click at [952, 661] on select "Dollar Amount Percentage" at bounding box center [951, 652] width 138 height 32
click at [1105, 653] on input "Amount*" at bounding box center [1130, 652] width 138 height 32
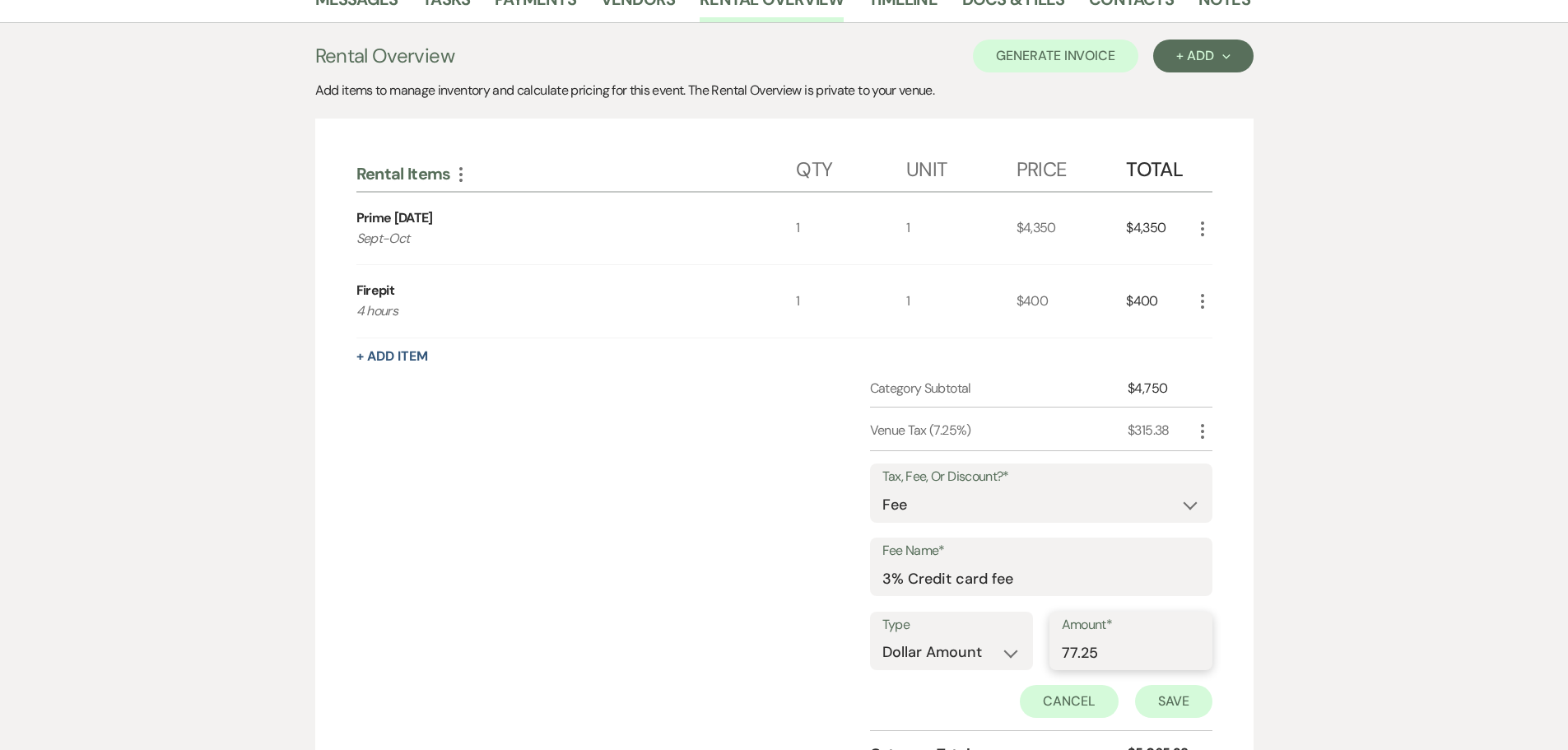
type input "77.25"
click at [1169, 700] on button "Save" at bounding box center [1174, 701] width 78 height 33
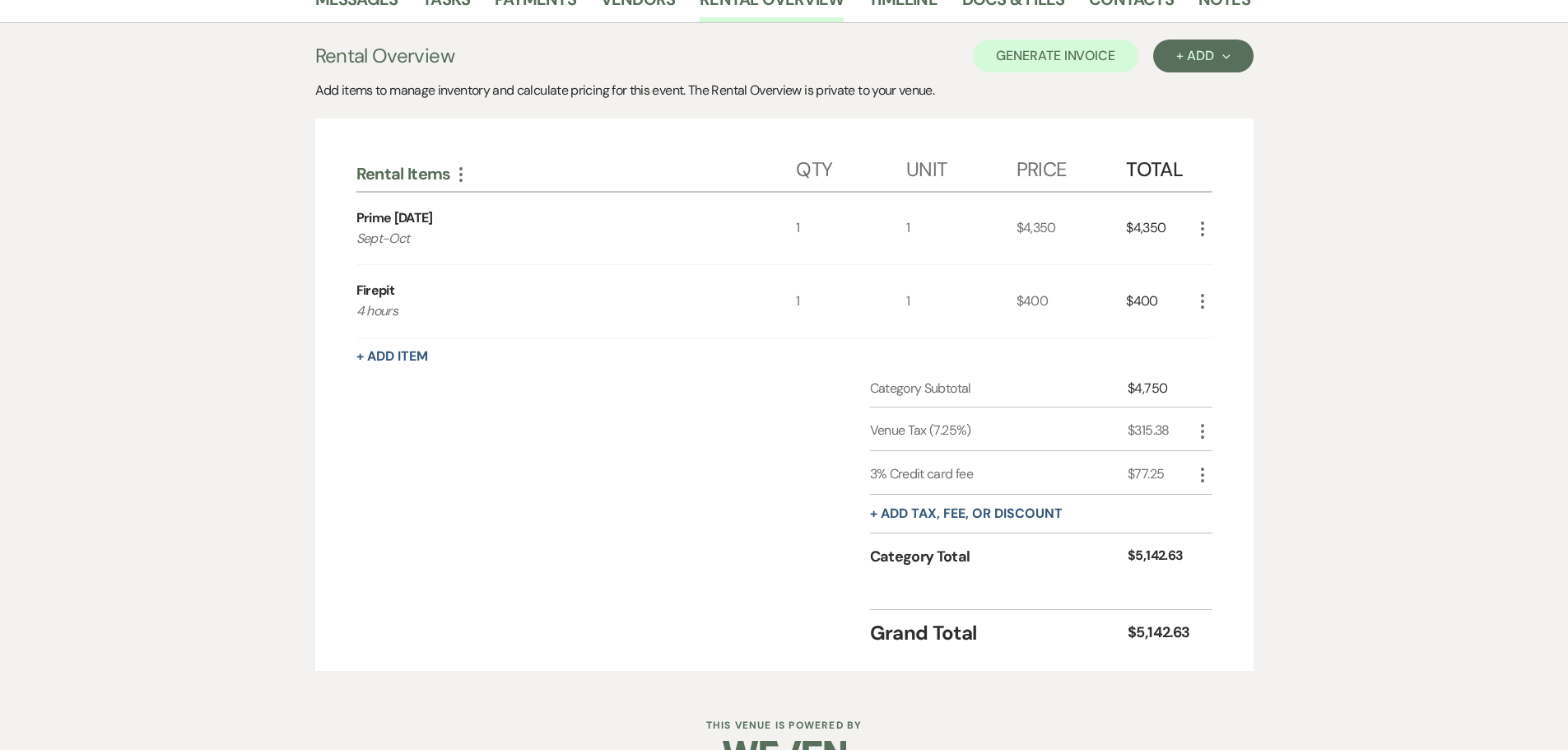
scroll to position [263, 0]
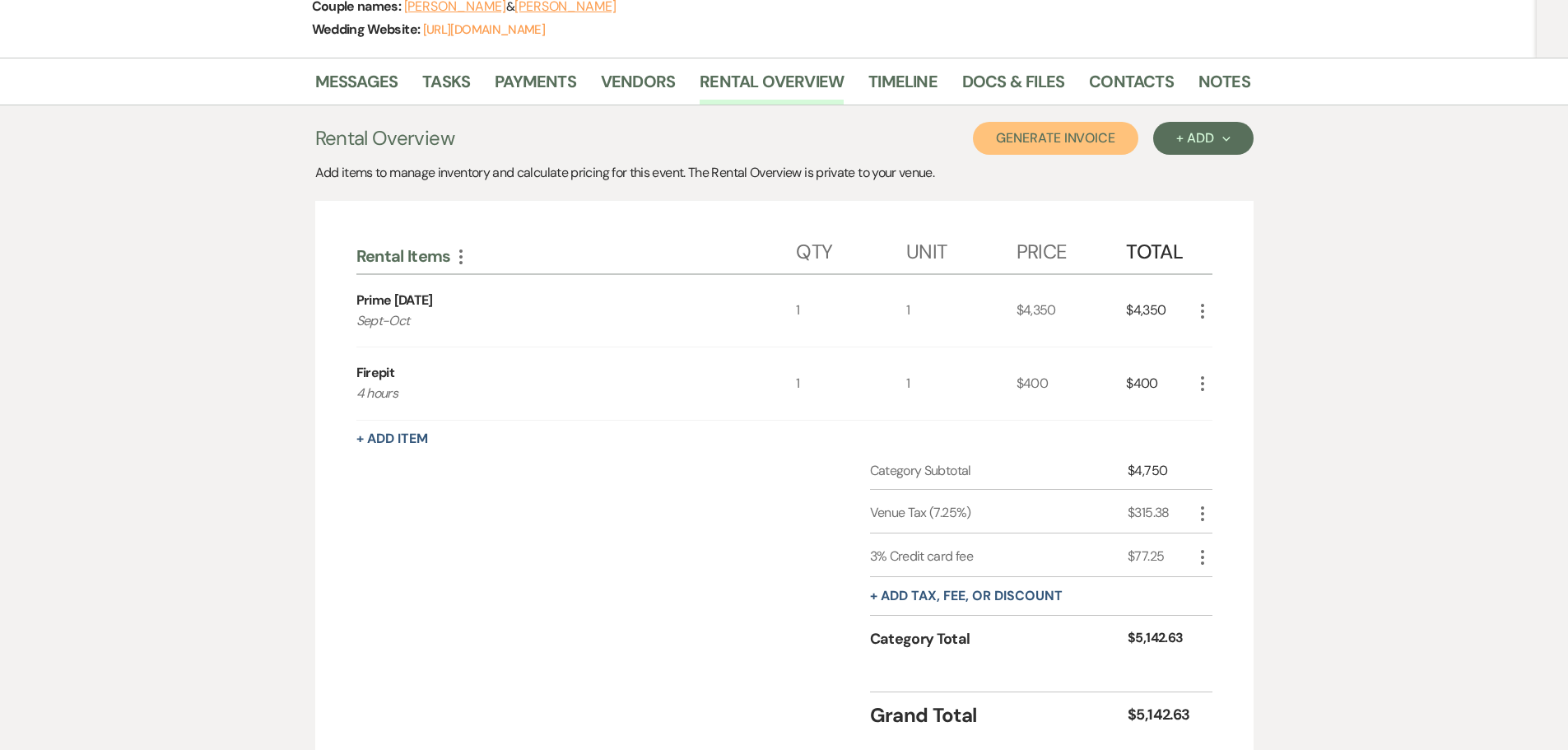
click at [1016, 146] on button "Generate Invoice" at bounding box center [1056, 138] width 165 height 33
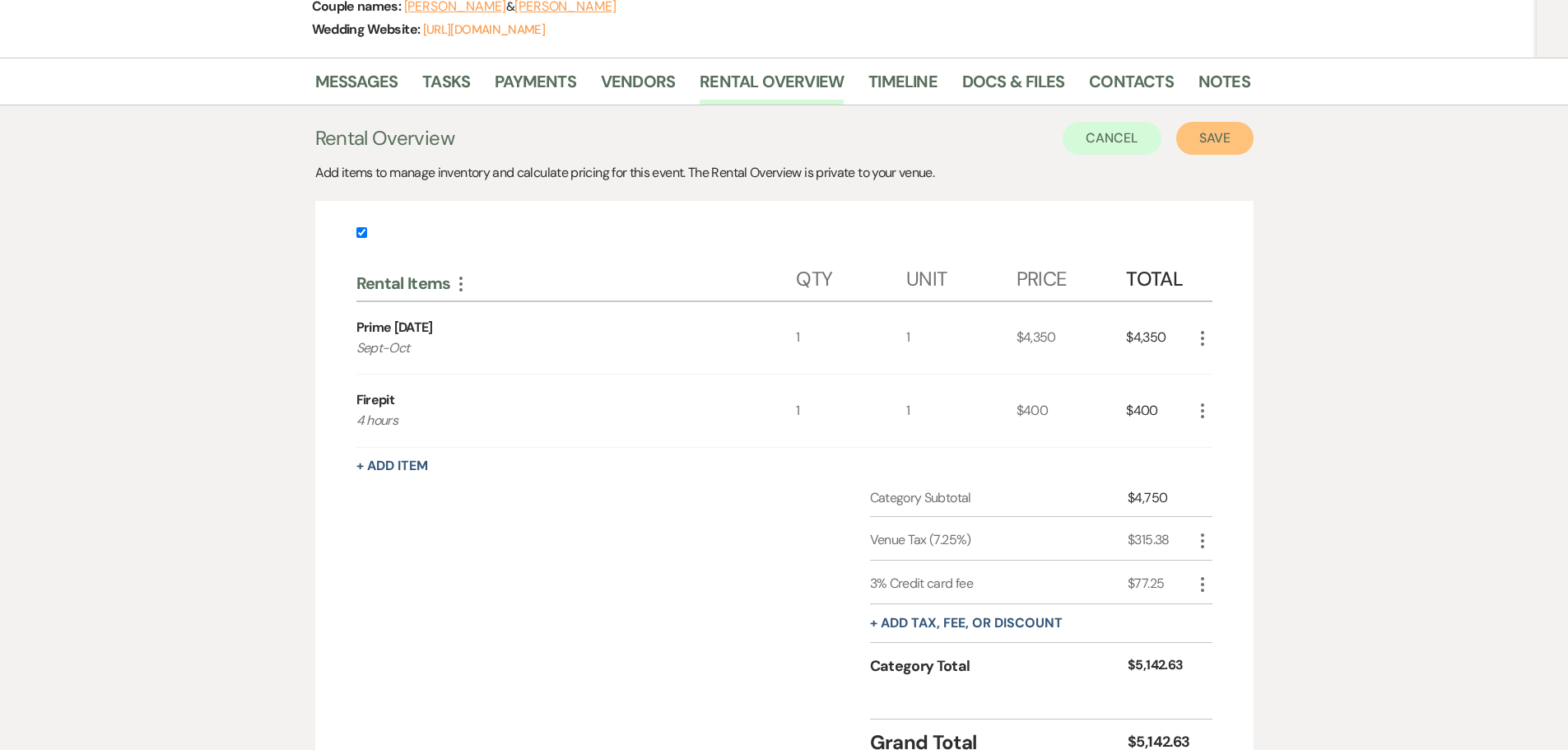
click at [1229, 135] on button "Save" at bounding box center [1215, 138] width 78 height 33
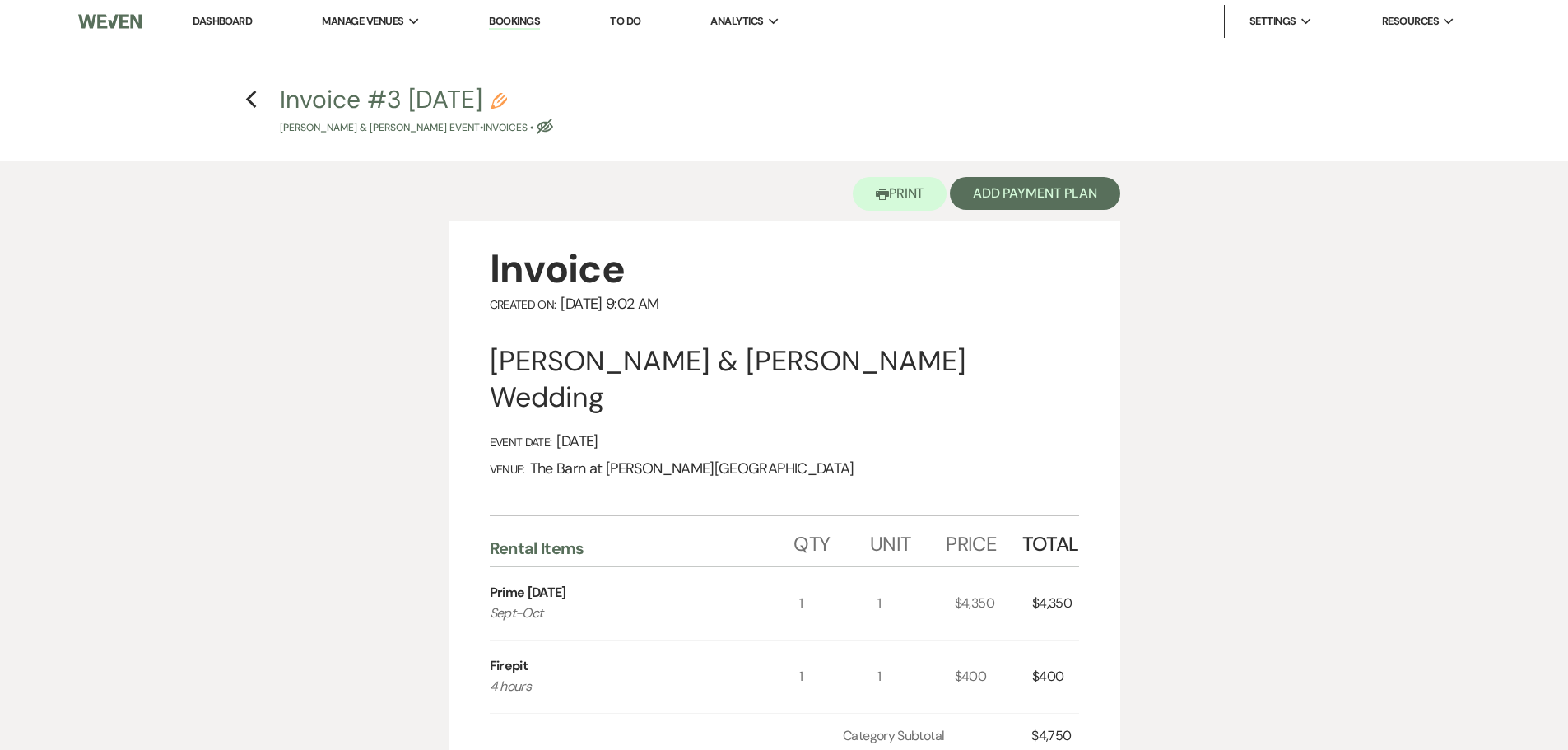
click at [554, 122] on use "button" at bounding box center [545, 126] width 17 height 16
select select "22"
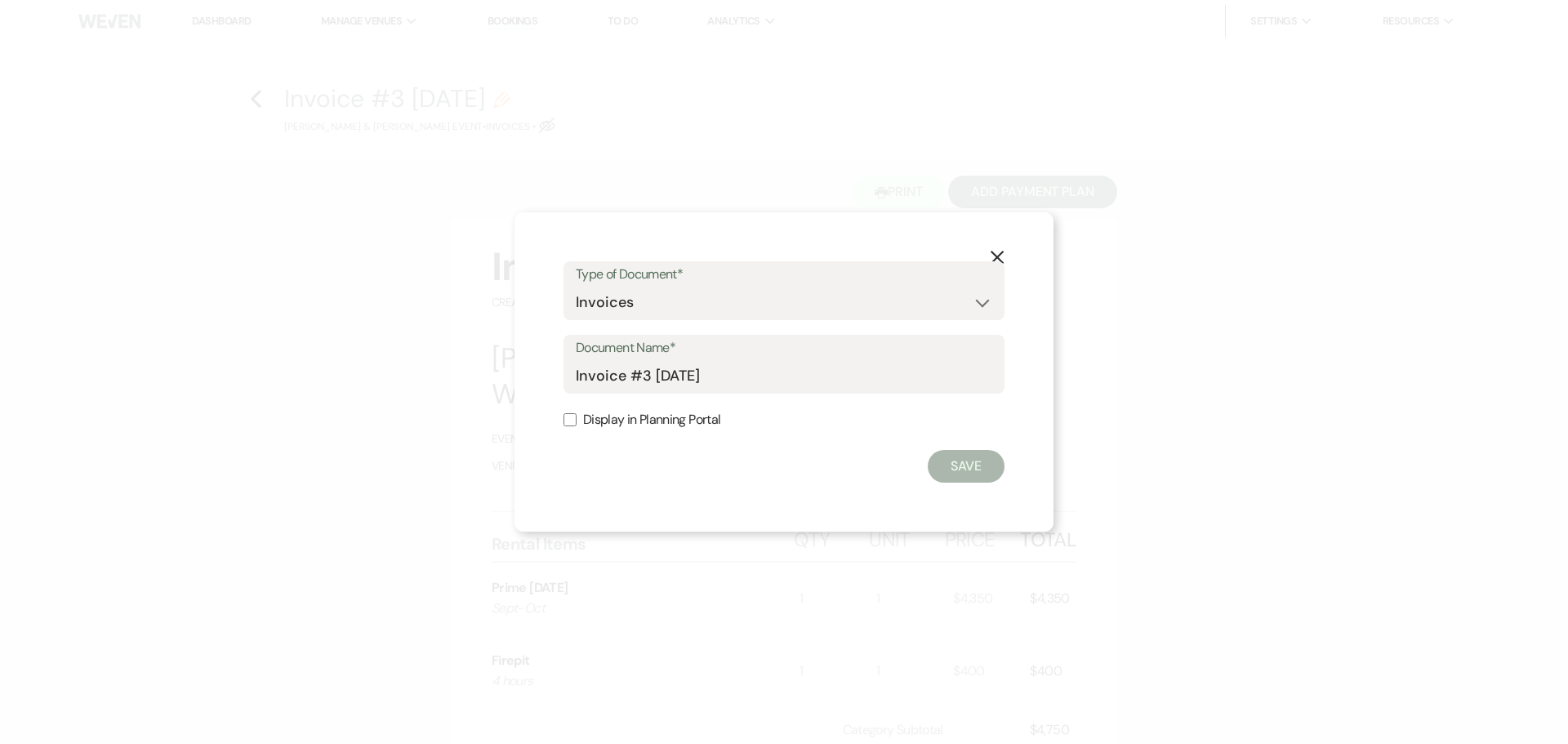
click at [576, 419] on input "Display in Planning Portal" at bounding box center [570, 420] width 13 height 13
checkbox input "true"
click at [961, 457] on button "Save" at bounding box center [966, 466] width 77 height 33
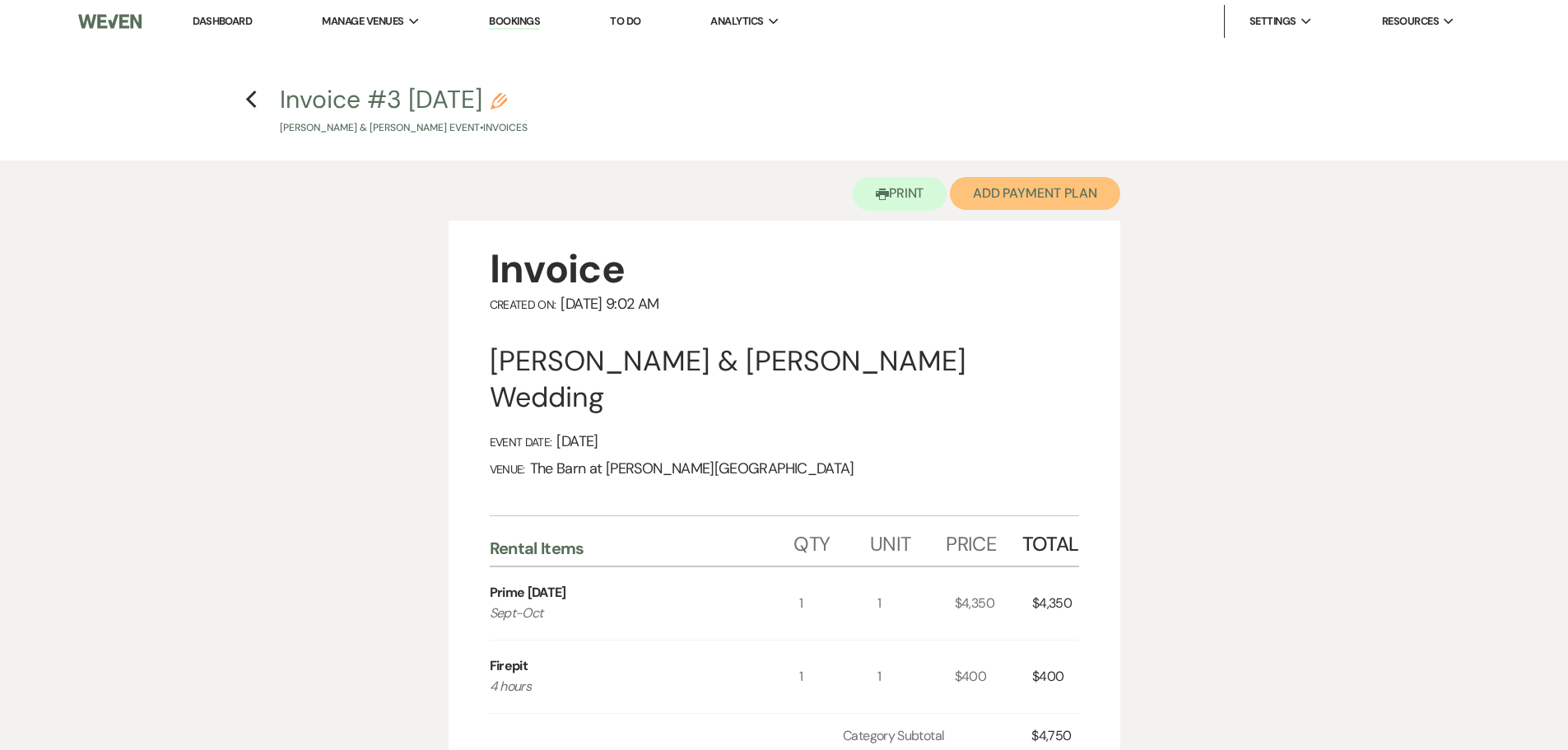
click at [1014, 193] on button "Add Payment Plan" at bounding box center [1035, 193] width 170 height 33
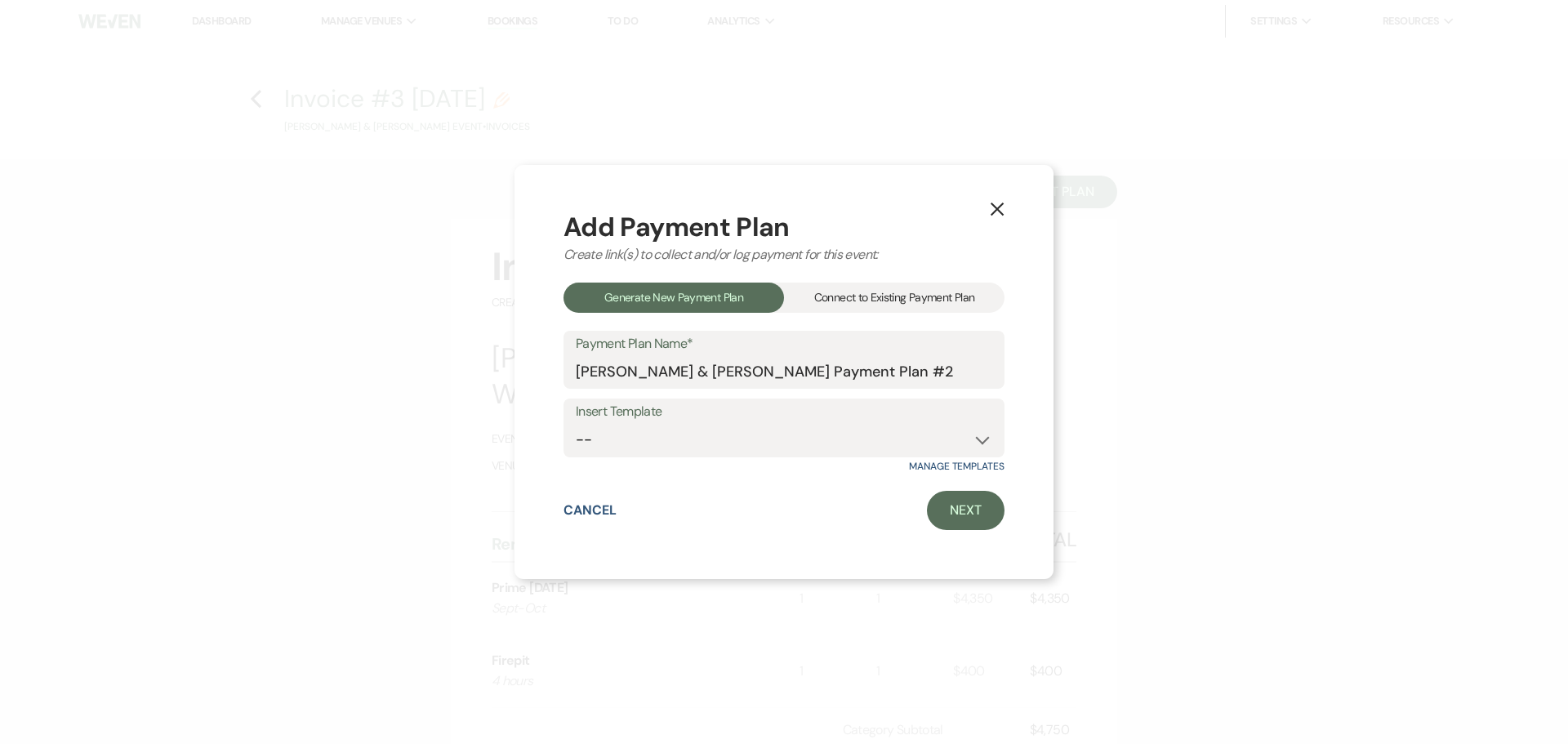
click at [887, 306] on div "Connect to Existing Payment Plan" at bounding box center [894, 297] width 220 height 30
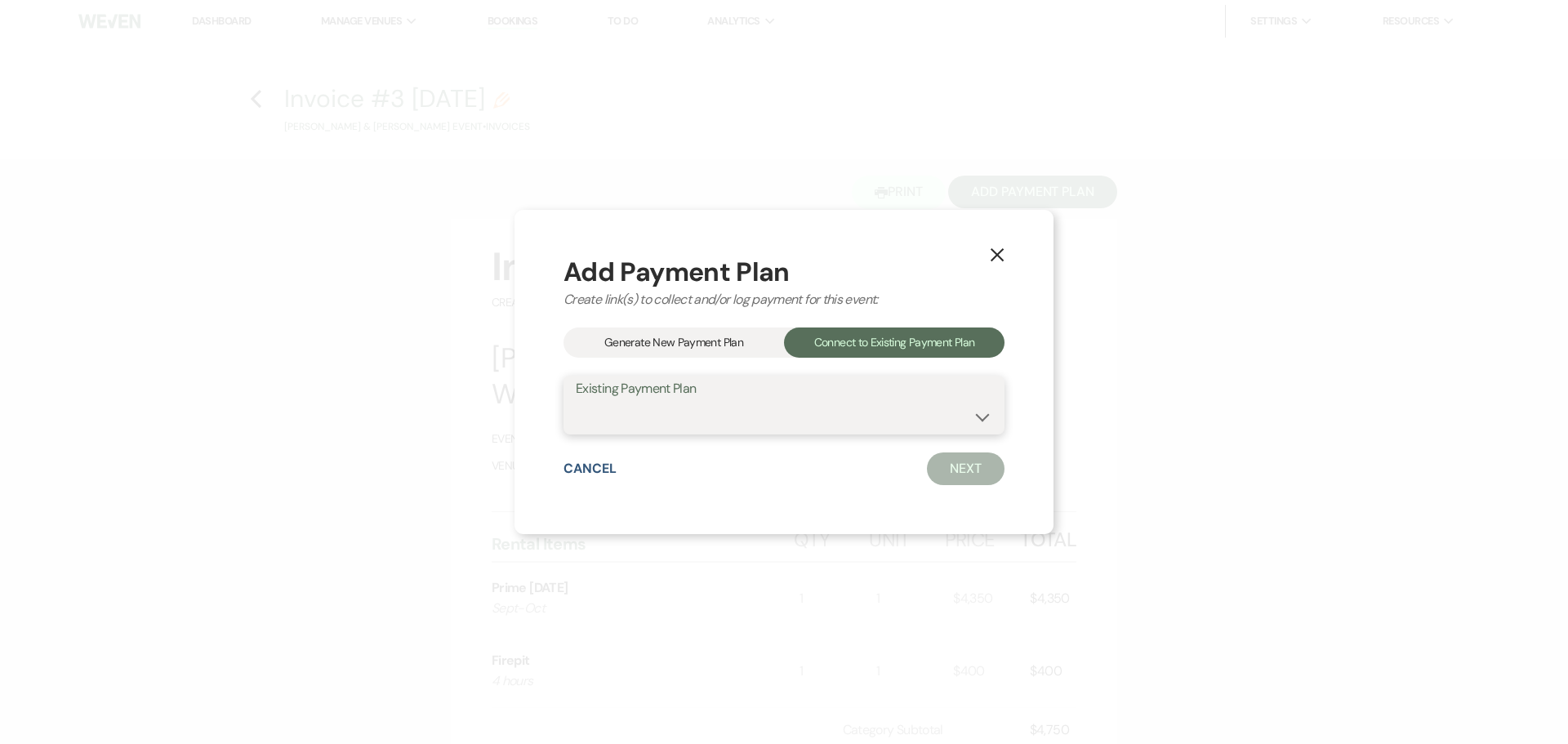
click at [790, 415] on select "Seth Hornsby & Danielle Wheeler's Payment Plan #1" at bounding box center [784, 416] width 416 height 32
select select "22455"
click at [576, 401] on select "Seth Hornsby & Danielle Wheeler's Payment Plan #1" at bounding box center [784, 416] width 416 height 32
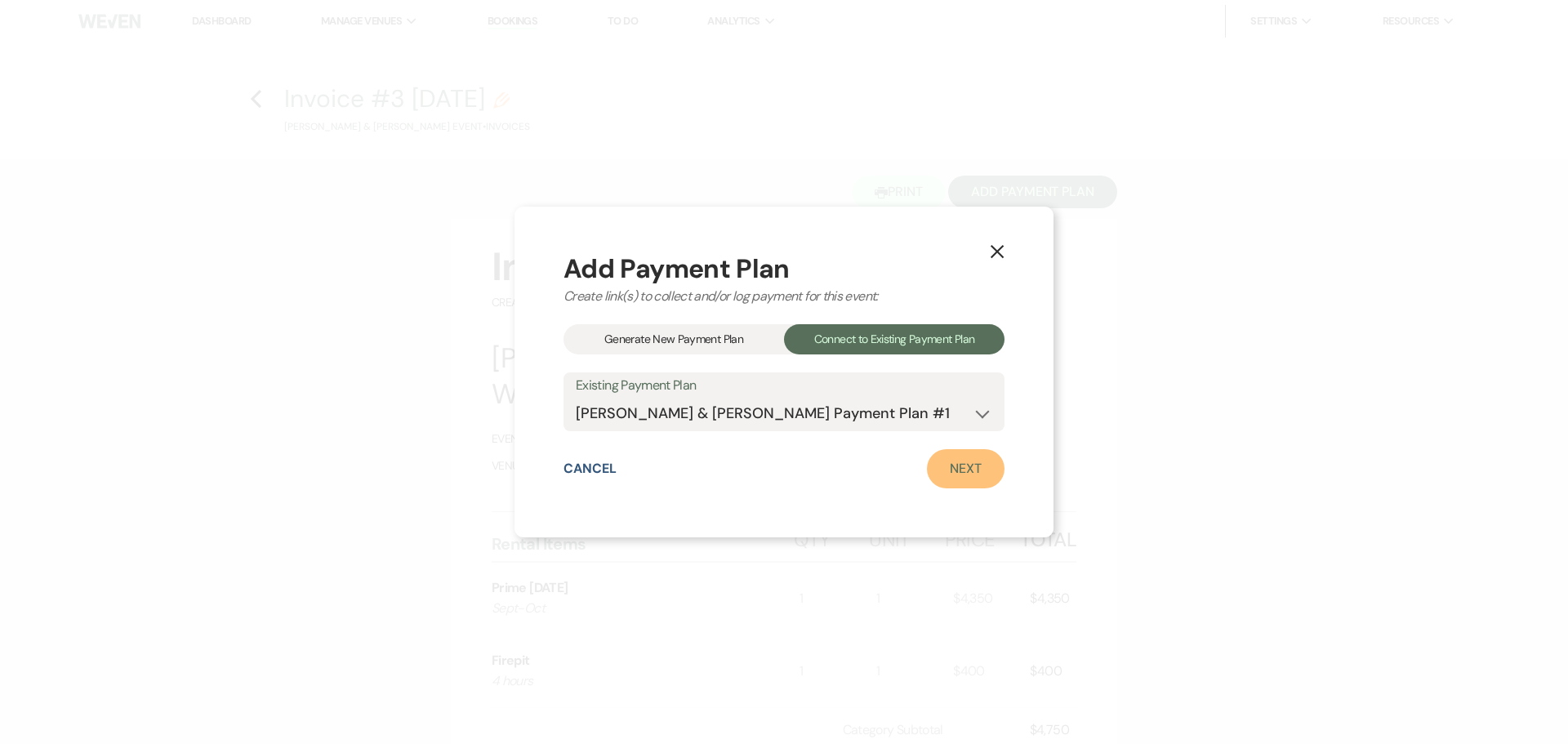
click at [969, 468] on link "Next" at bounding box center [966, 469] width 78 height 39
select select "28515"
select select "1"
select select "true"
select select "1"
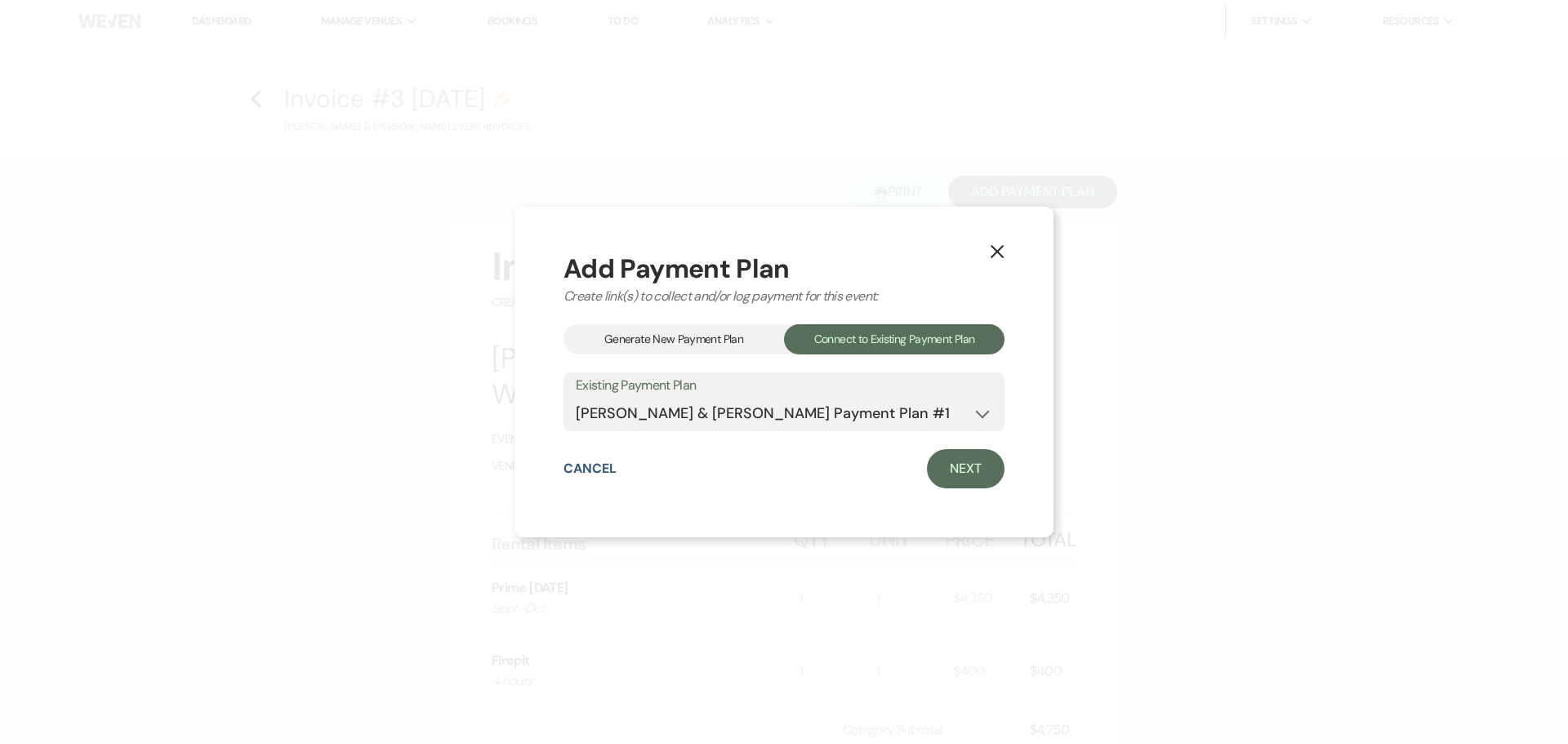
select select "true"
select select "1"
select select "true"
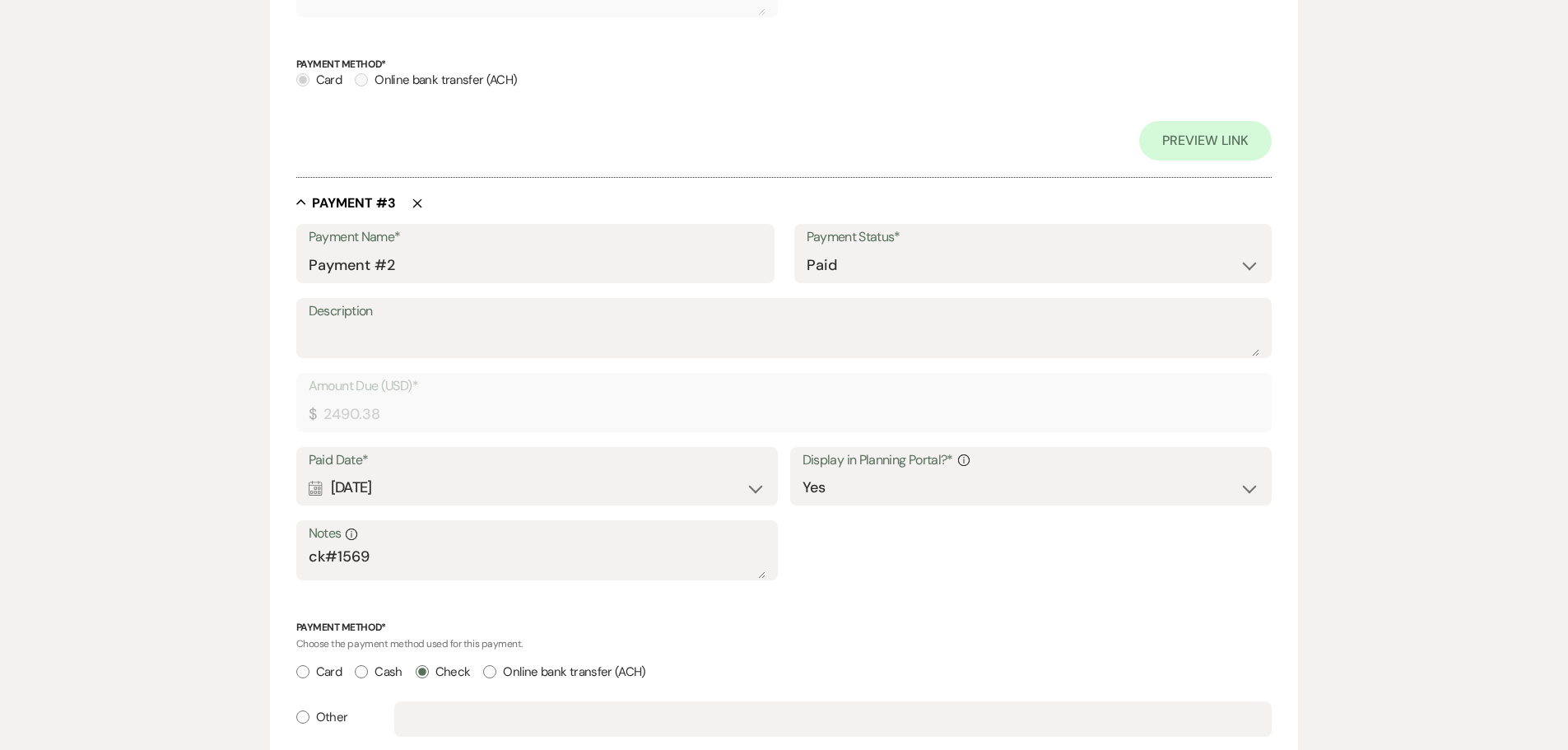
scroll to position [1844, 0]
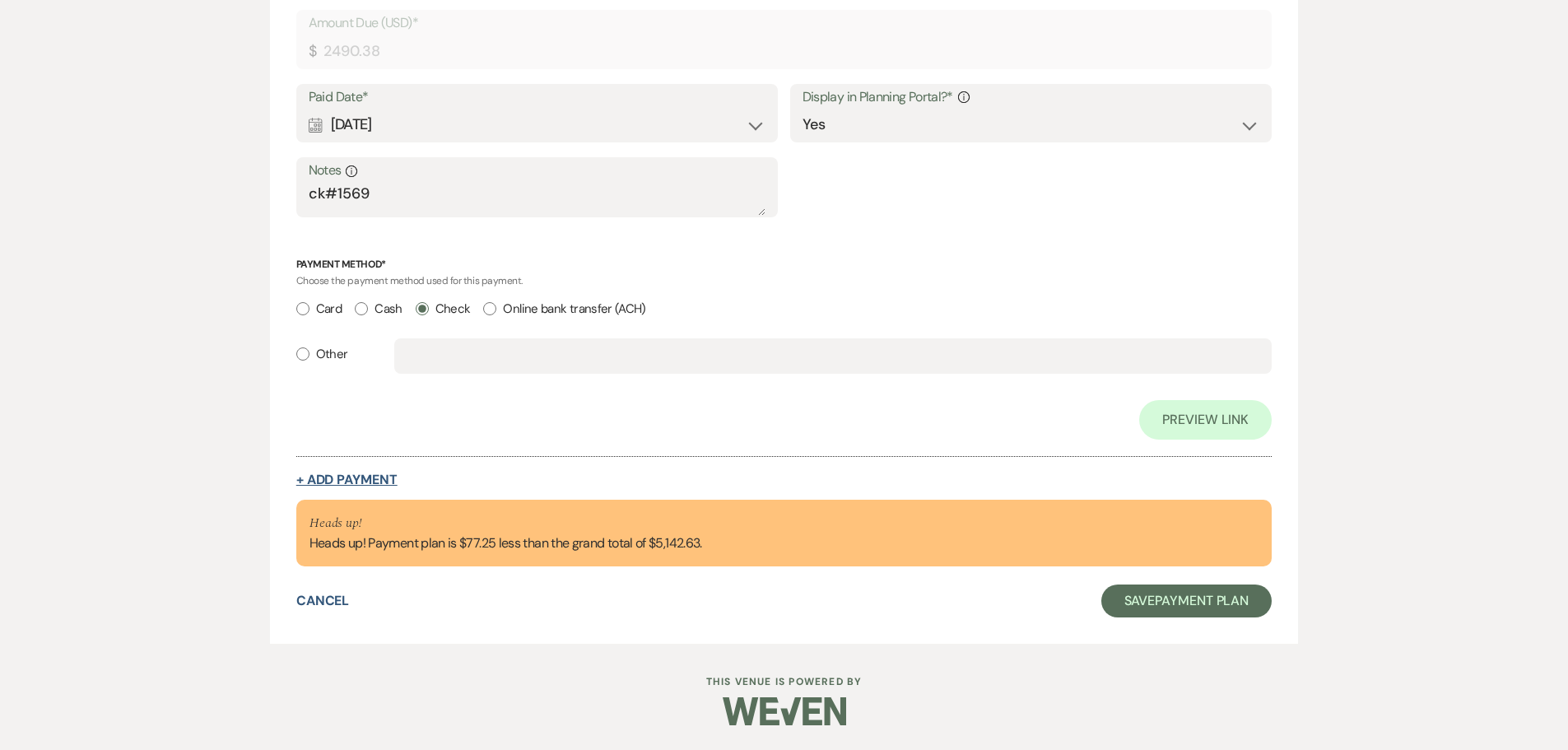
click at [360, 482] on button "+ Add Payment" at bounding box center [347, 480] width 102 height 13
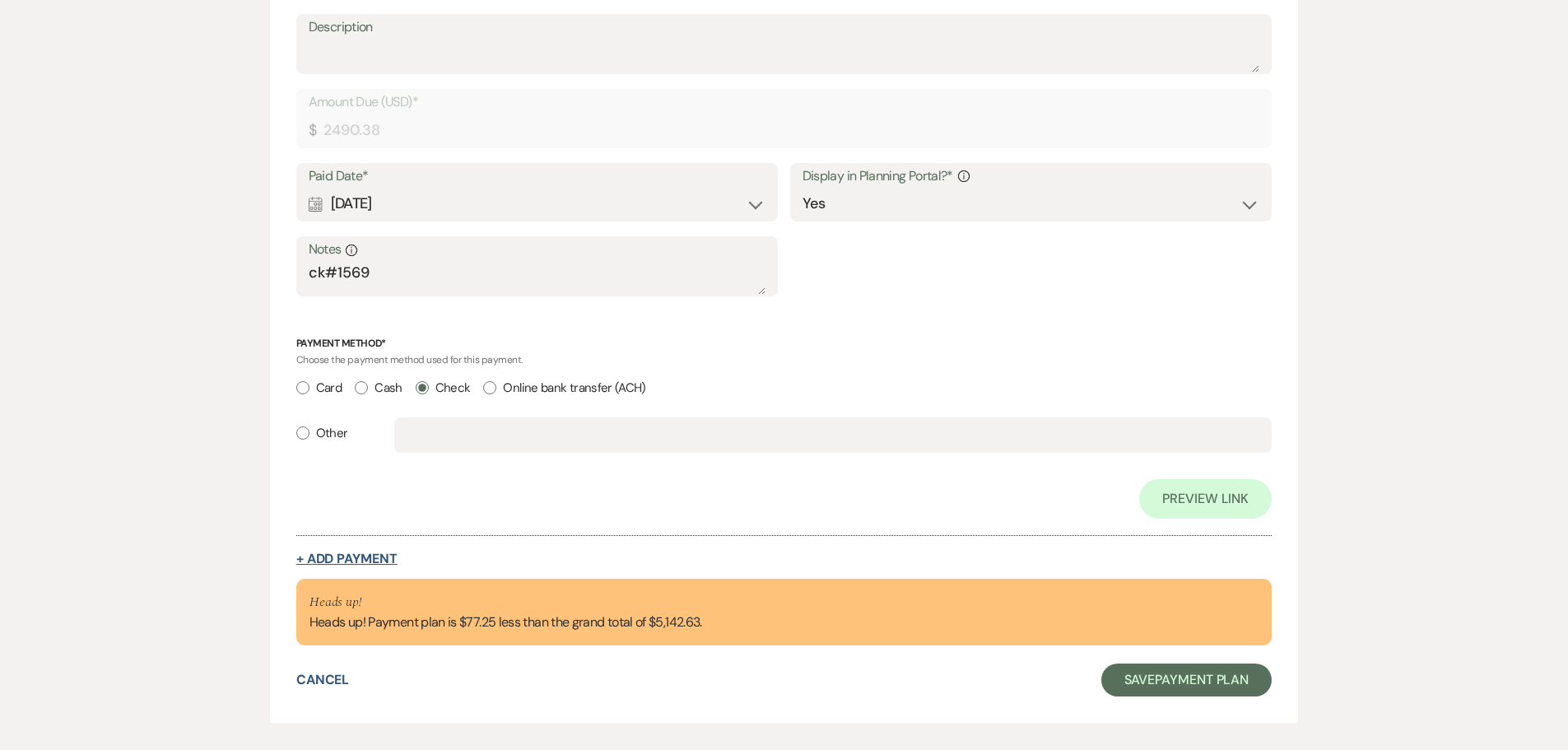
select select "2"
select select "flat"
select select "true"
select select "client"
select select "weeks"
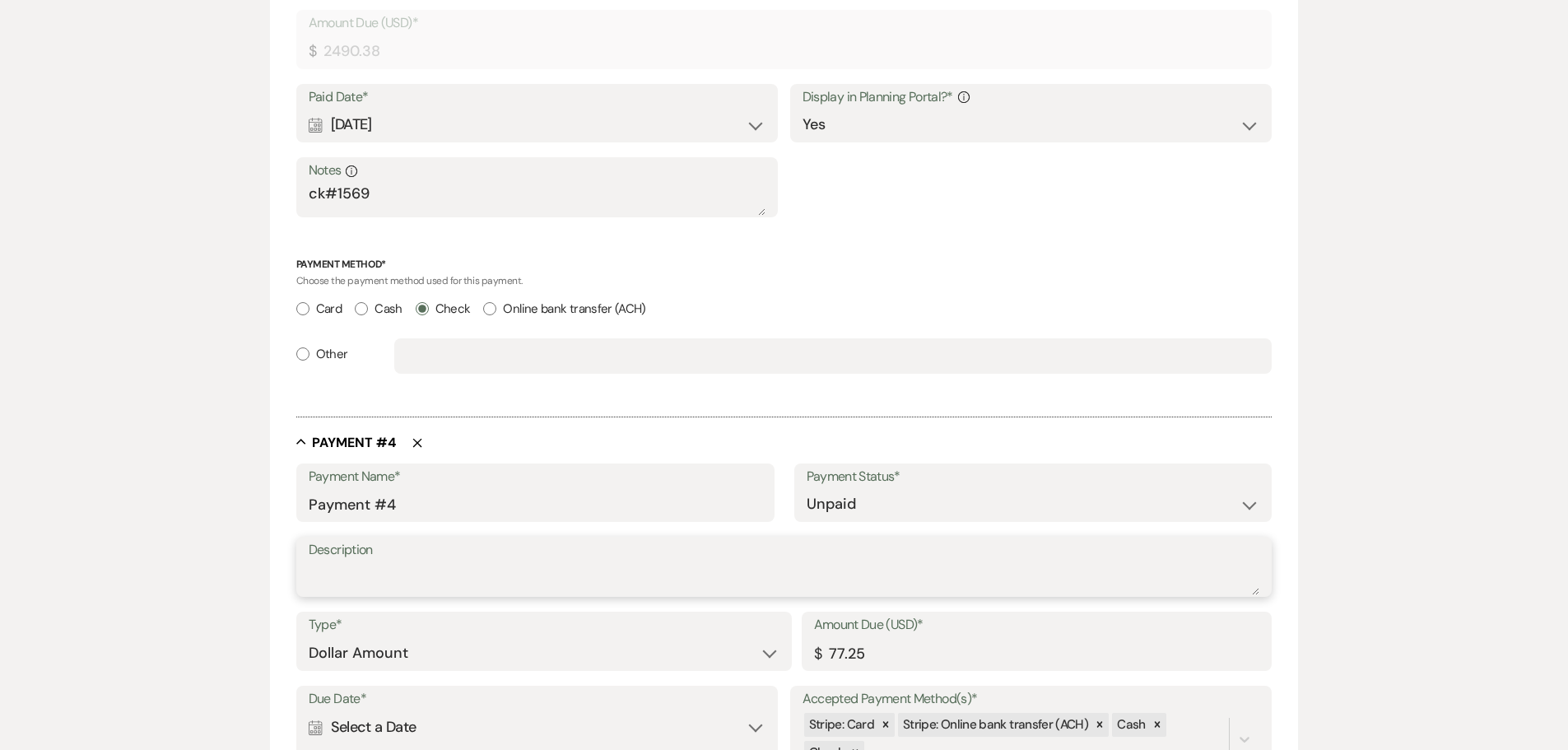
click at [382, 577] on textarea "Description" at bounding box center [785, 579] width 952 height 33
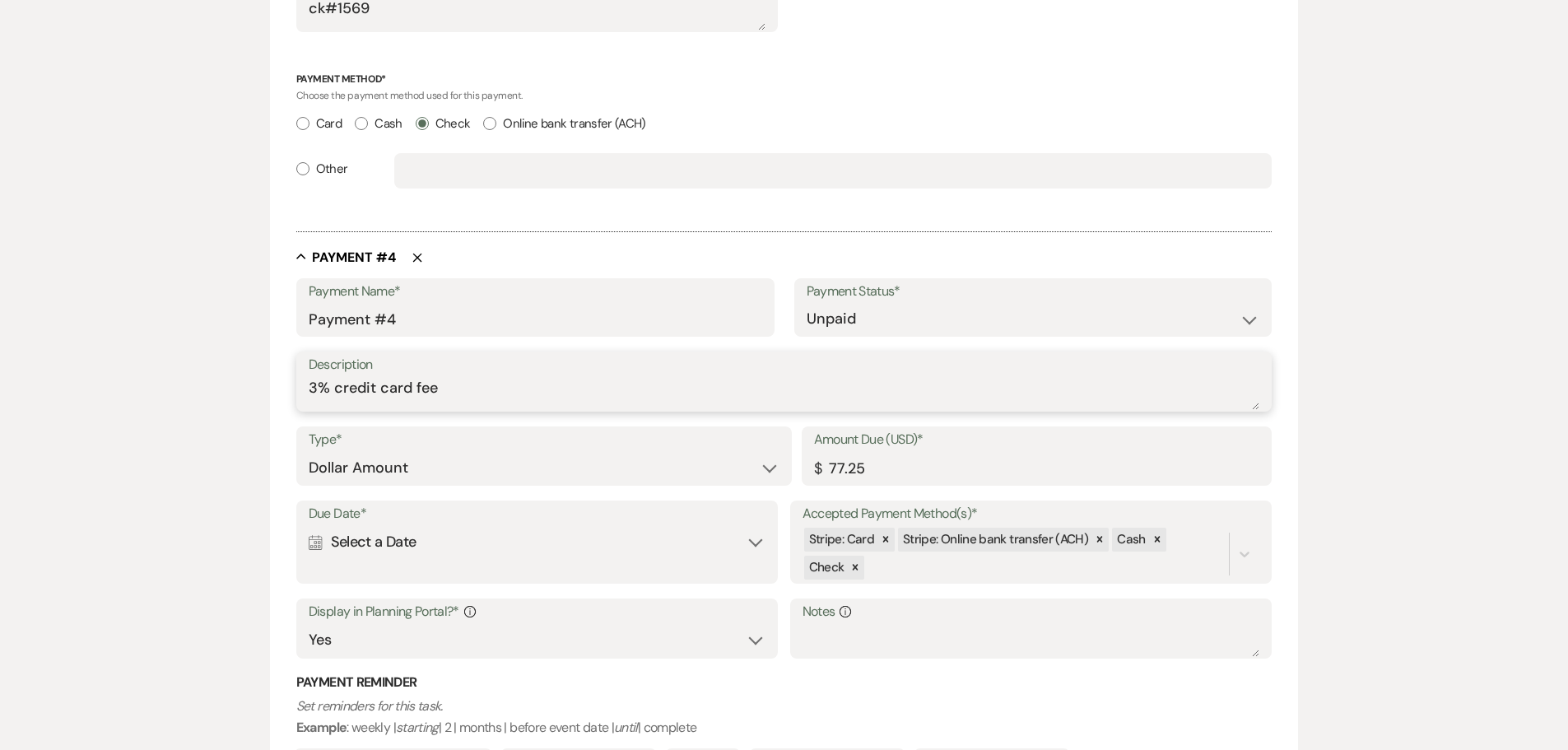
scroll to position [2012, 0]
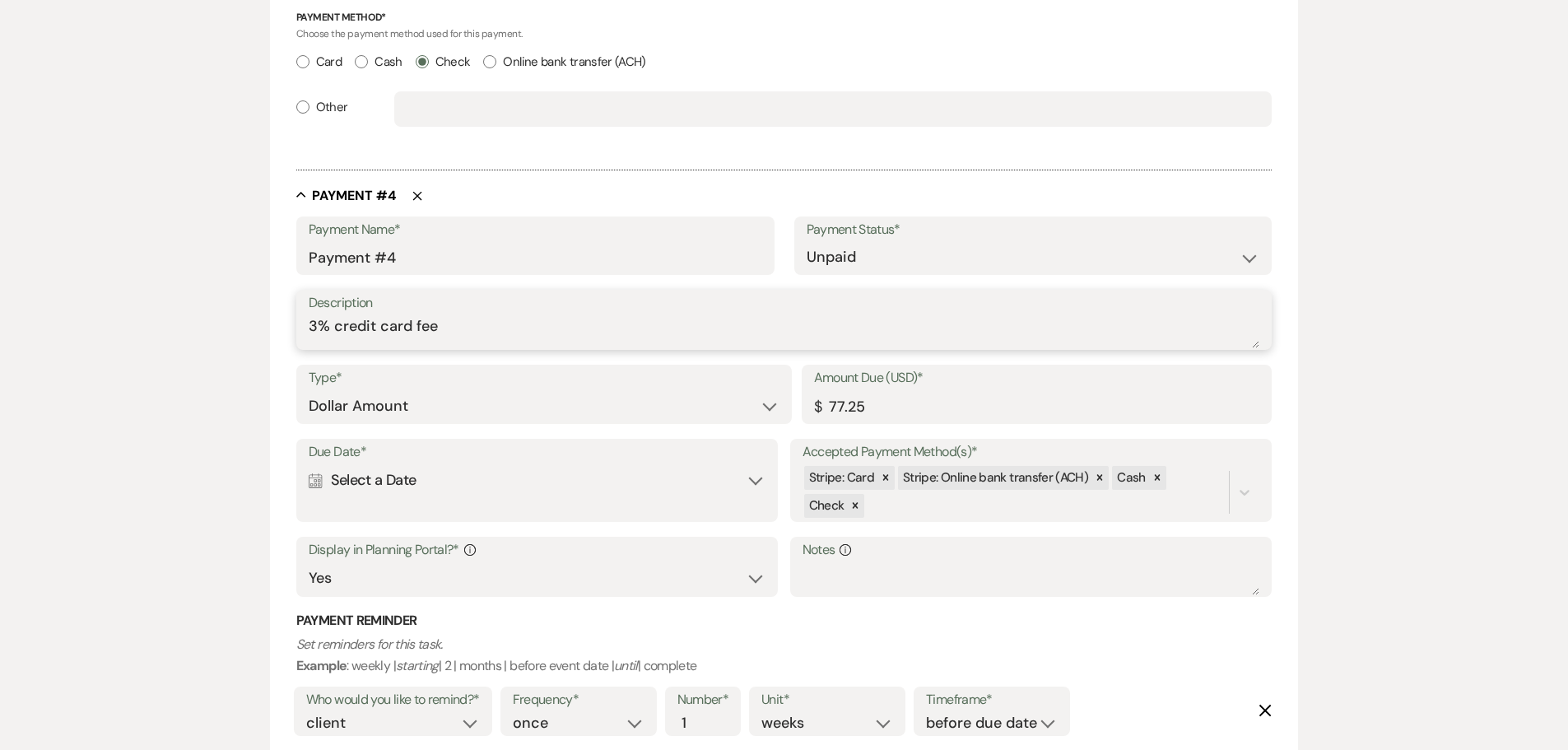
type textarea "3% credit card fee"
click at [440, 493] on div "Calendar Select a Date Expand" at bounding box center [538, 480] width 458 height 32
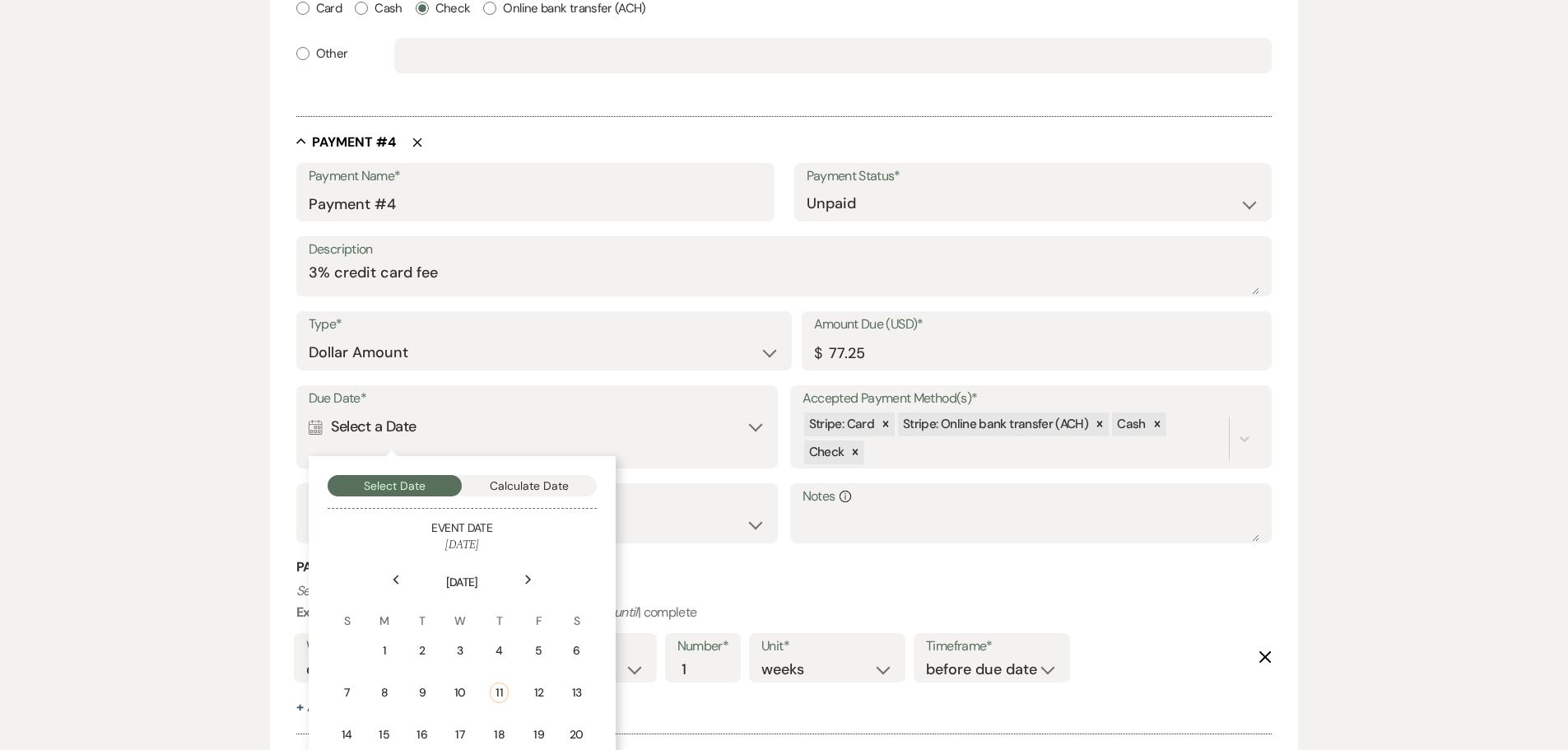
scroll to position [2095, 0]
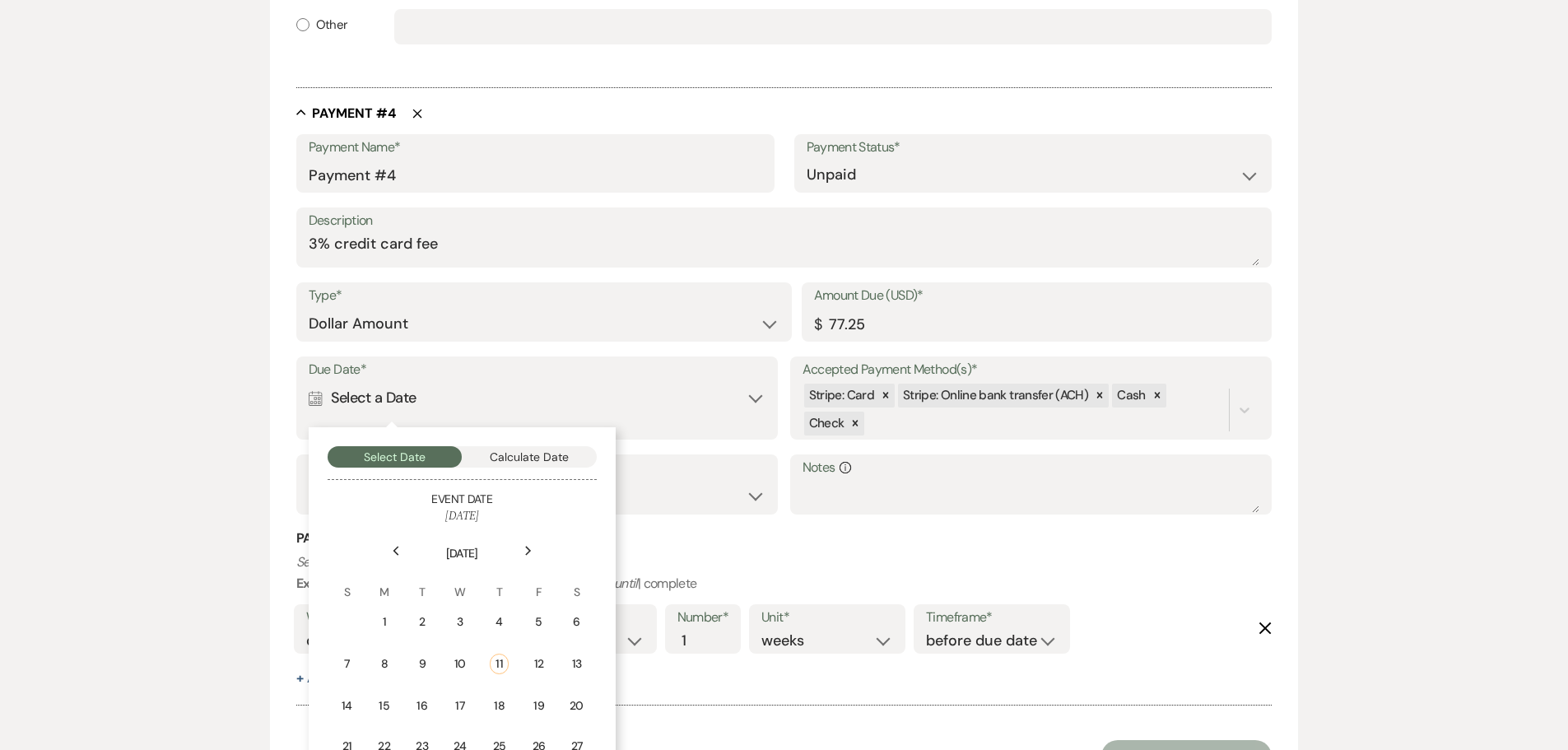
click at [528, 550] on icon "Next" at bounding box center [529, 551] width 8 height 10
click at [535, 624] on div "3" at bounding box center [539, 622] width 17 height 19
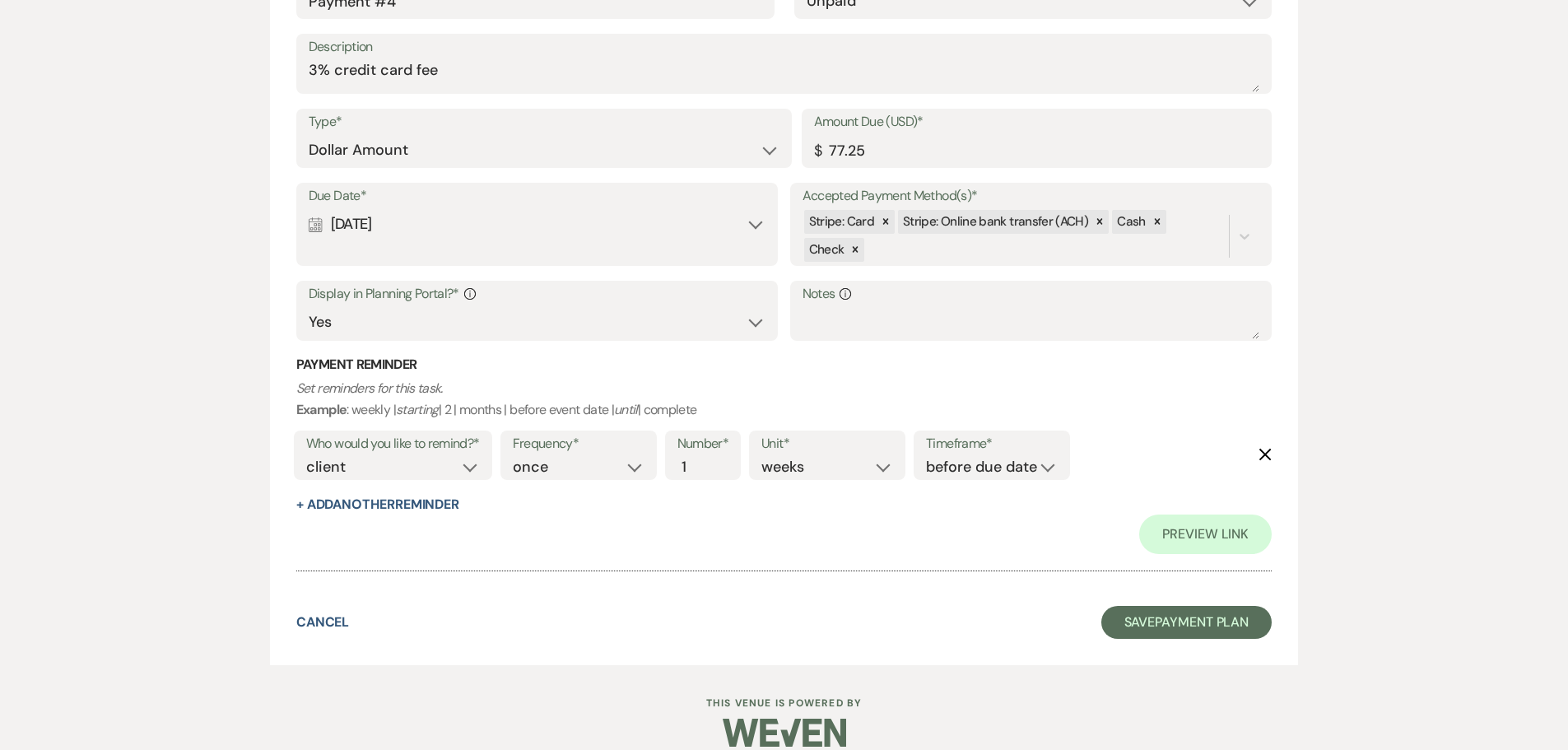
scroll to position [2409, 0]
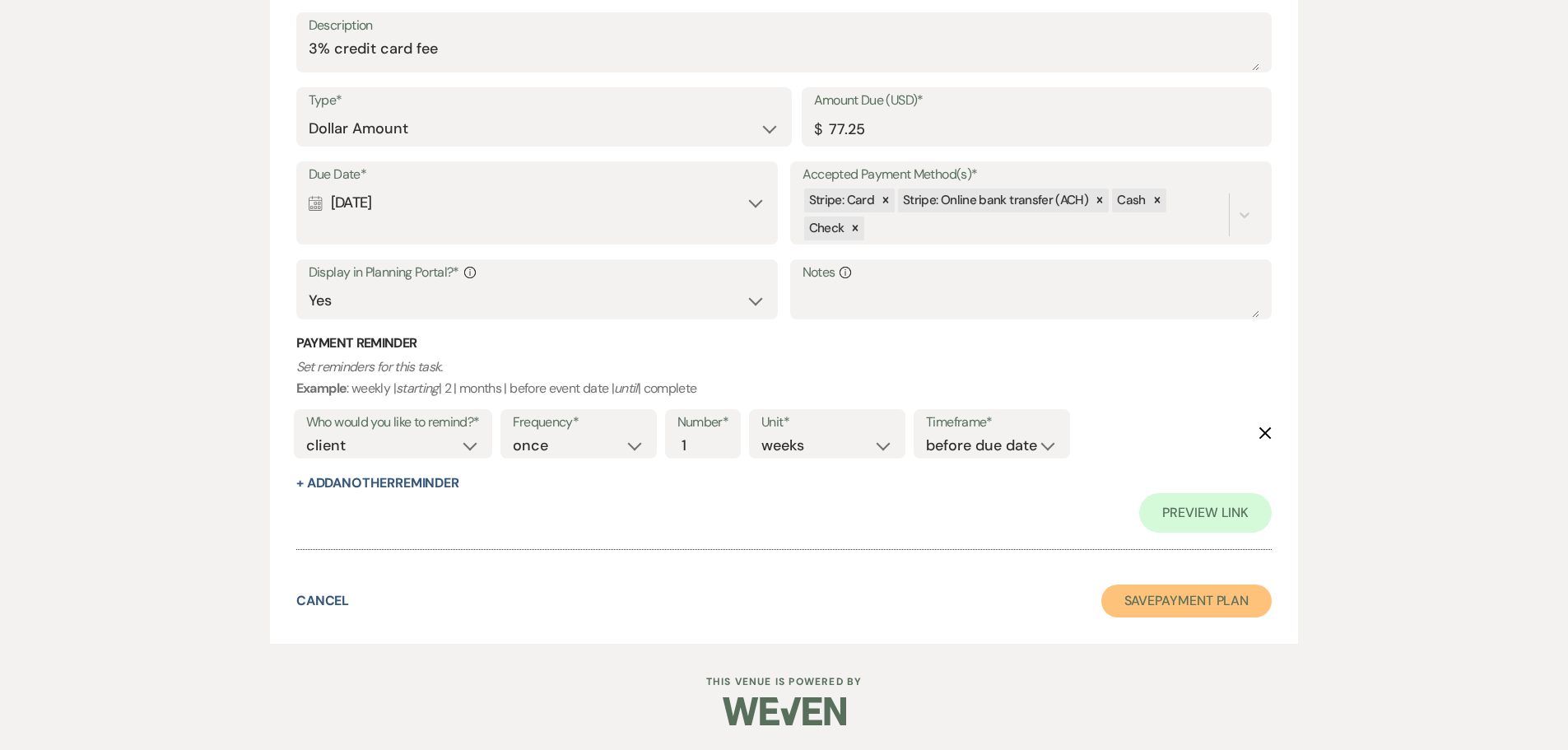
click at [1188, 610] on button "Save Payment Plan" at bounding box center [1186, 600] width 171 height 33
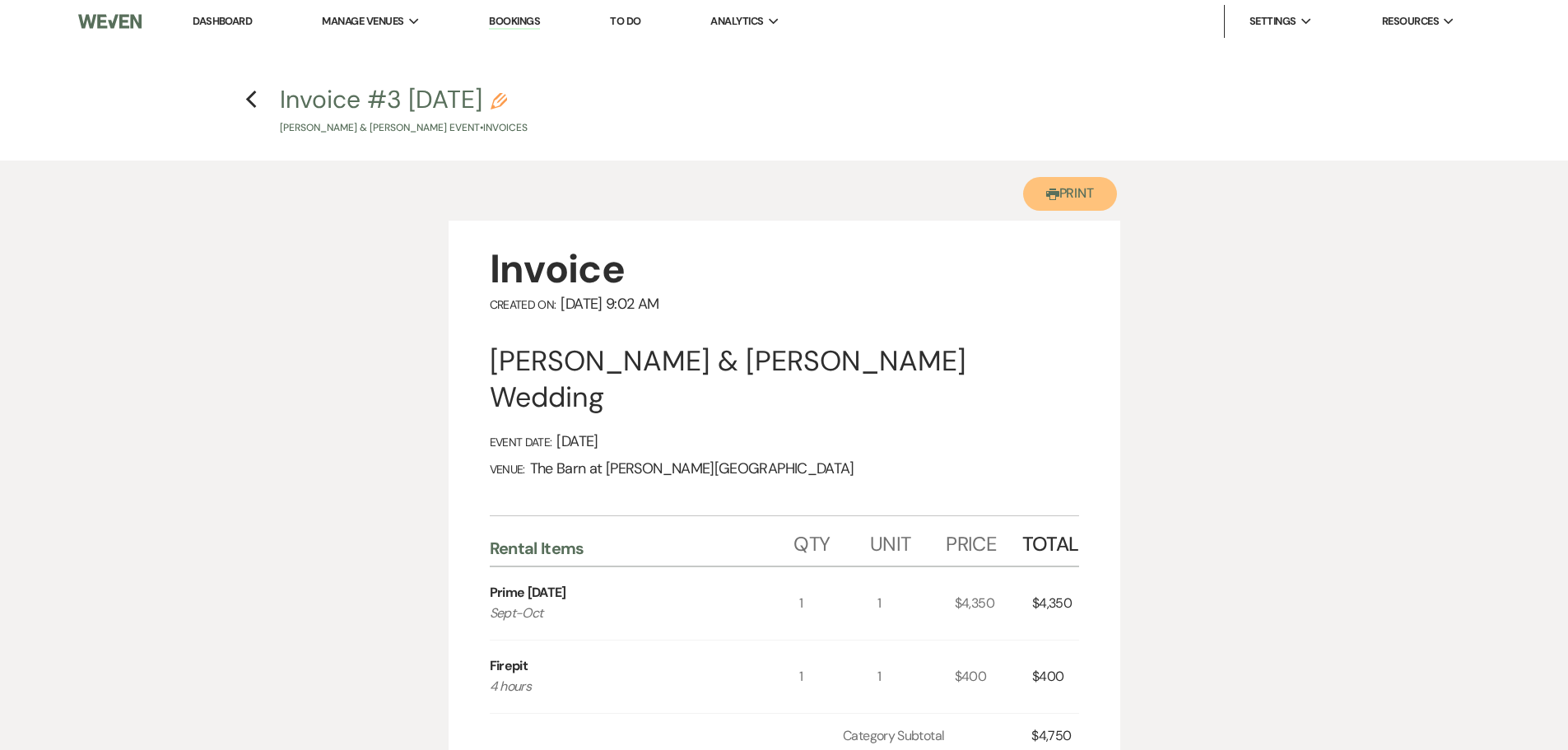
click at [1071, 202] on button "Printer Print" at bounding box center [1071, 193] width 95 height 34
click at [206, 23] on link "Dashboard" at bounding box center [222, 21] width 59 height 14
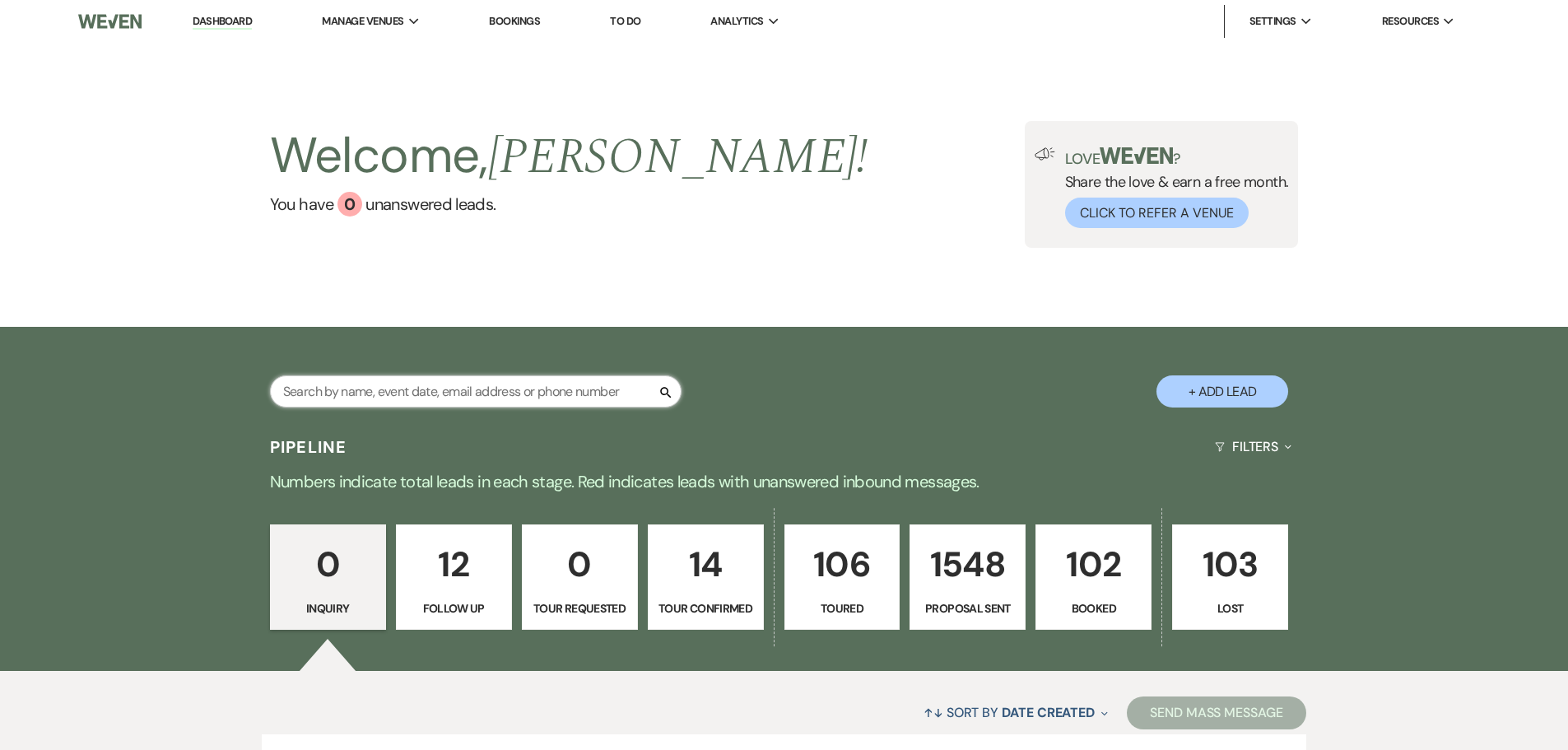
drag, startPoint x: 0, startPoint y: 0, endPoint x: 393, endPoint y: 392, distance: 555.1
click at [393, 392] on input "text" at bounding box center [476, 391] width 411 height 32
click at [471, 542] on p "12" at bounding box center [454, 564] width 95 height 55
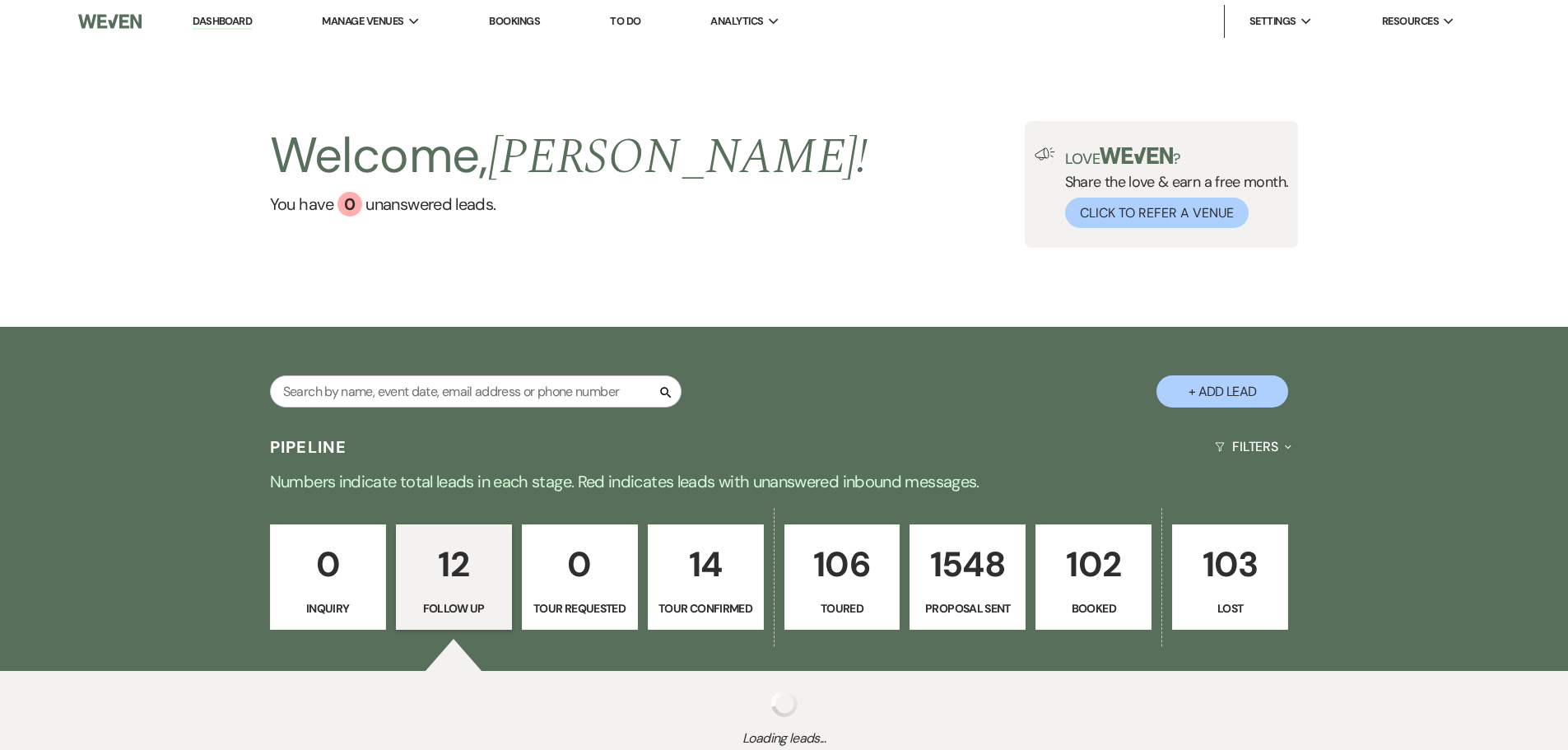
select select "9"
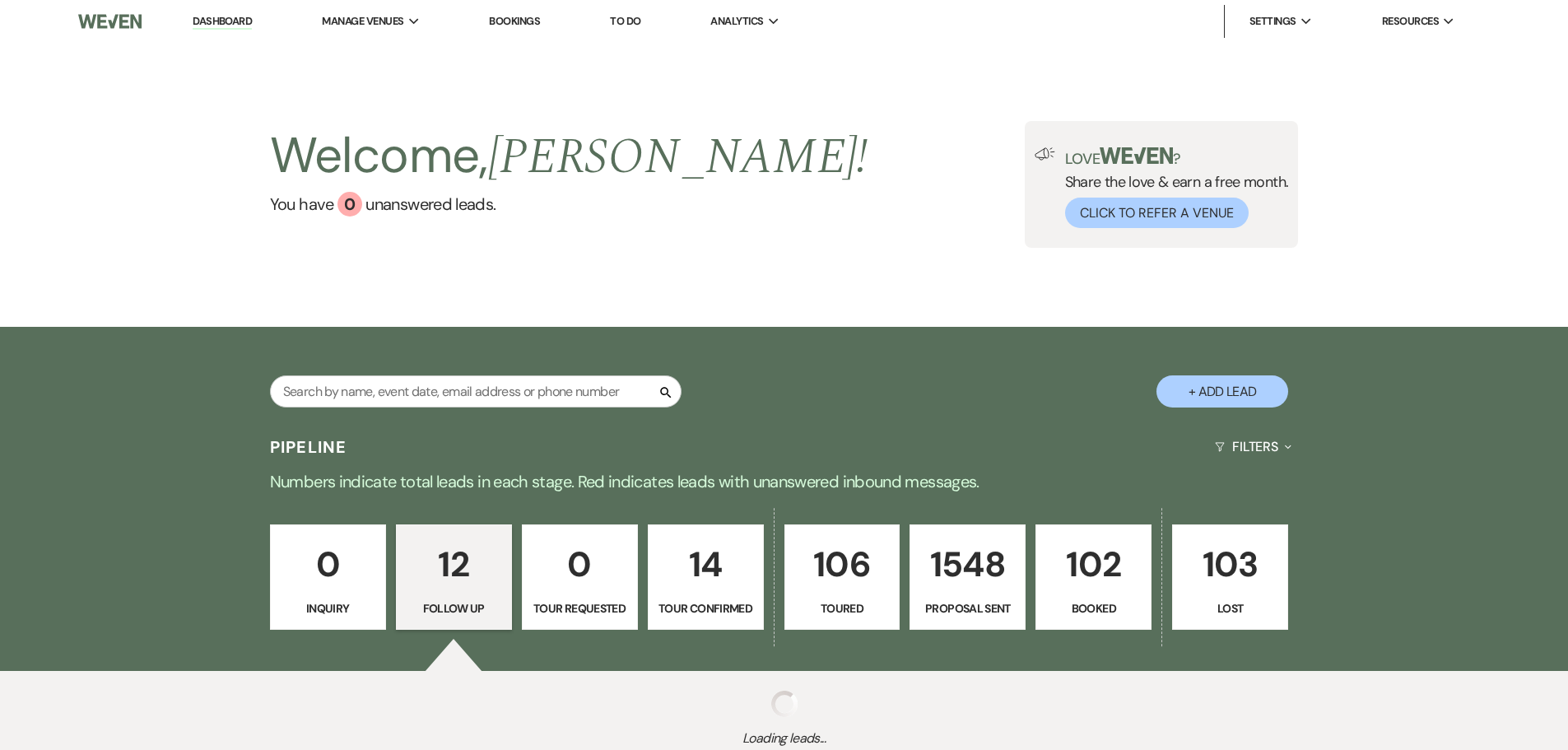
select select "9"
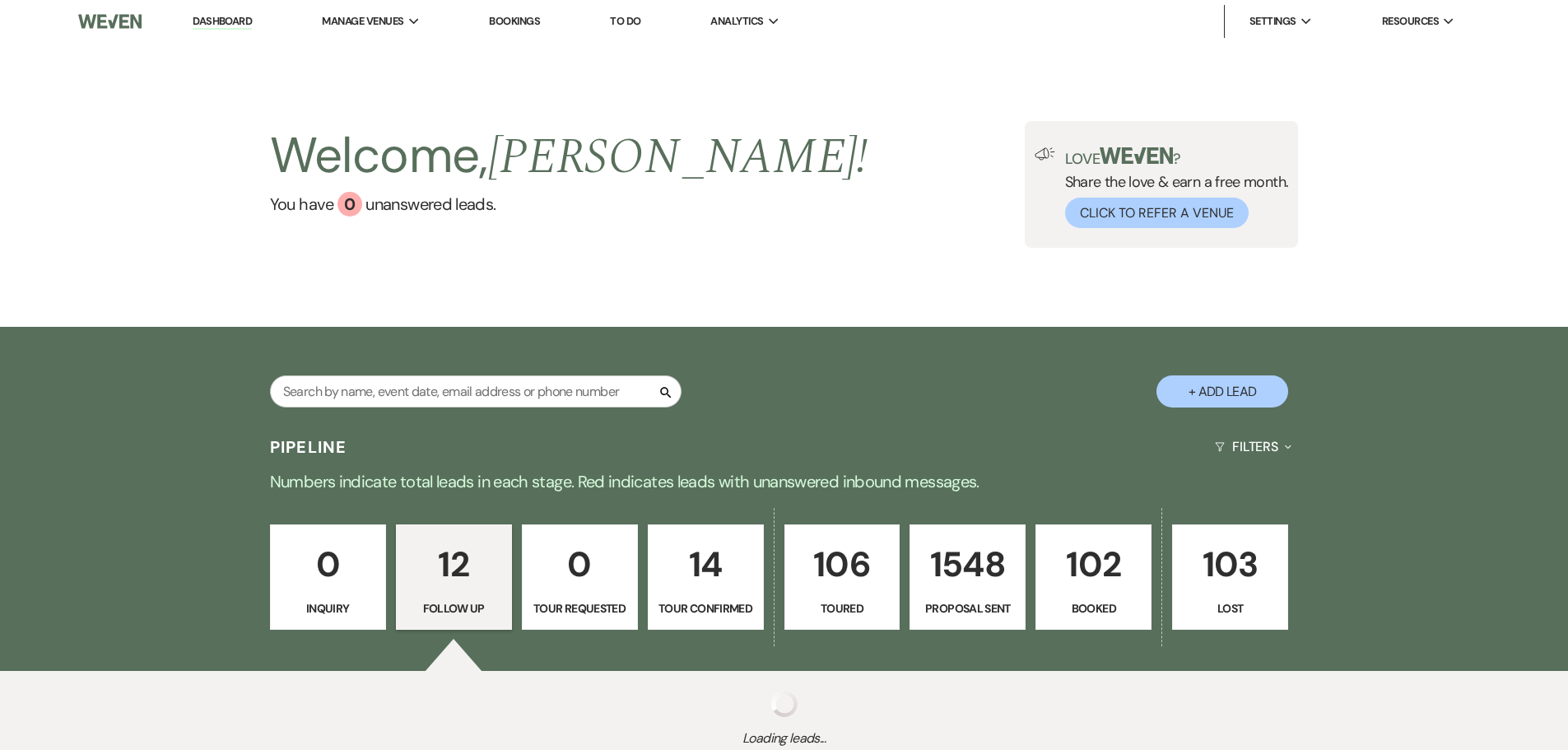
select select "9"
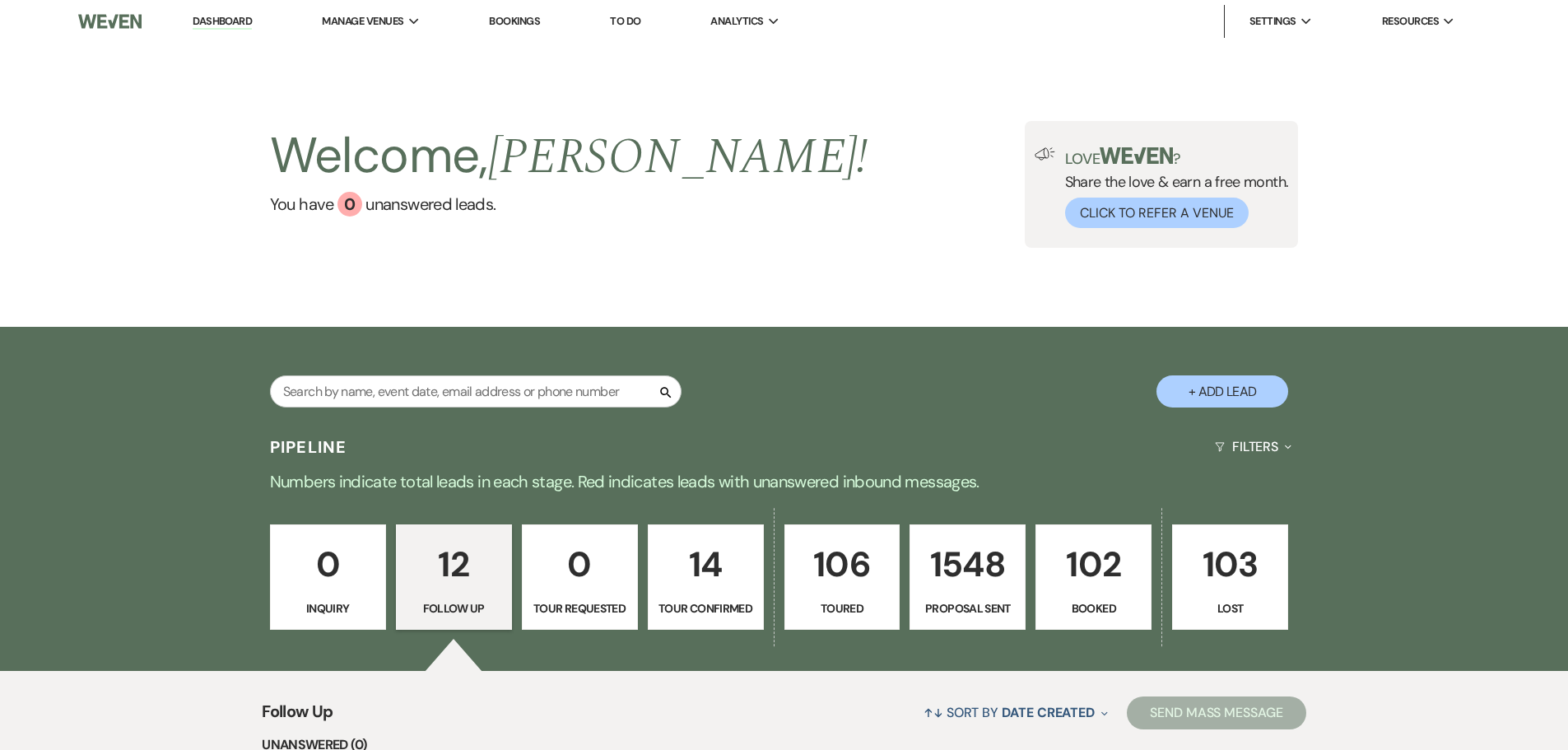
scroll to position [494, 0]
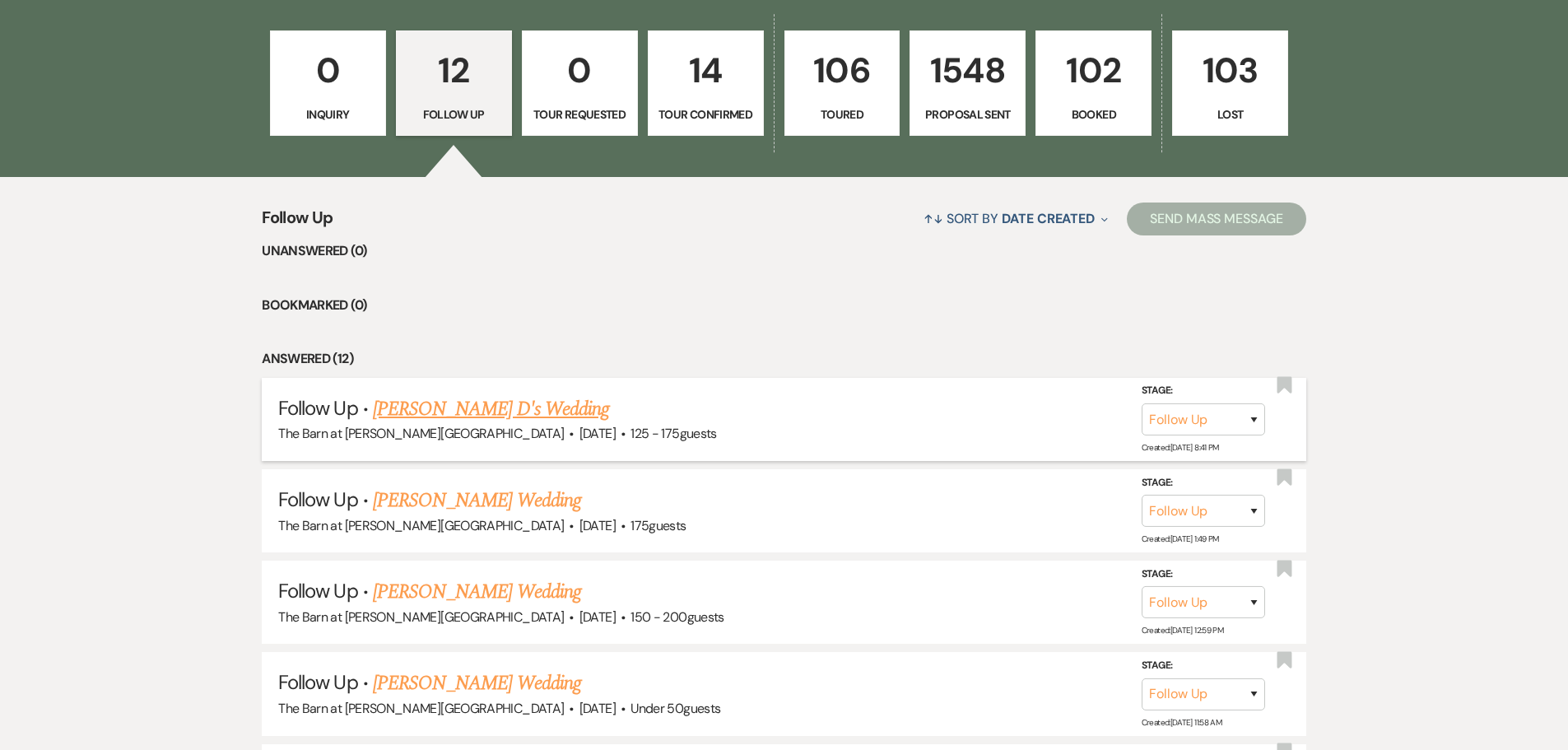
click at [569, 434] on span "·" at bounding box center [572, 434] width 5 height 0
click at [466, 411] on link "Sarah D's Wedding" at bounding box center [491, 409] width 236 height 30
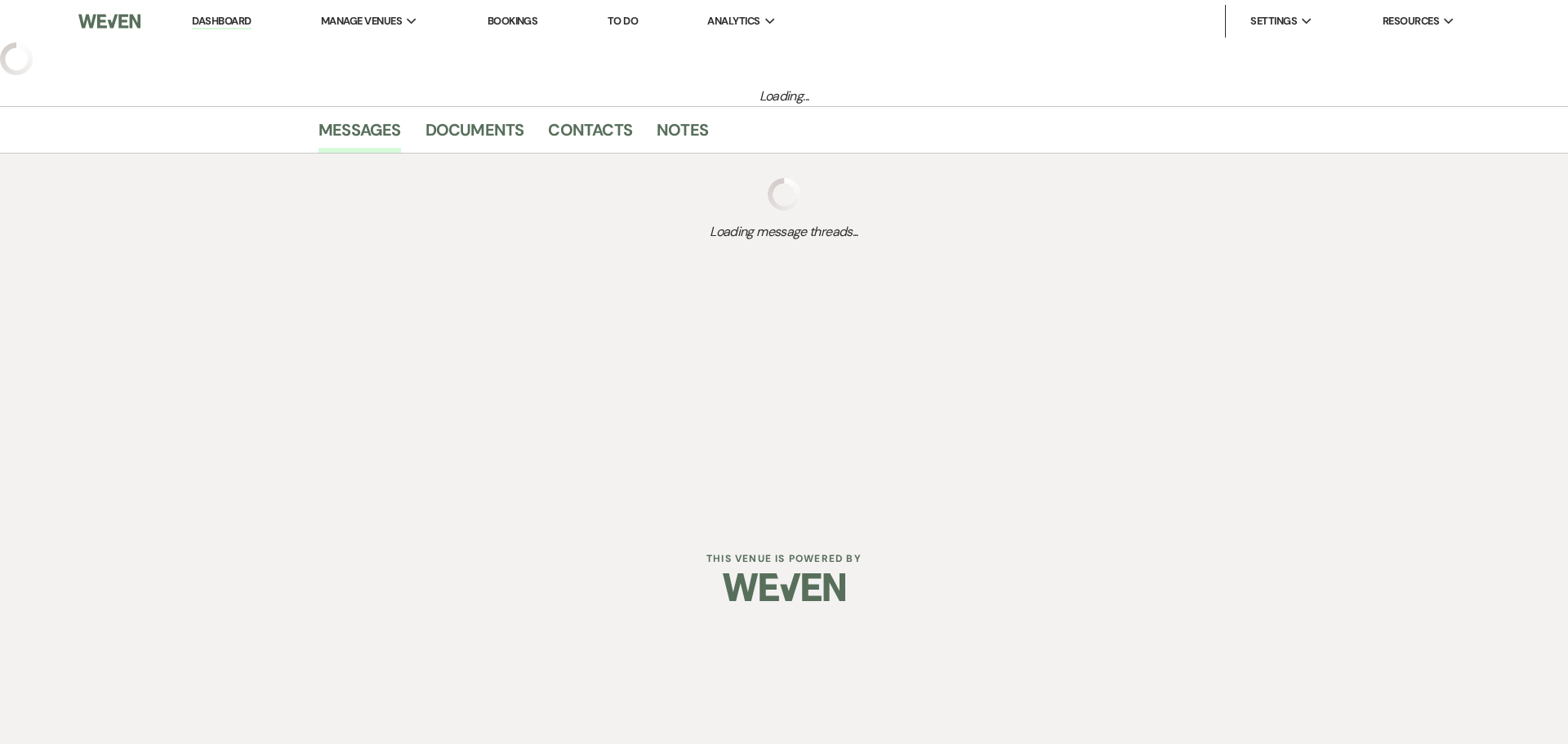
select select "9"
select select "3"
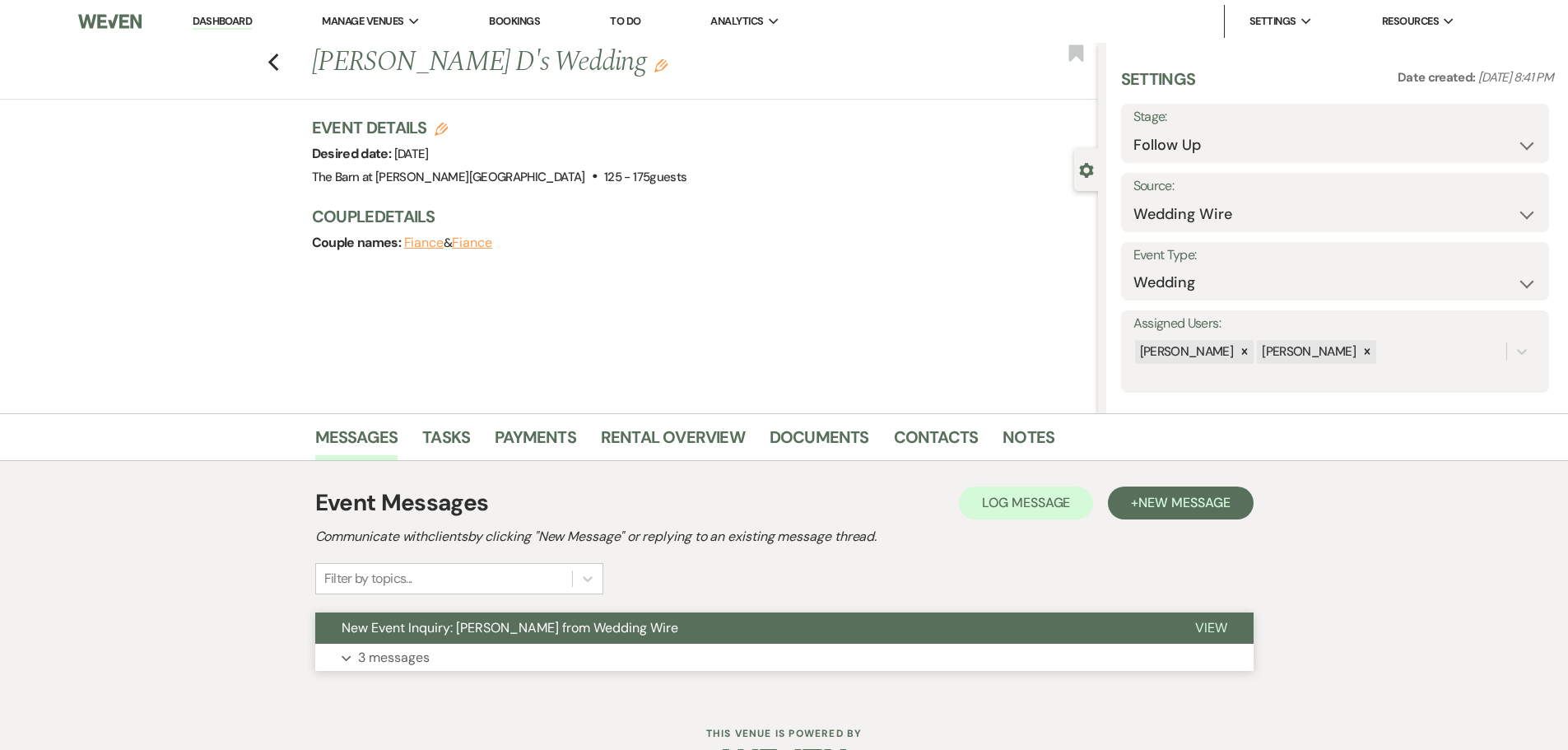
click at [417, 649] on p "3 messages" at bounding box center [393, 657] width 72 height 21
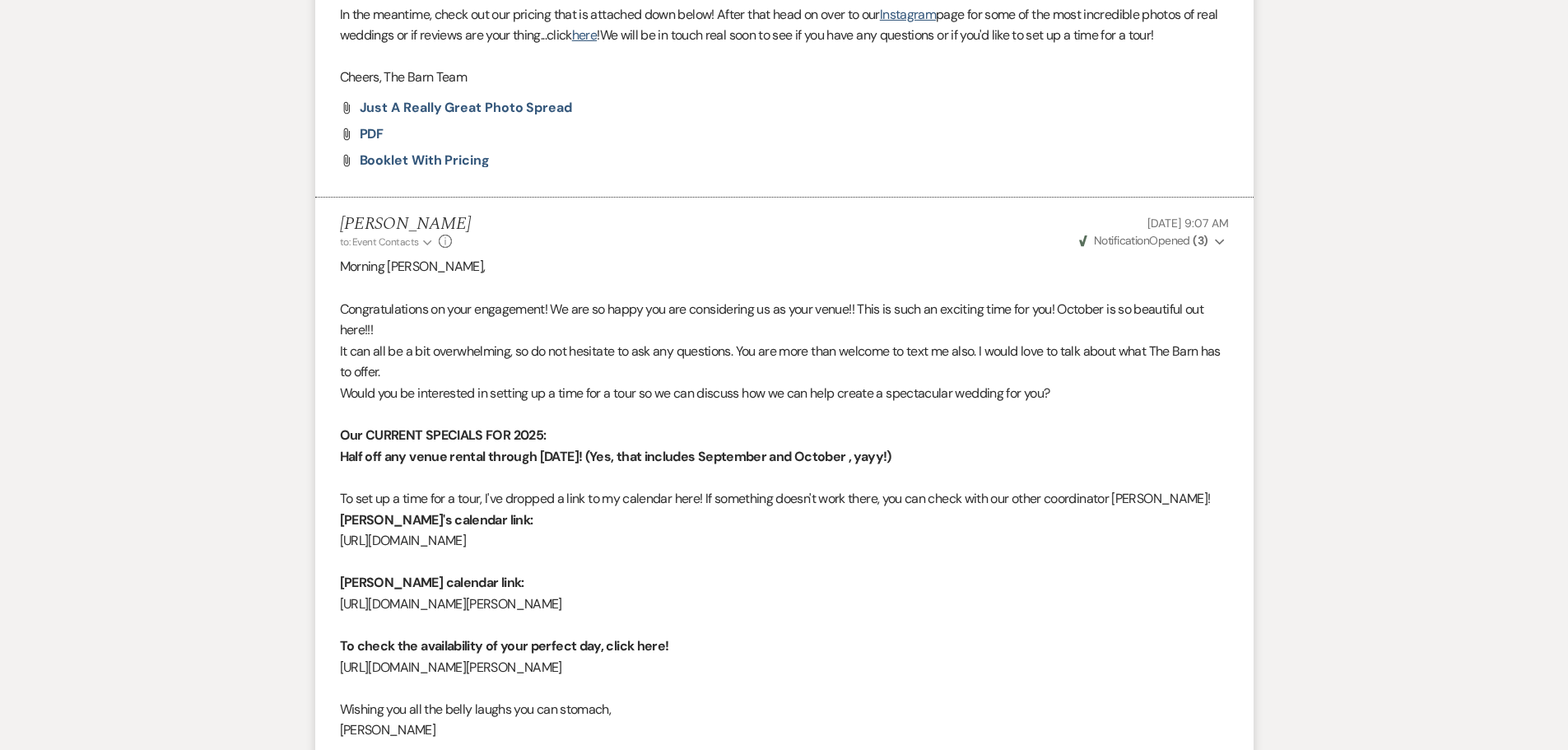
scroll to position [1976, 0]
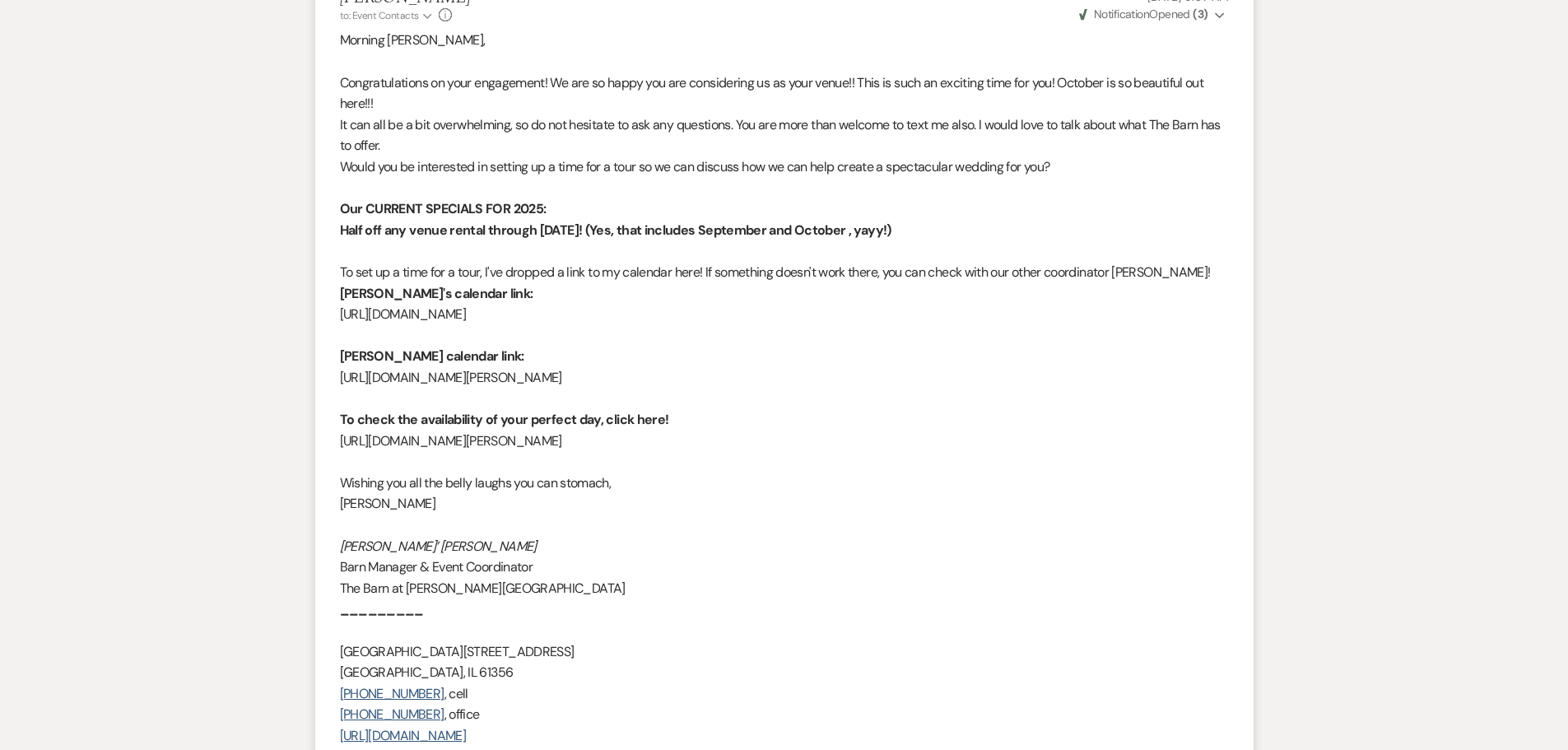
drag, startPoint x: 945, startPoint y: 444, endPoint x: 341, endPoint y: 448, distance: 604.0
click at [341, 448] on p "https://www.weddingwire.com/biz/the-barn-at-hornbaker-gardens-princeton/01a4138…" at bounding box center [785, 441] width 889 height 21
copy p "https://www.weddingwire.com/biz/the-barn-at-hornbaker-gardens-princeton/01a4138…"
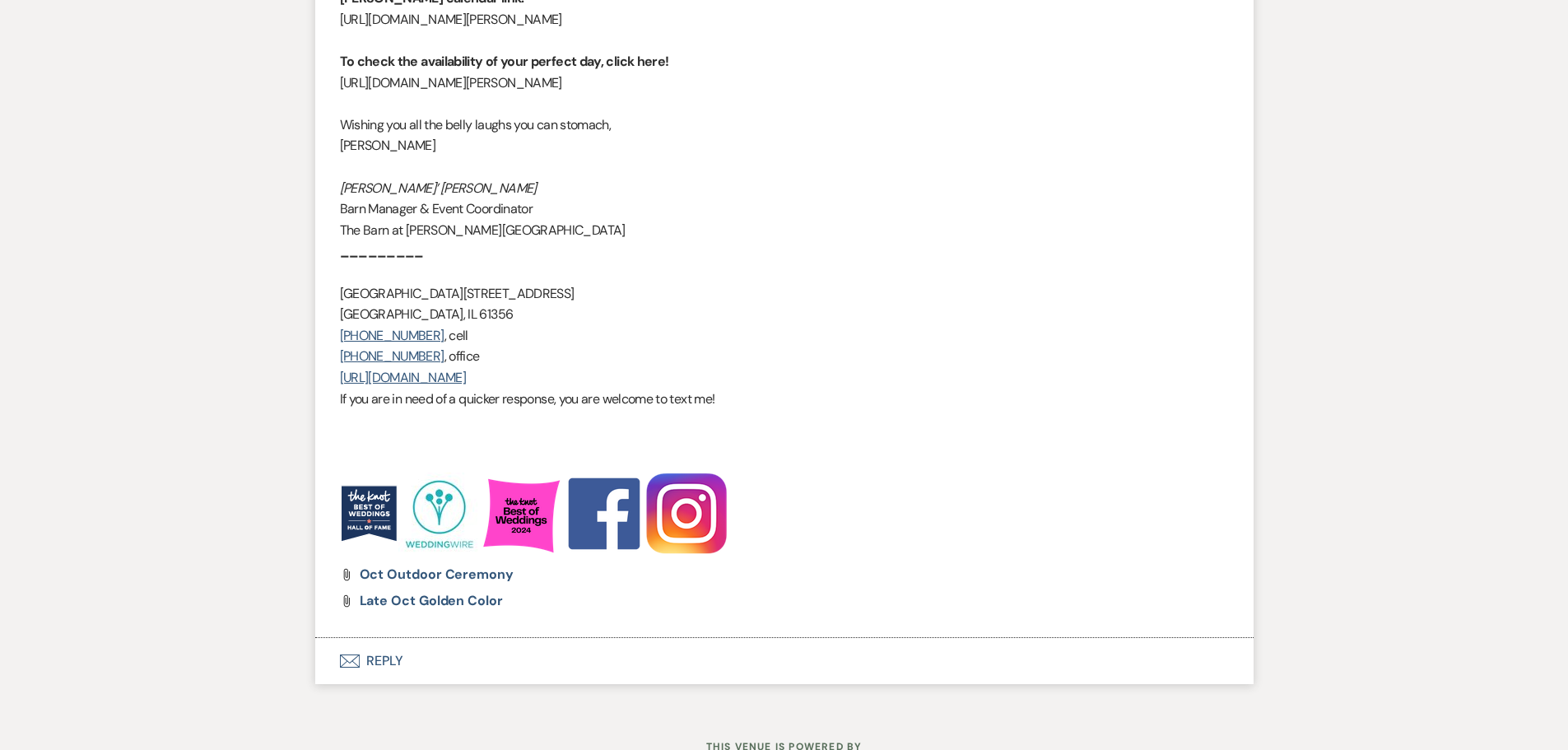
scroll to position [2305, 0]
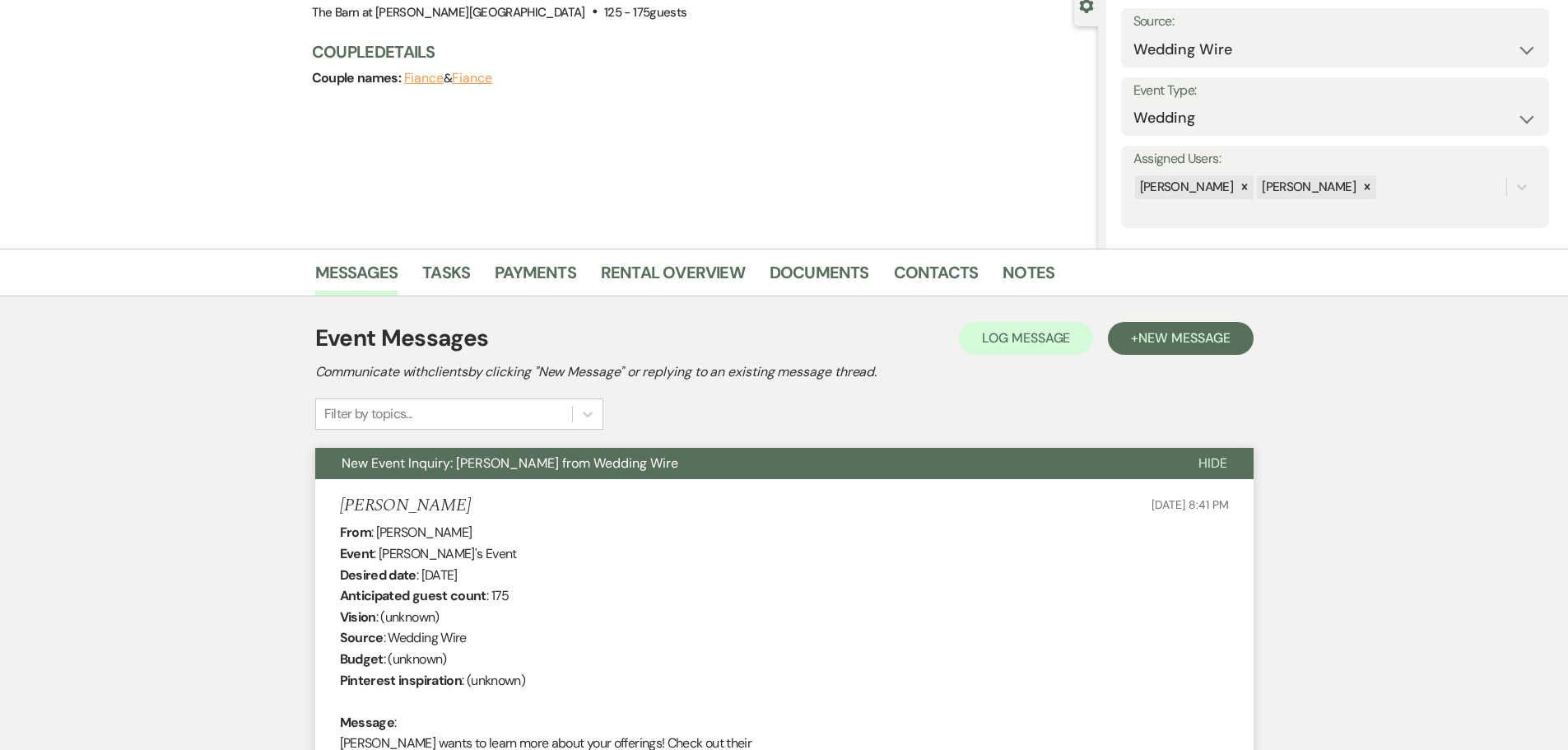
scroll to position [0, 0]
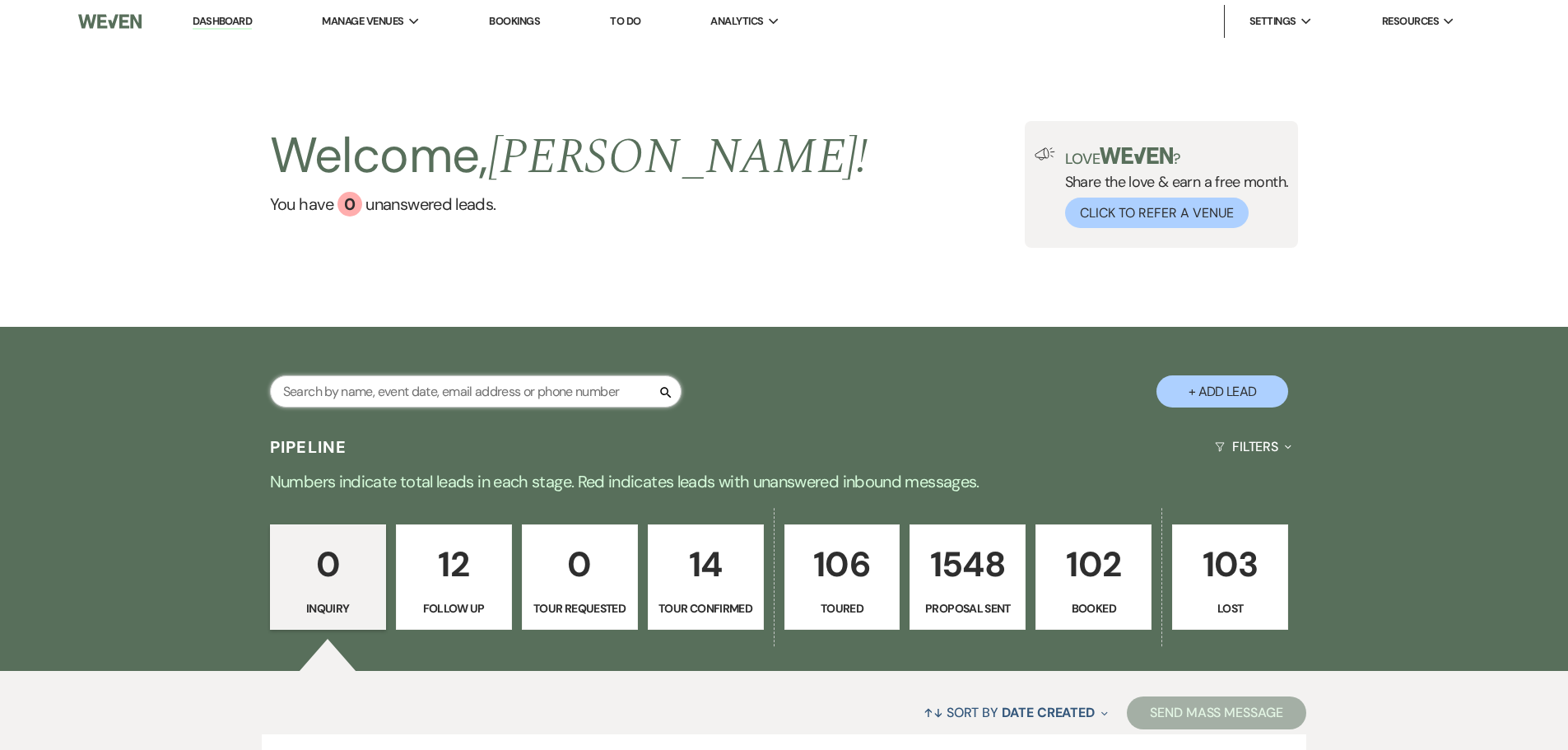
click at [322, 399] on input "text" at bounding box center [476, 391] width 411 height 32
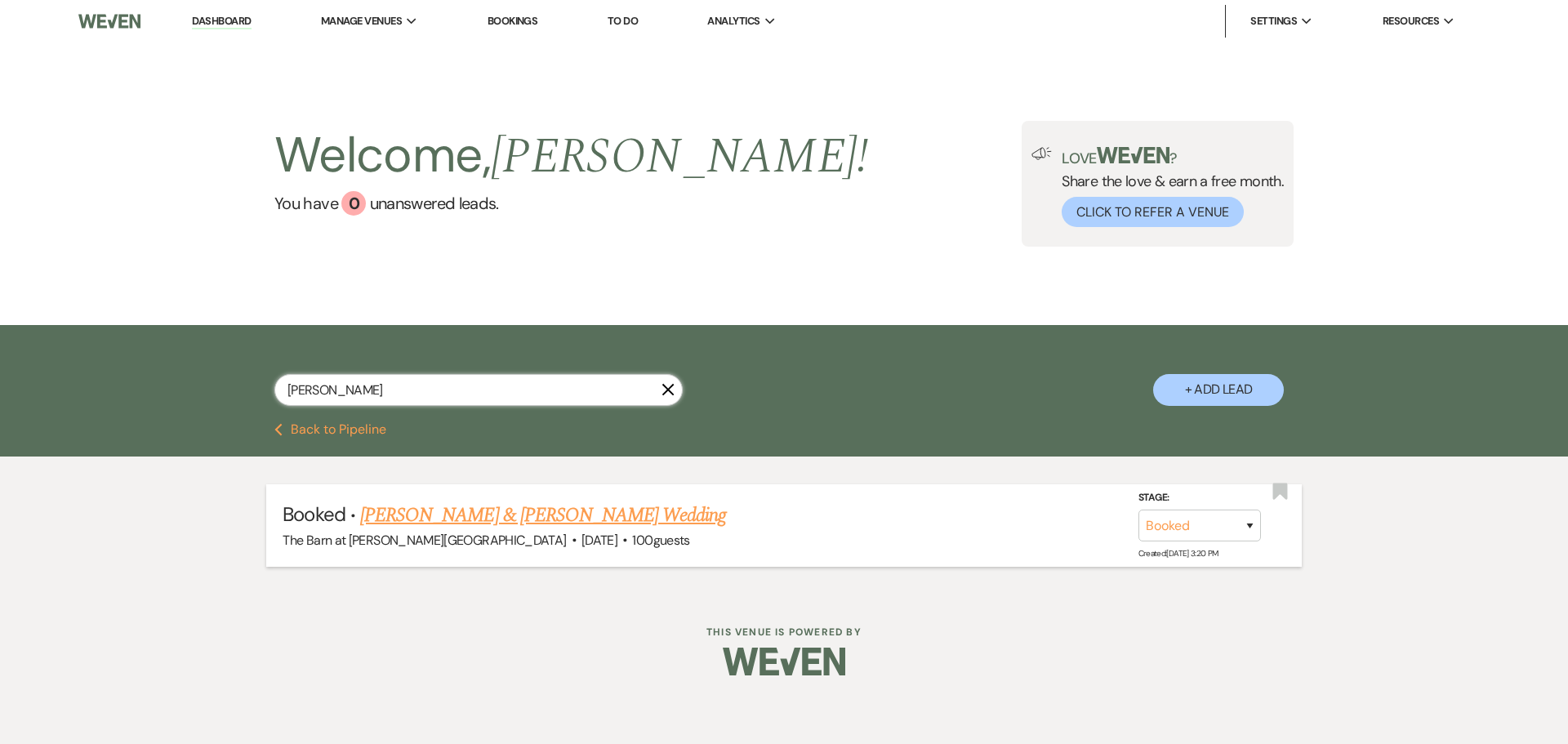
type input "[PERSON_NAME]"
click at [446, 519] on link "[PERSON_NAME] & [PERSON_NAME] Wedding" at bounding box center [543, 515] width 366 height 29
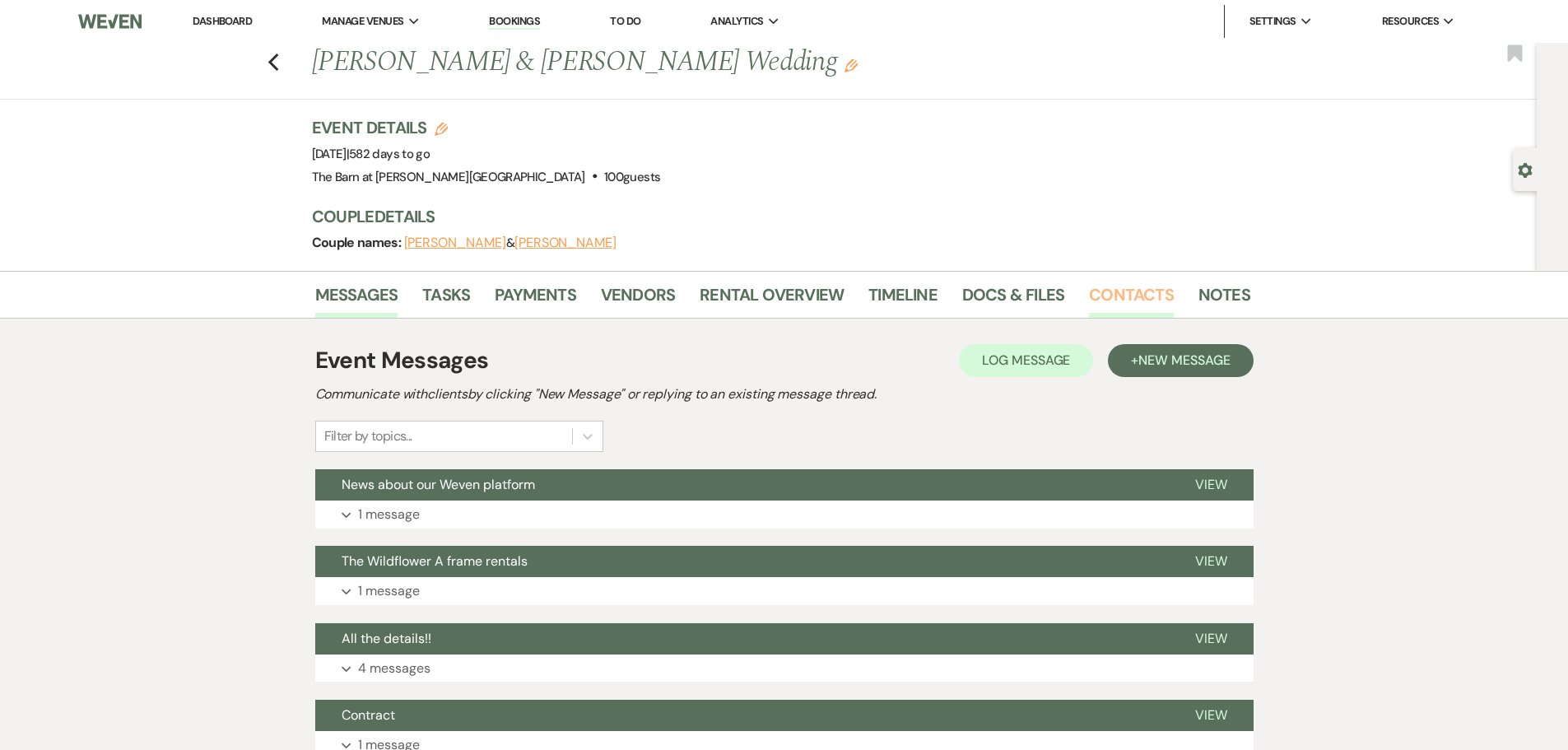
click at [1142, 306] on link "Contacts" at bounding box center [1131, 300] width 85 height 36
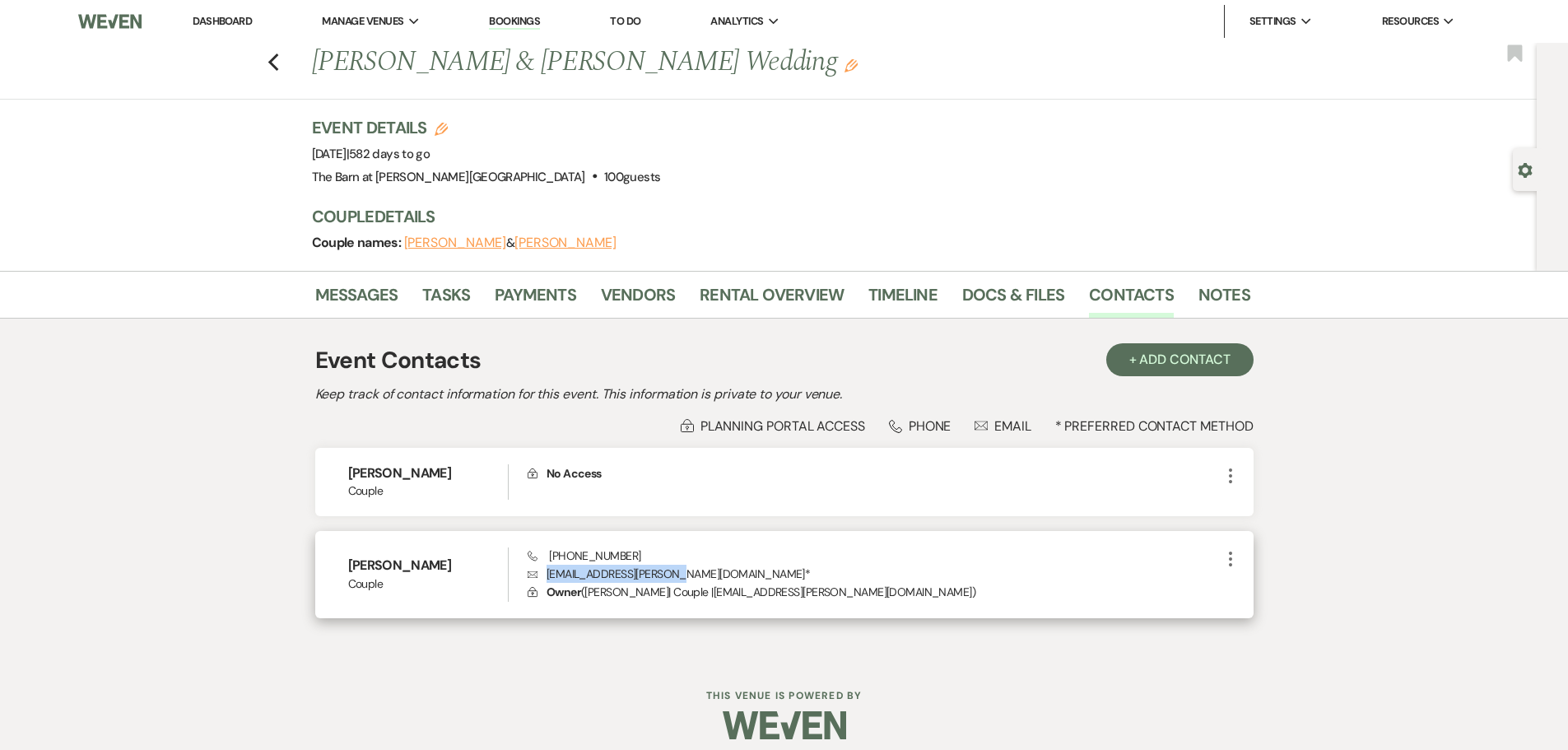
drag, startPoint x: 686, startPoint y: 578, endPoint x: 546, endPoint y: 580, distance: 140.0
click at [546, 580] on p "Envelope [EMAIL_ADDRESS][PERSON_NAME][DOMAIN_NAME] *" at bounding box center [874, 574] width 692 height 18
copy p "[EMAIL_ADDRESS][PERSON_NAME][DOMAIN_NAME]"
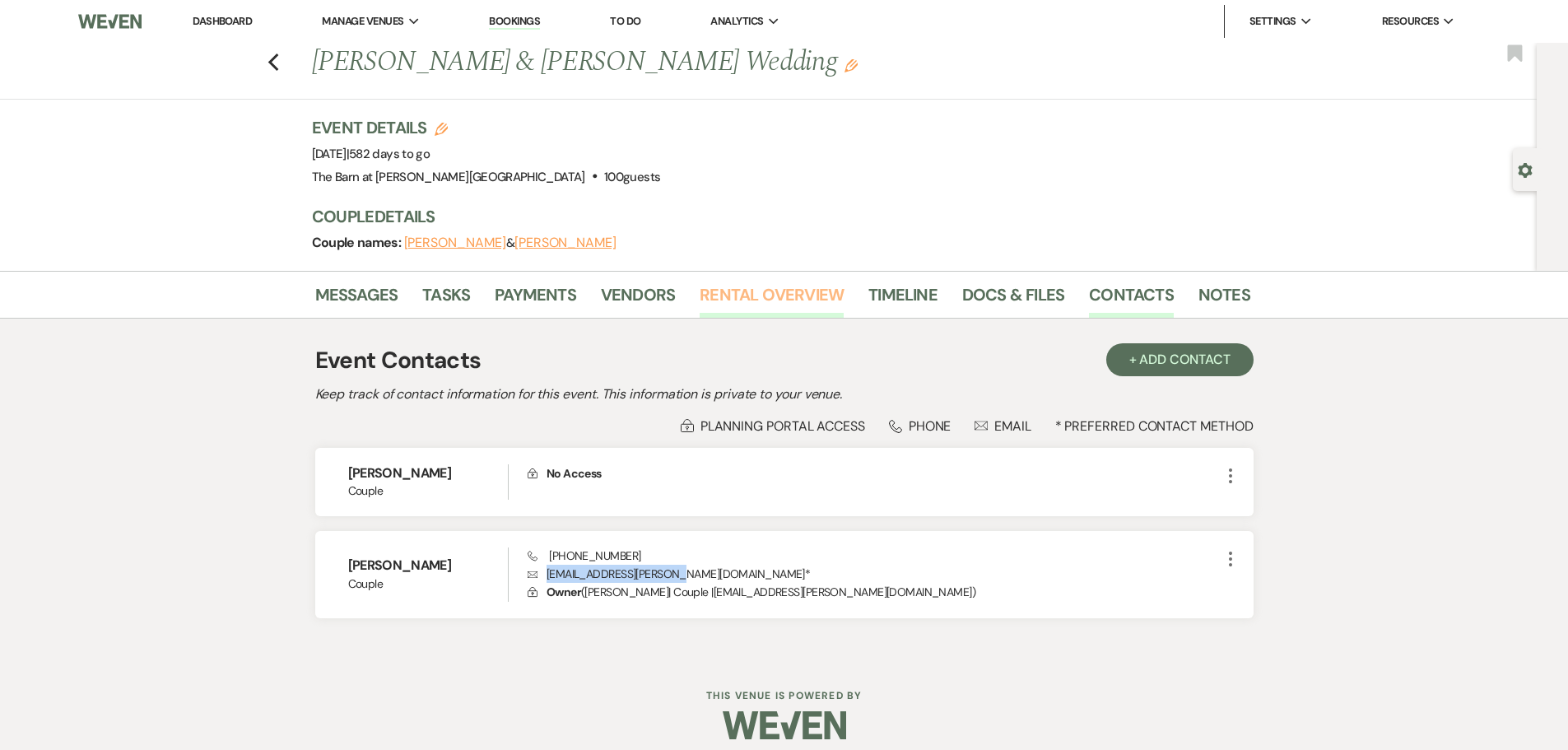
click at [733, 303] on link "Rental Overview" at bounding box center [772, 300] width 144 height 36
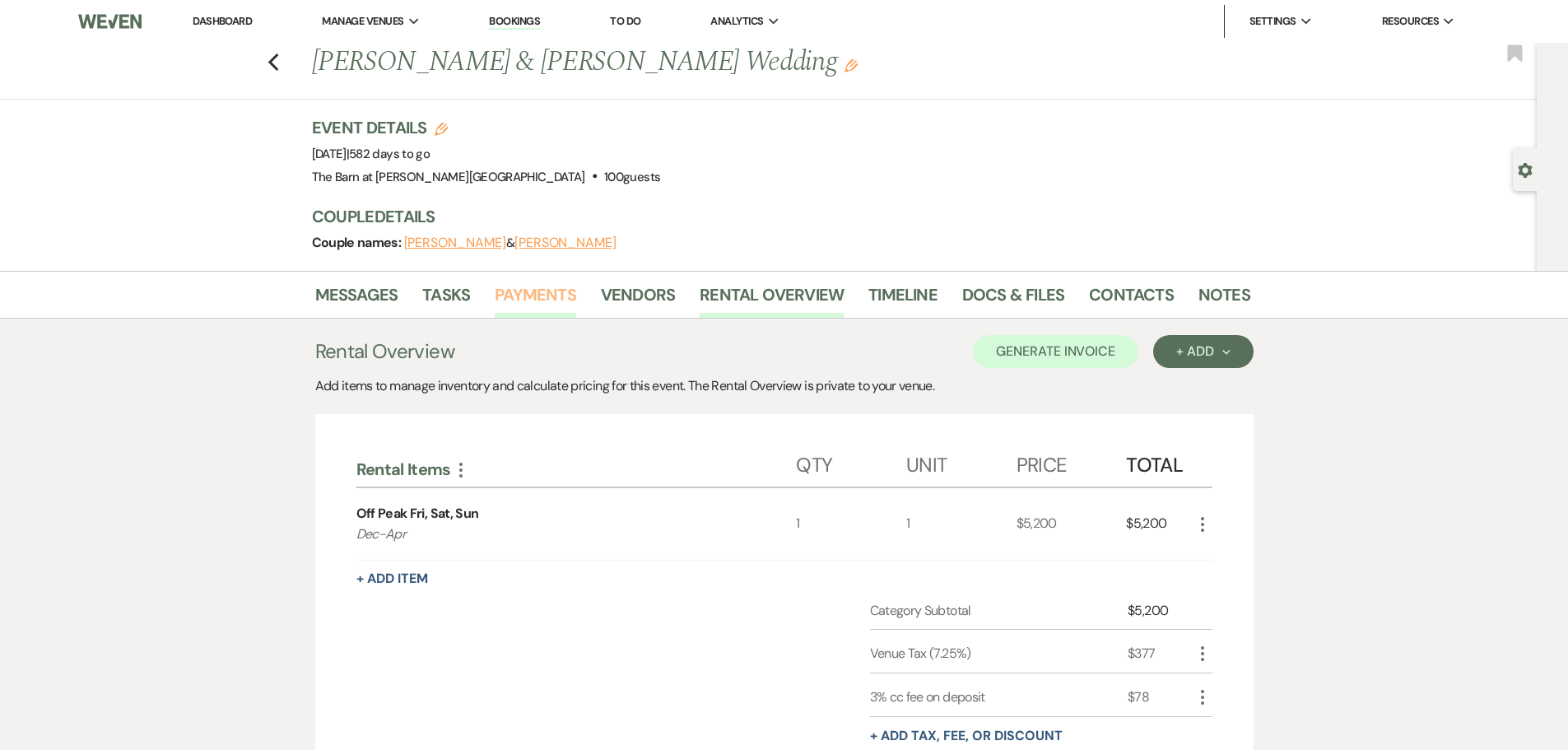
click at [541, 313] on link "Payments" at bounding box center [535, 300] width 82 height 36
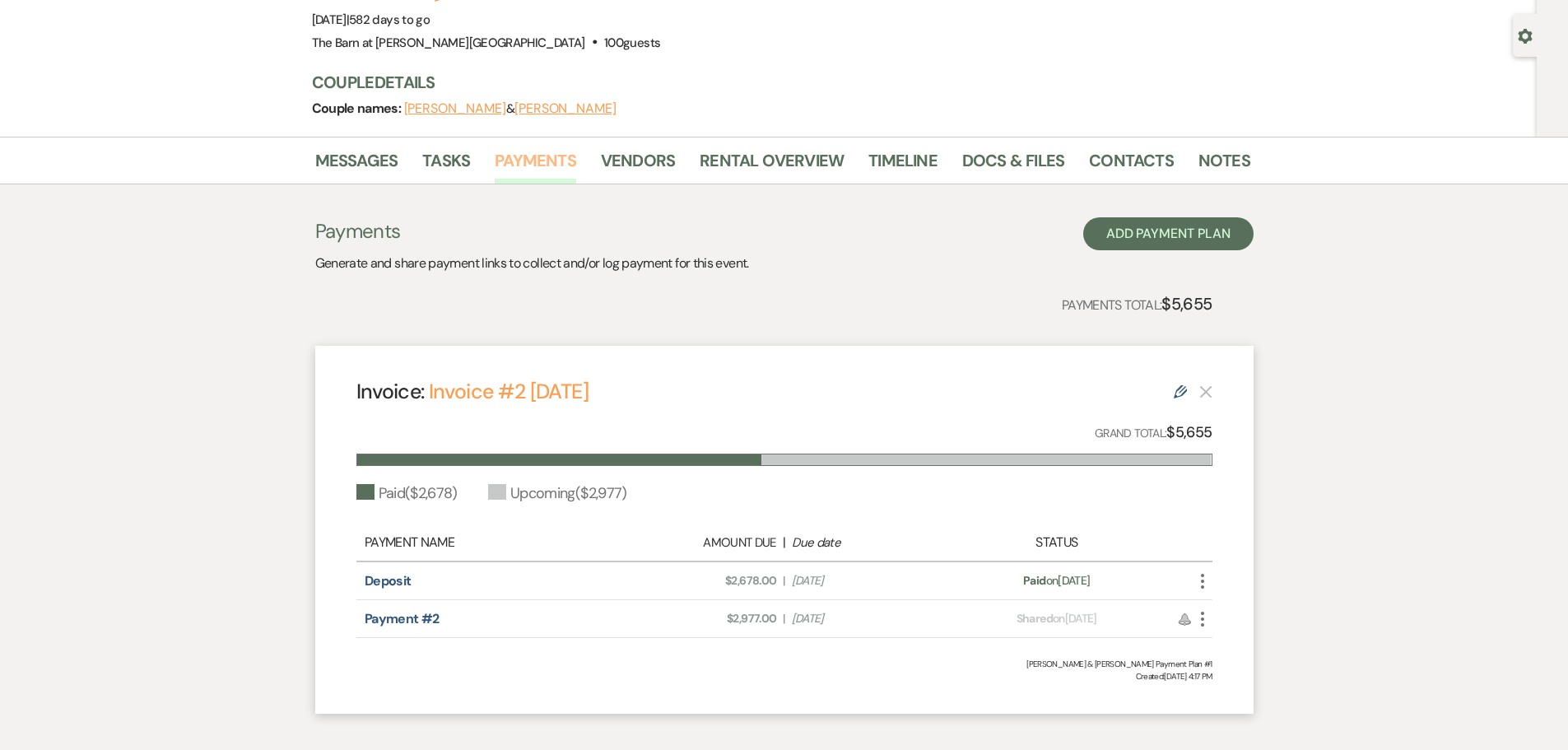
scroll to position [164, 0]
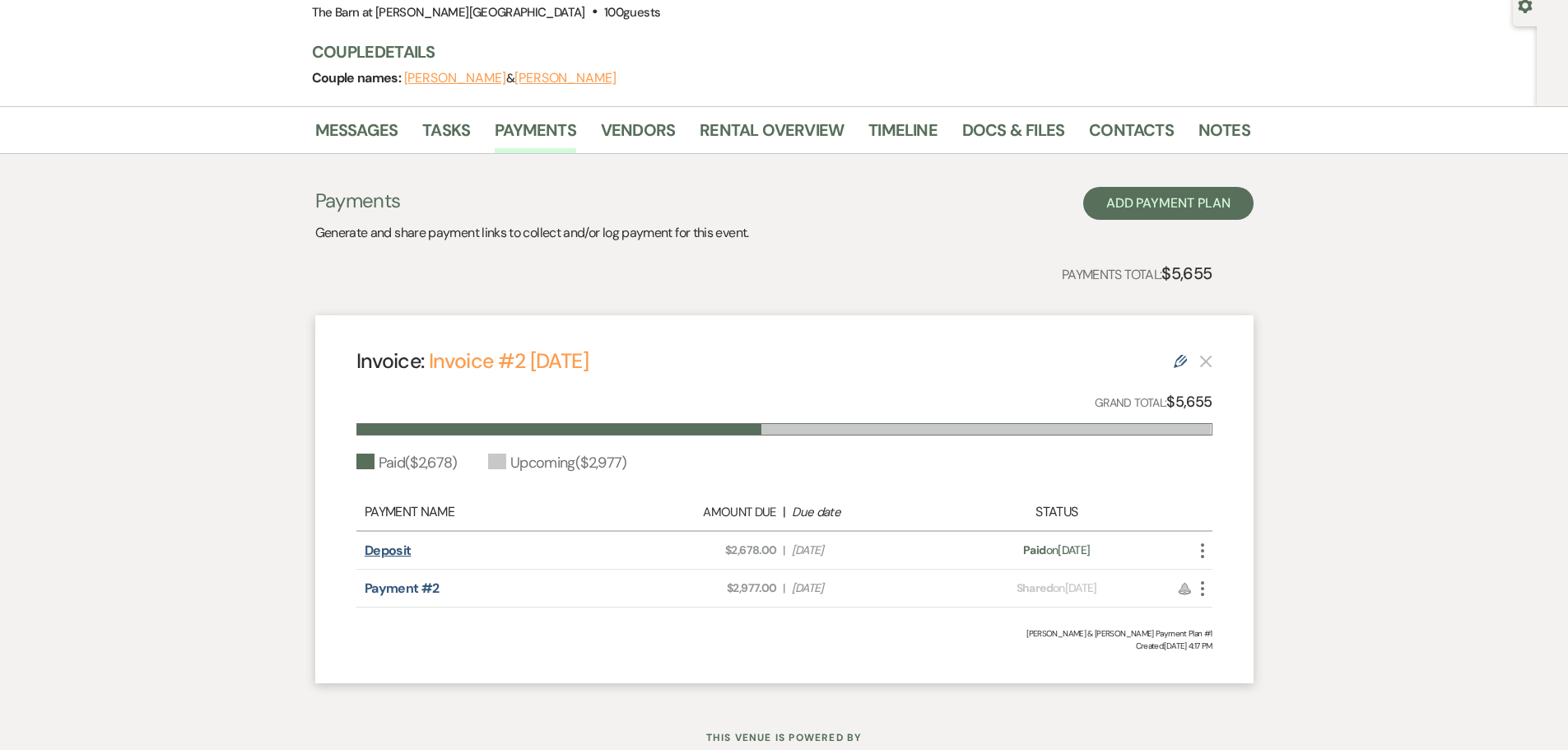
click at [402, 546] on link "Deposit" at bounding box center [387, 550] width 47 height 17
click at [759, 124] on link "Rental Overview" at bounding box center [772, 135] width 144 height 36
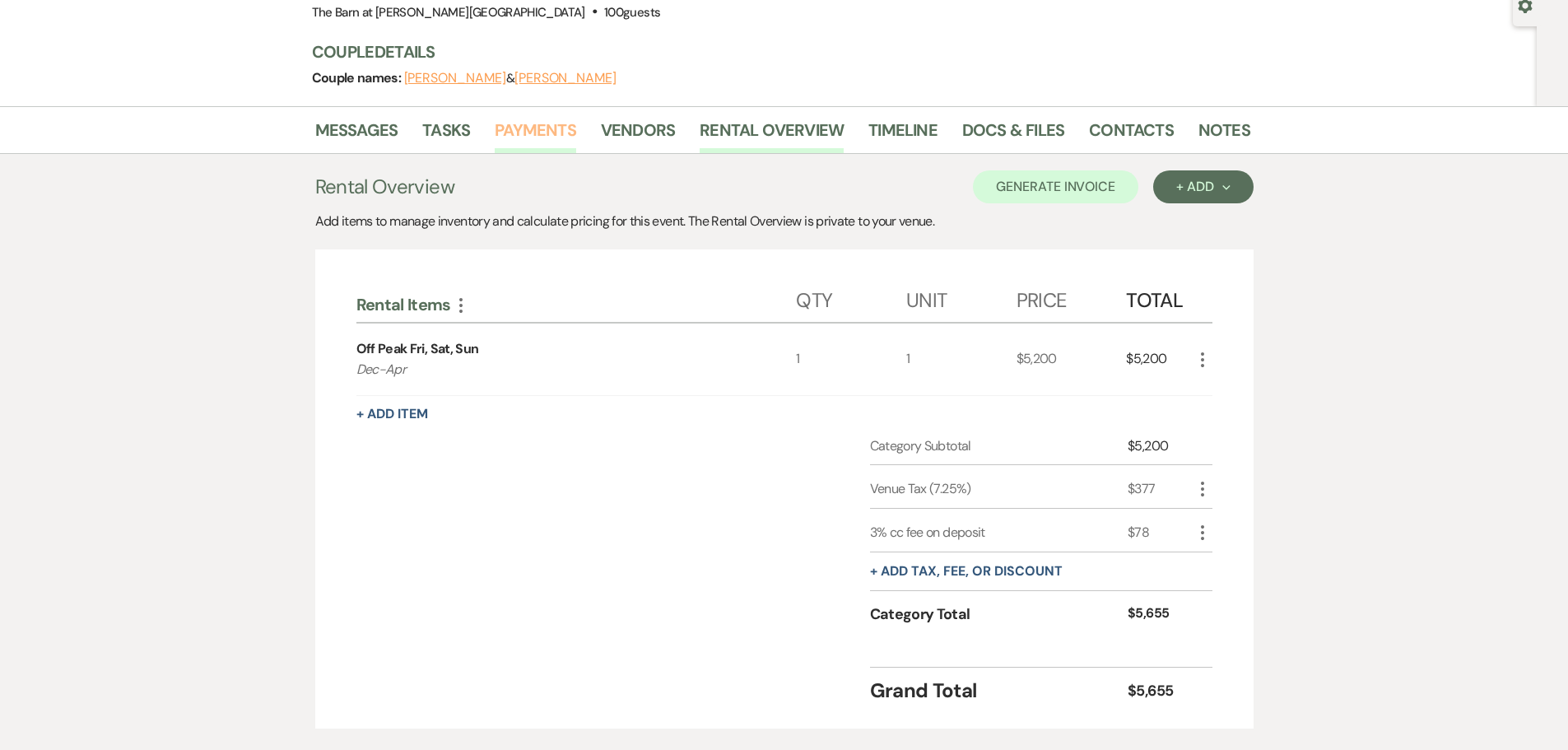
click at [545, 131] on link "Payments" at bounding box center [535, 135] width 82 height 36
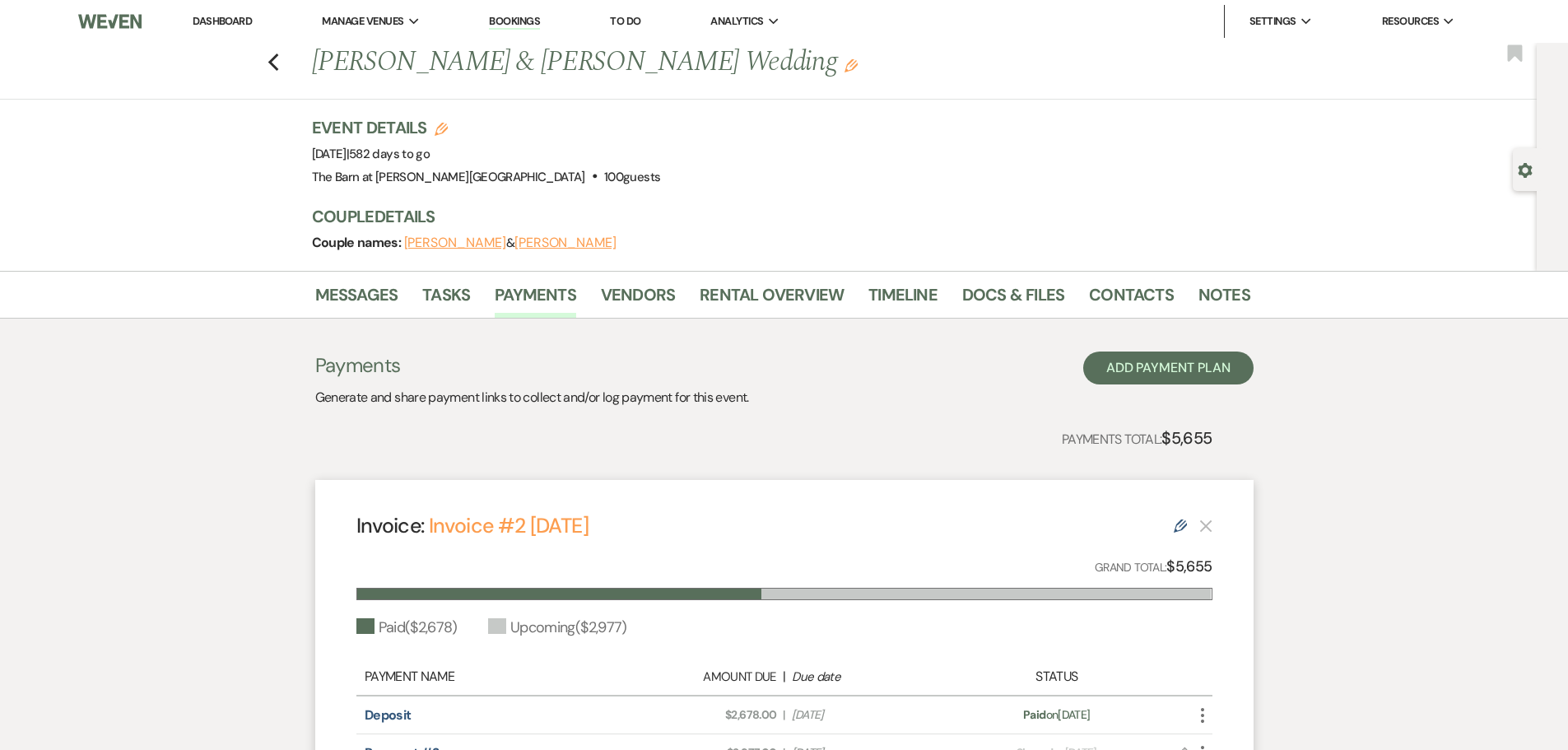
click at [197, 17] on link "Dashboard" at bounding box center [222, 21] width 59 height 14
